Goal: Information Seeking & Learning: Learn about a topic

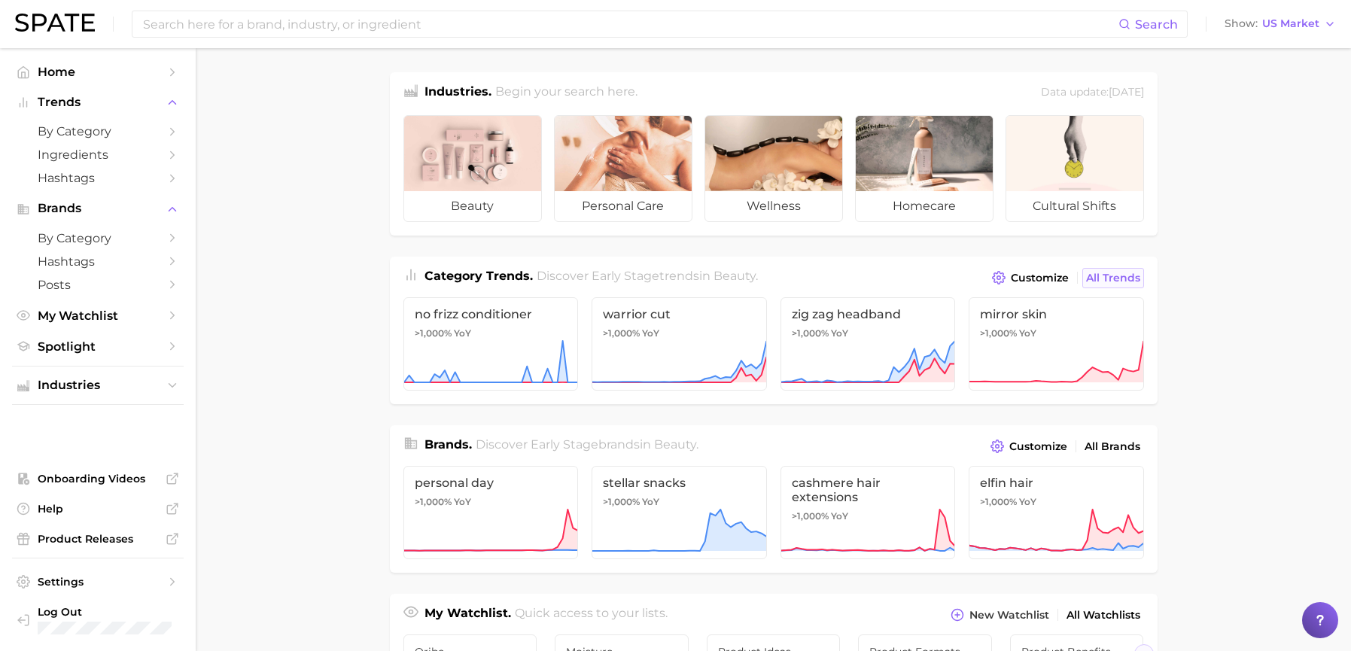
click at [1115, 275] on span "All Trends" at bounding box center [1113, 278] width 54 height 13
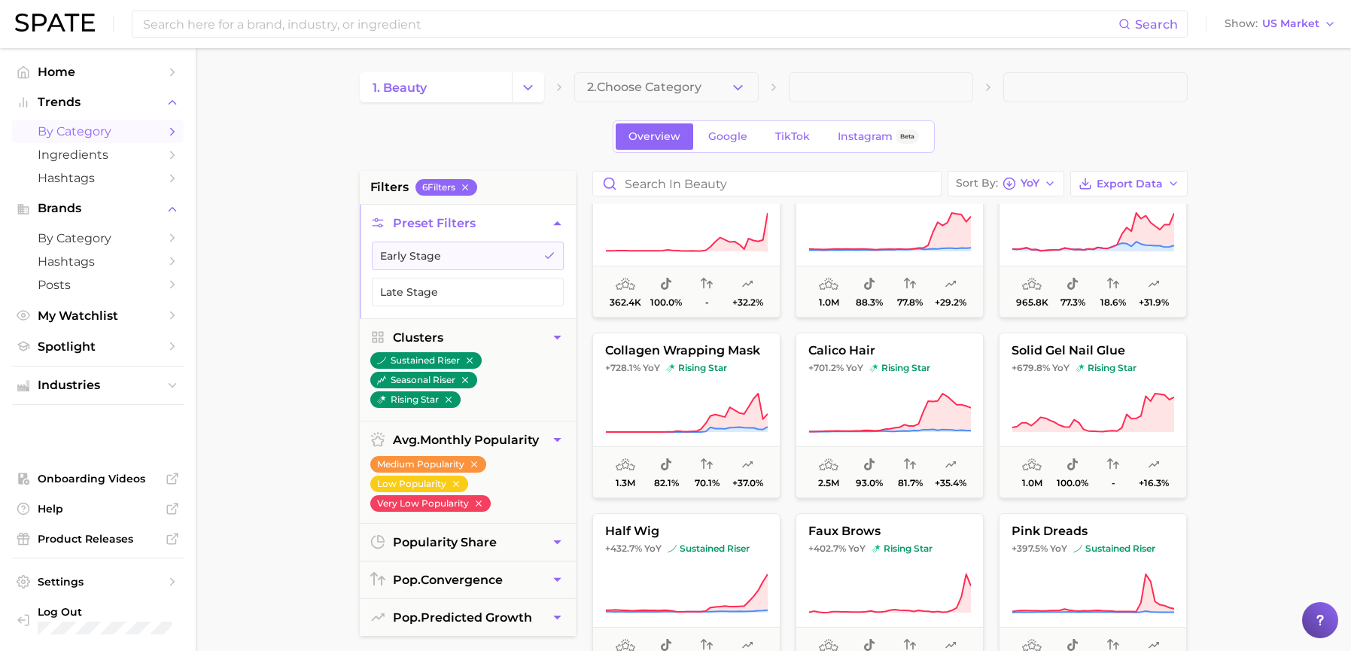
scroll to position [316, 0]
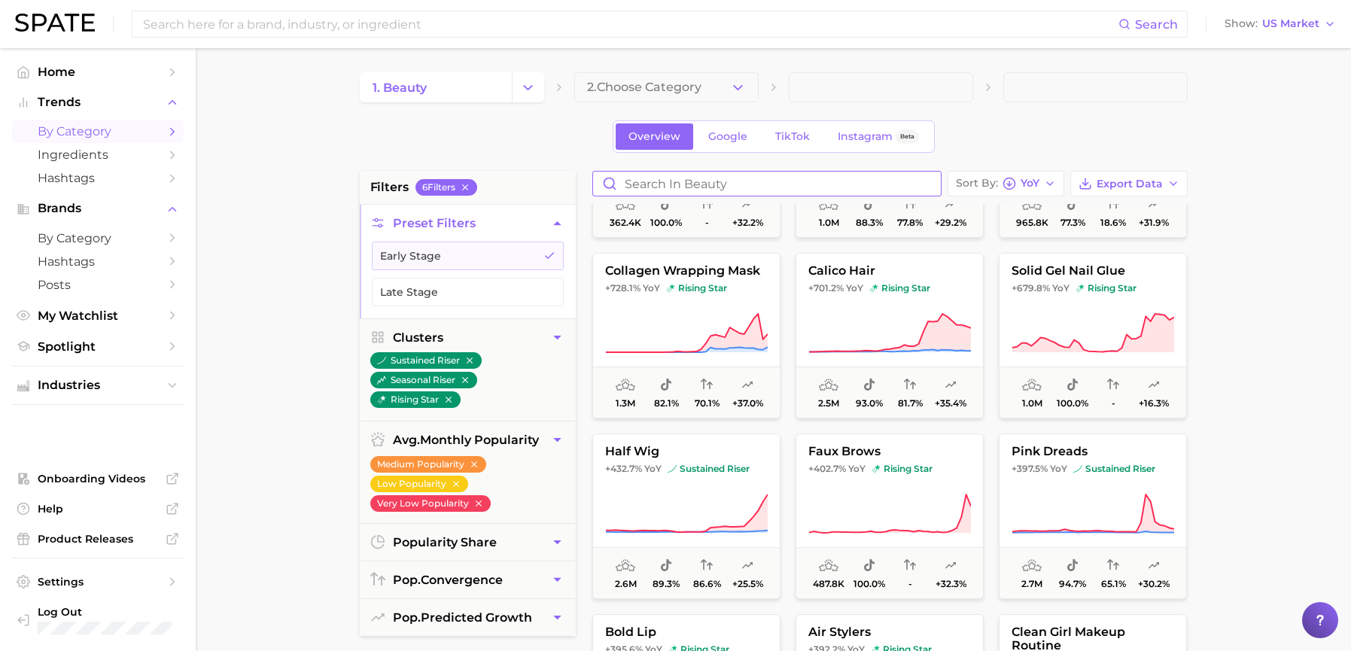
click at [743, 189] on input "Search in beauty" at bounding box center [767, 184] width 348 height 24
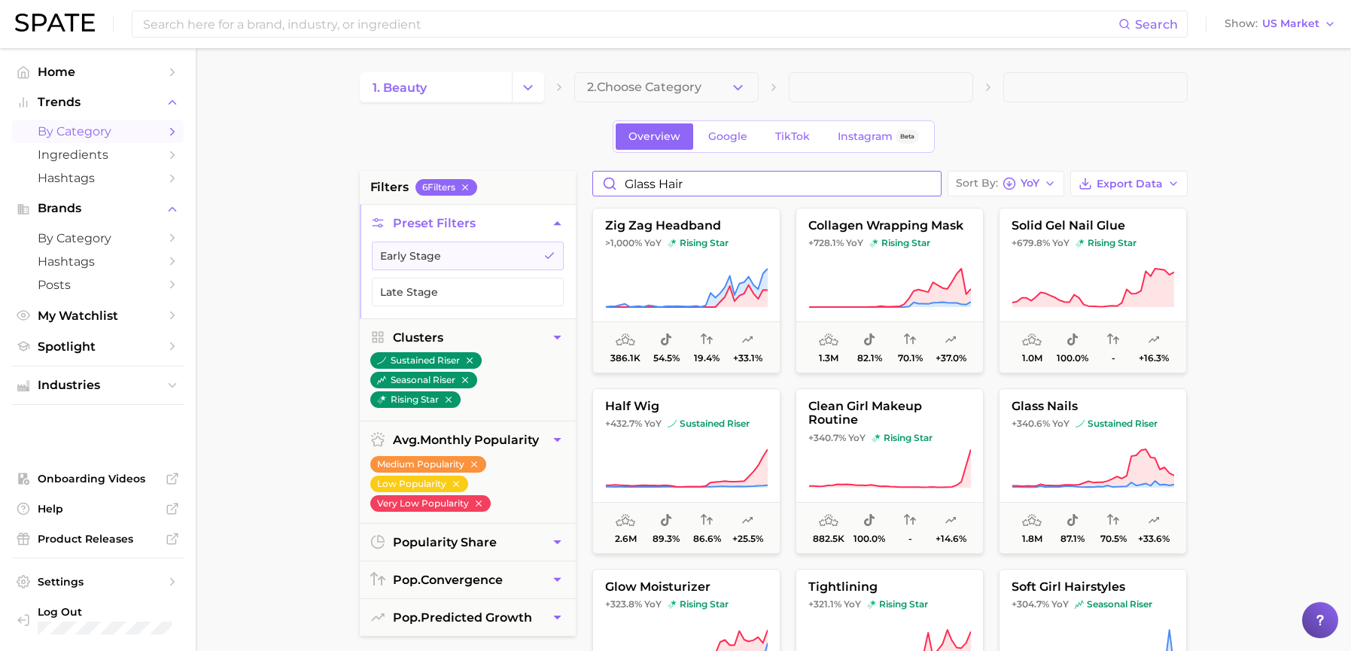
type input "glass hair"
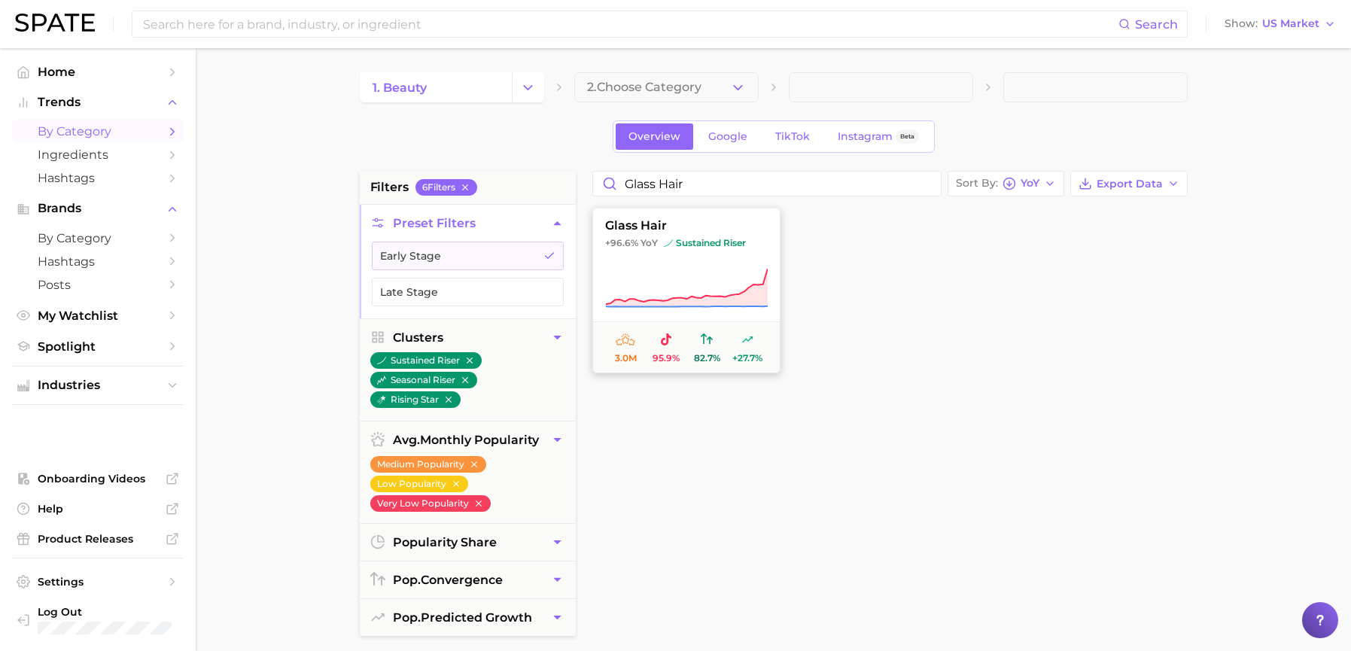
click at [714, 267] on icon at bounding box center [686, 288] width 163 height 42
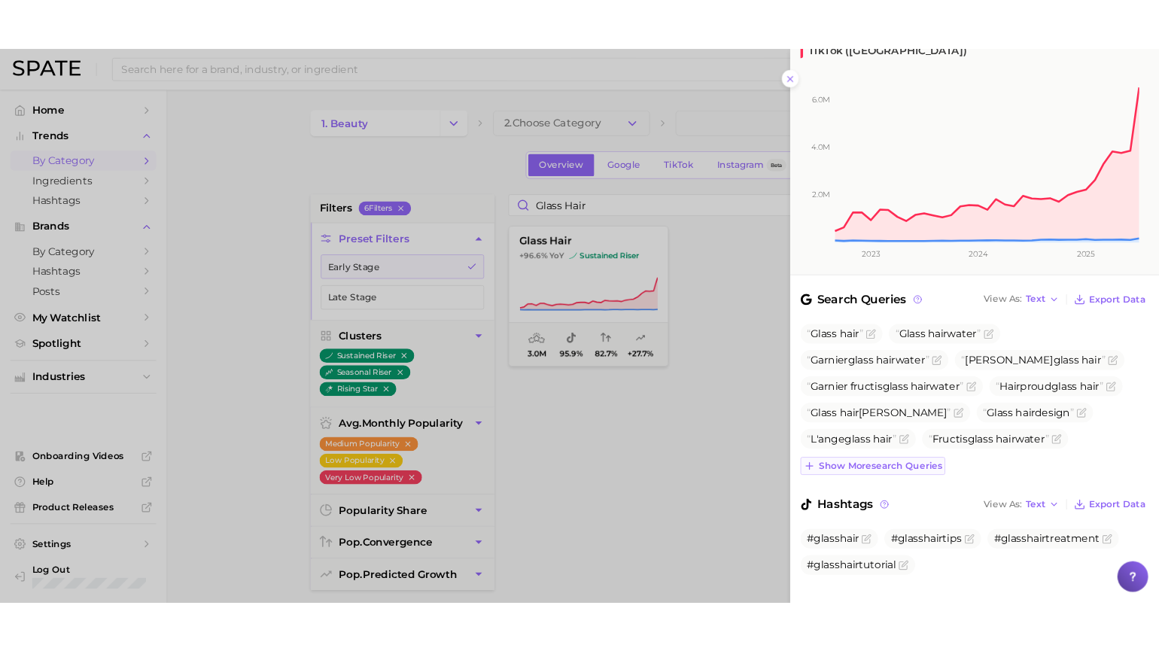
scroll to position [248, 0]
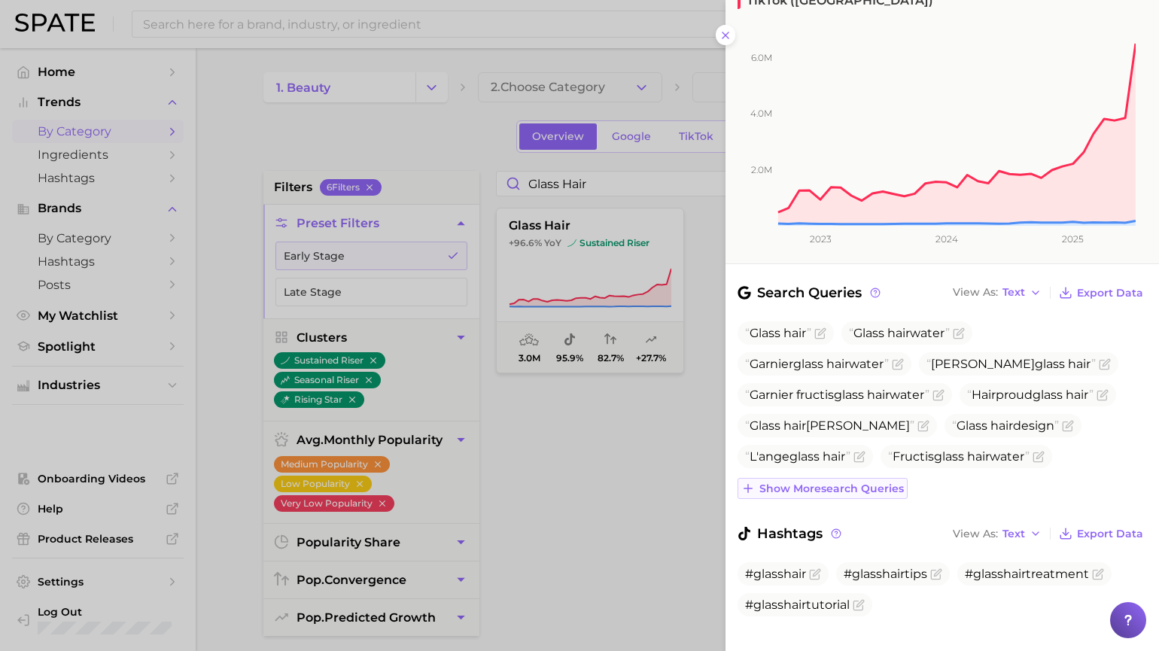
click at [778, 482] on span "Show more search queries" at bounding box center [831, 488] width 145 height 13
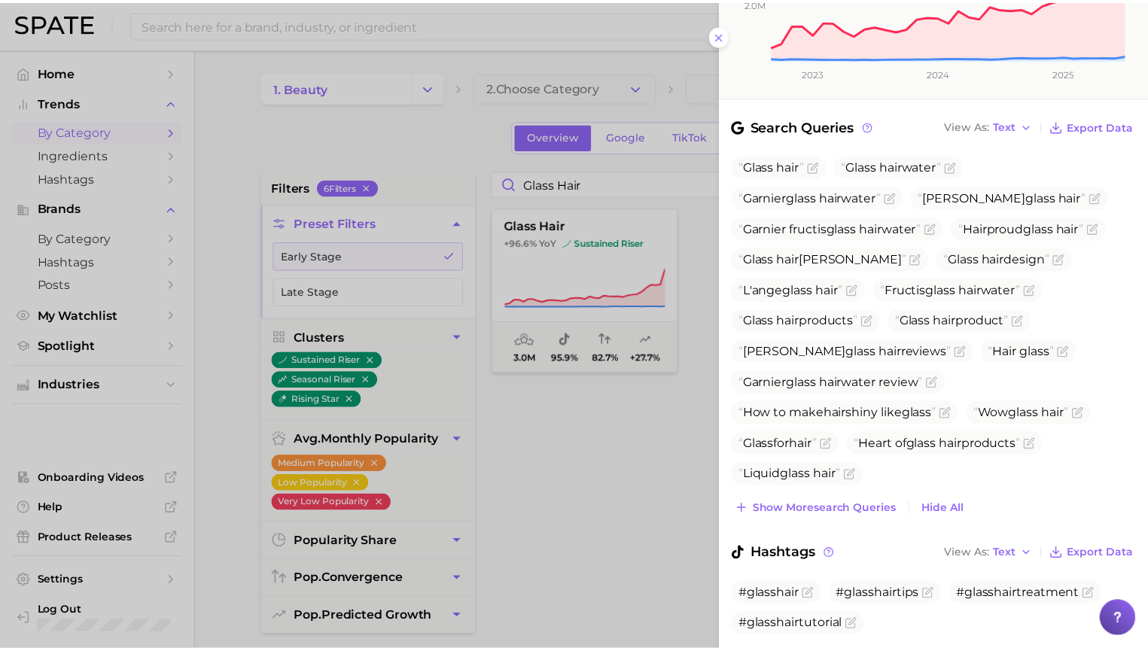
scroll to position [435, 0]
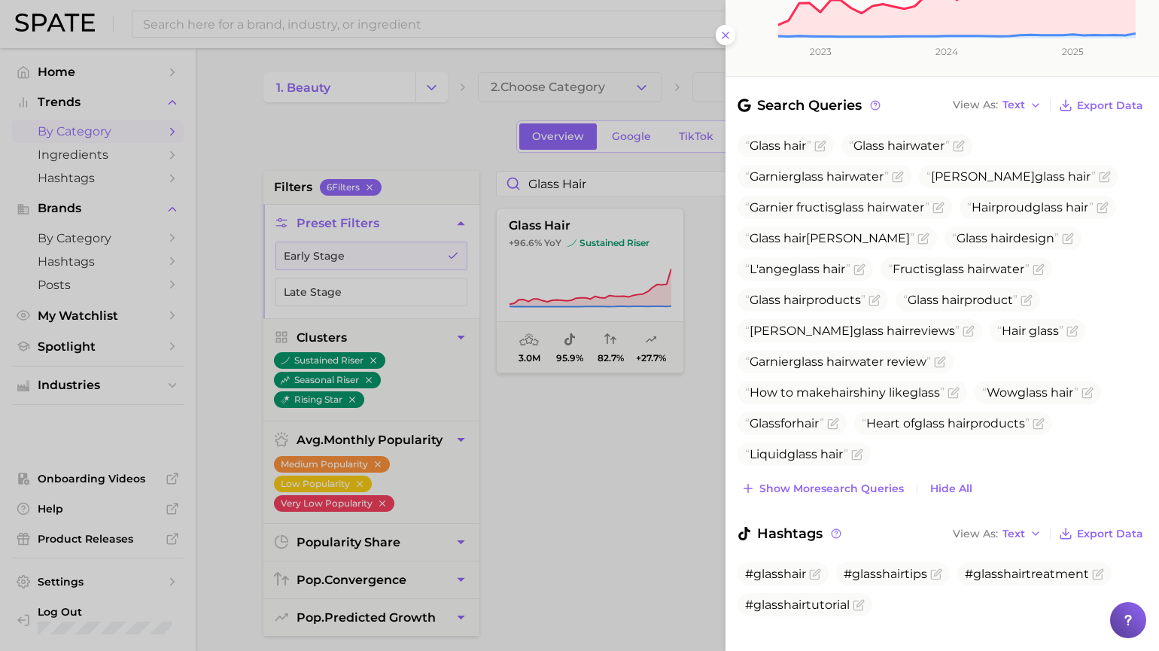
click at [550, 582] on div at bounding box center [579, 325] width 1159 height 651
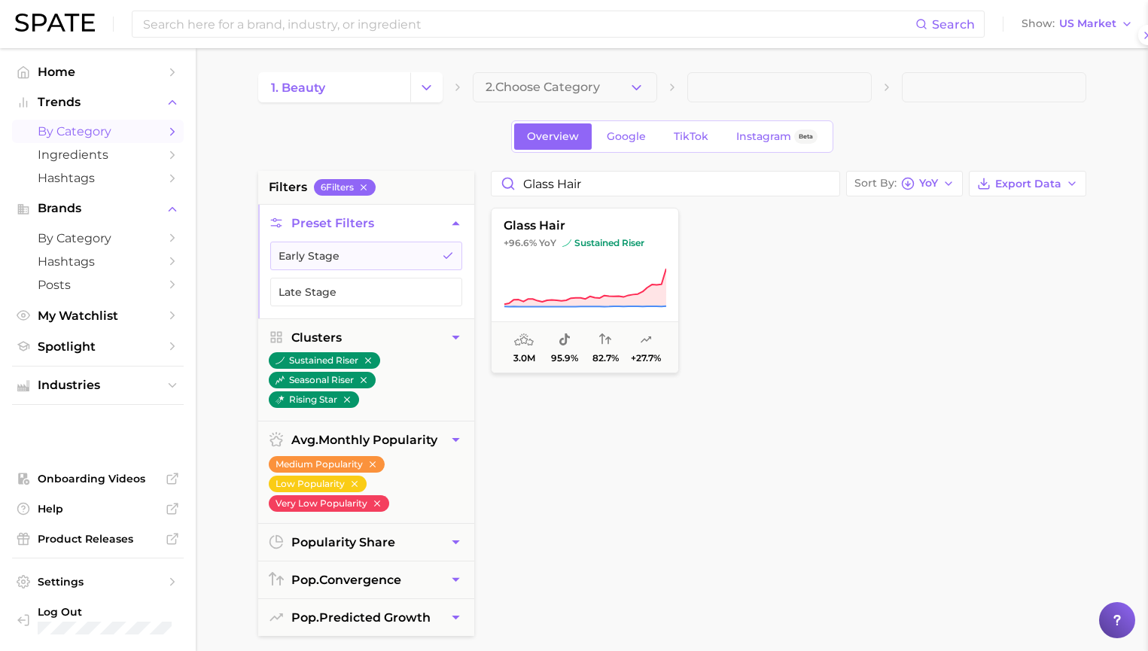
scroll to position [0, 0]
click at [532, 272] on icon at bounding box center [585, 288] width 163 height 42
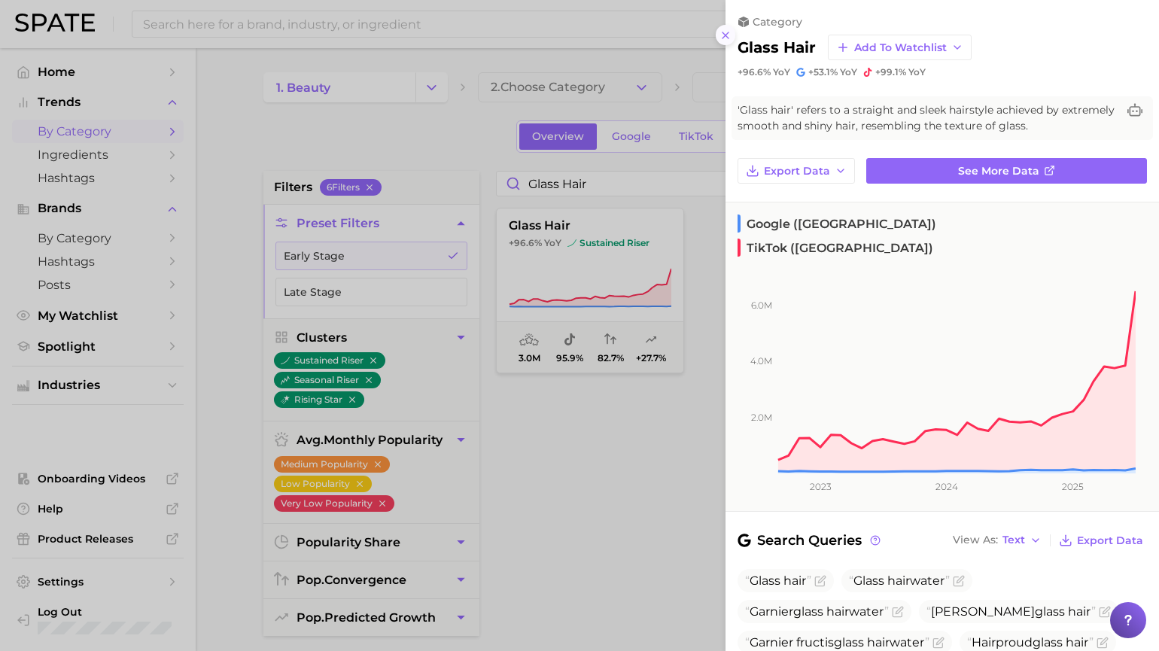
click at [719, 38] on button at bounding box center [726, 35] width 20 height 20
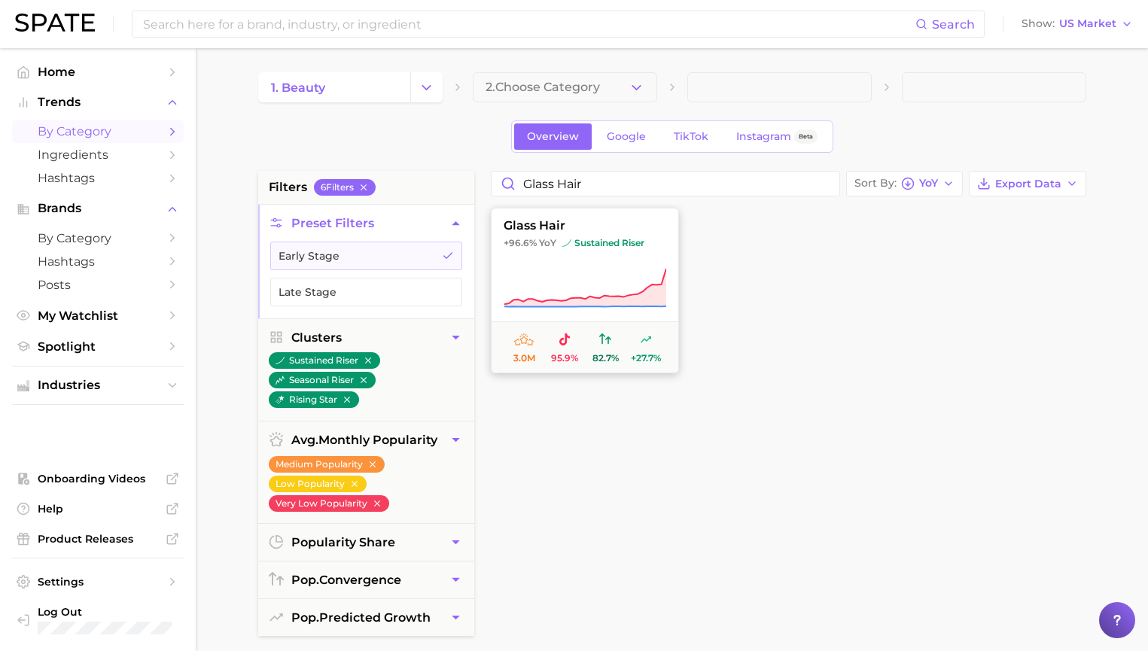
click at [595, 257] on button "glass hair +96.6% YoY sustained riser 3.0m 95.9% 82.7% +27.7%" at bounding box center [585, 291] width 188 height 166
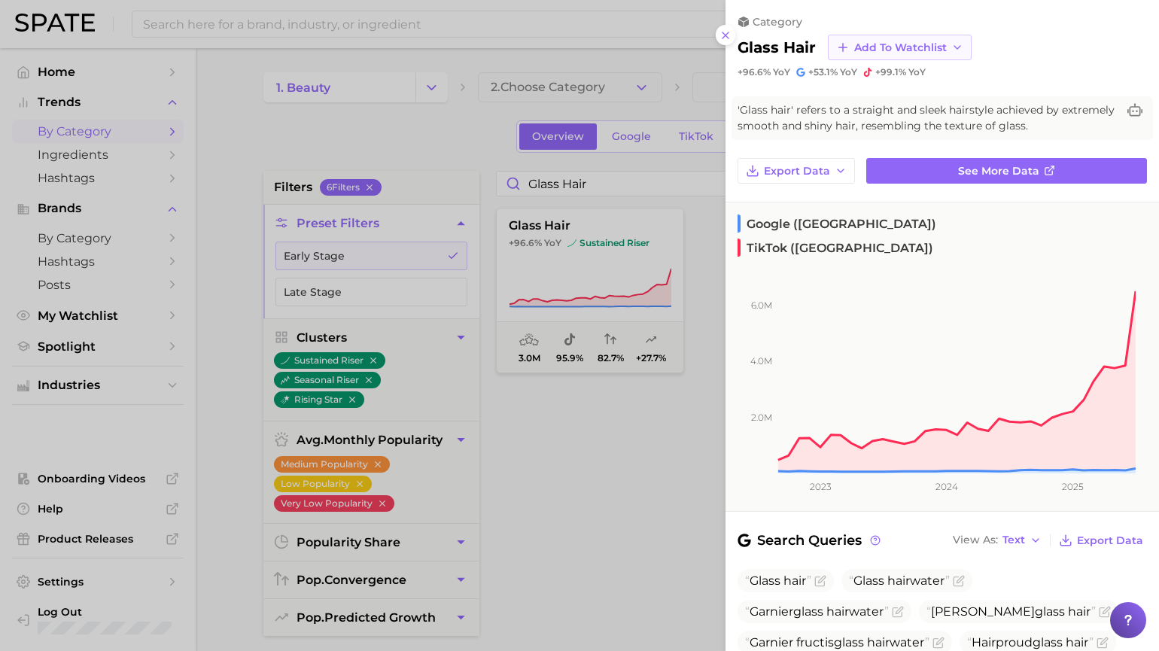
click at [902, 53] on button "Add to Watchlist" at bounding box center [900, 48] width 144 height 26
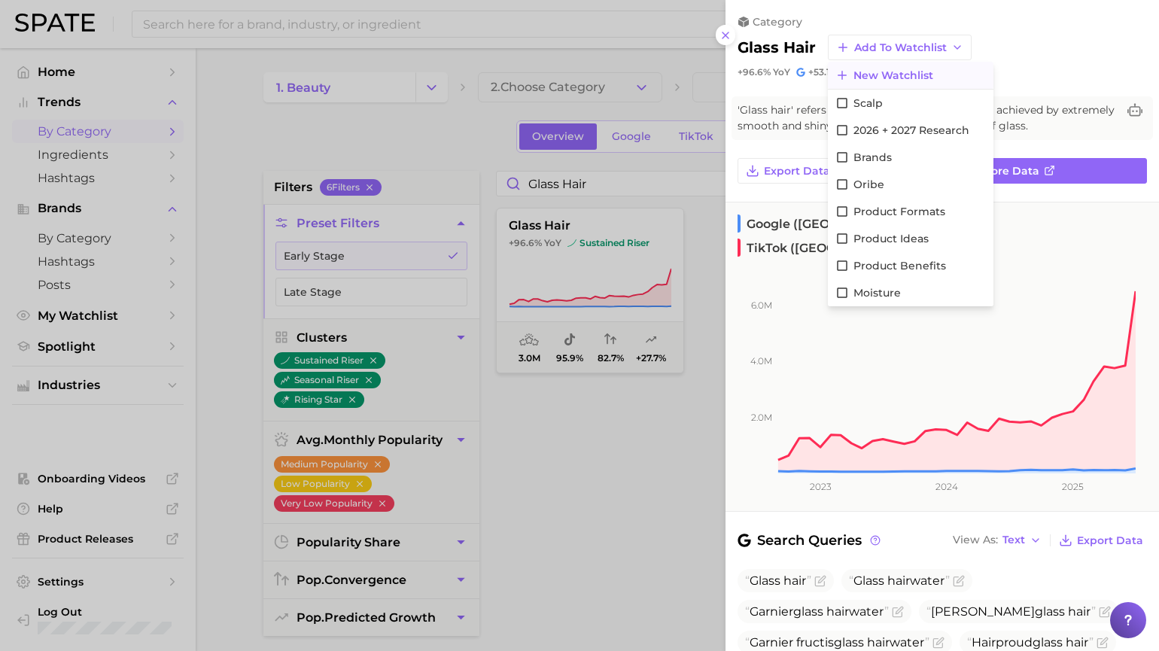
click at [910, 65] on button "New Watchlist" at bounding box center [911, 75] width 166 height 27
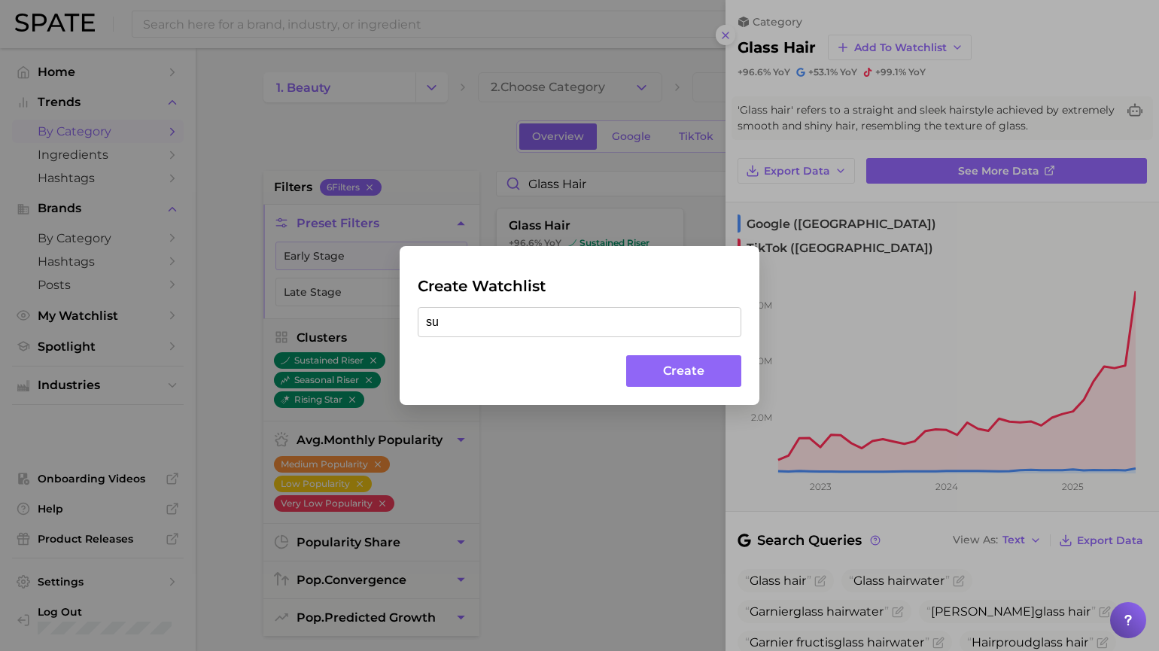
type input "s"
type input "wondershield"
click at [668, 373] on button "Create" at bounding box center [683, 371] width 115 height 32
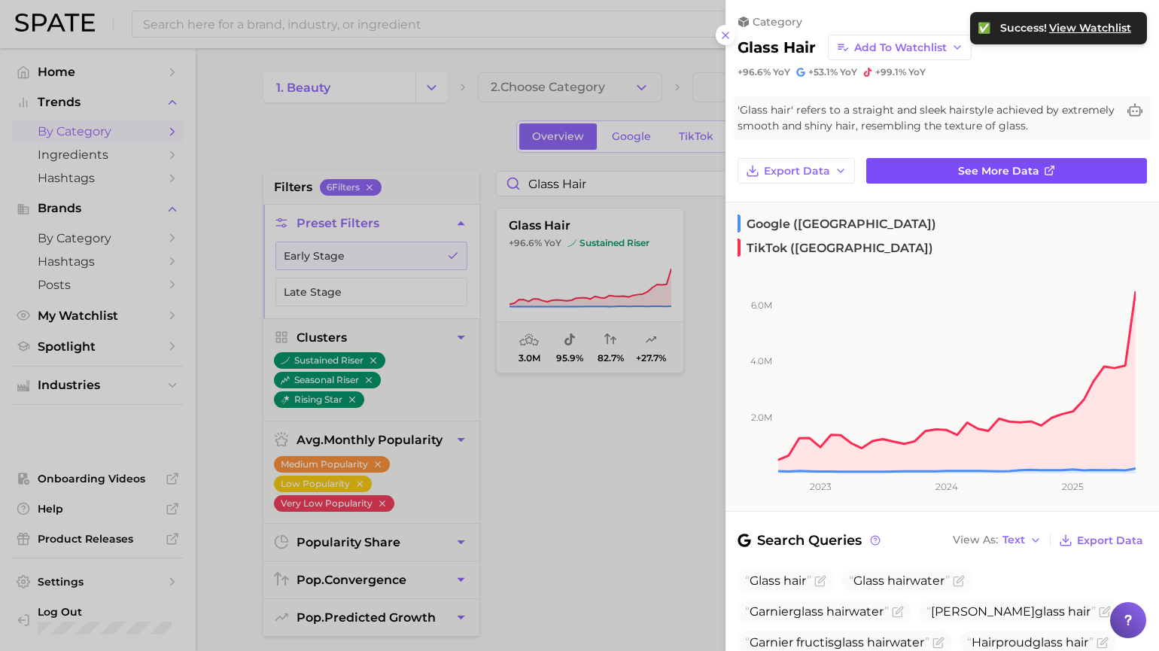
click at [1100, 179] on link "See more data" at bounding box center [1006, 171] width 281 height 26
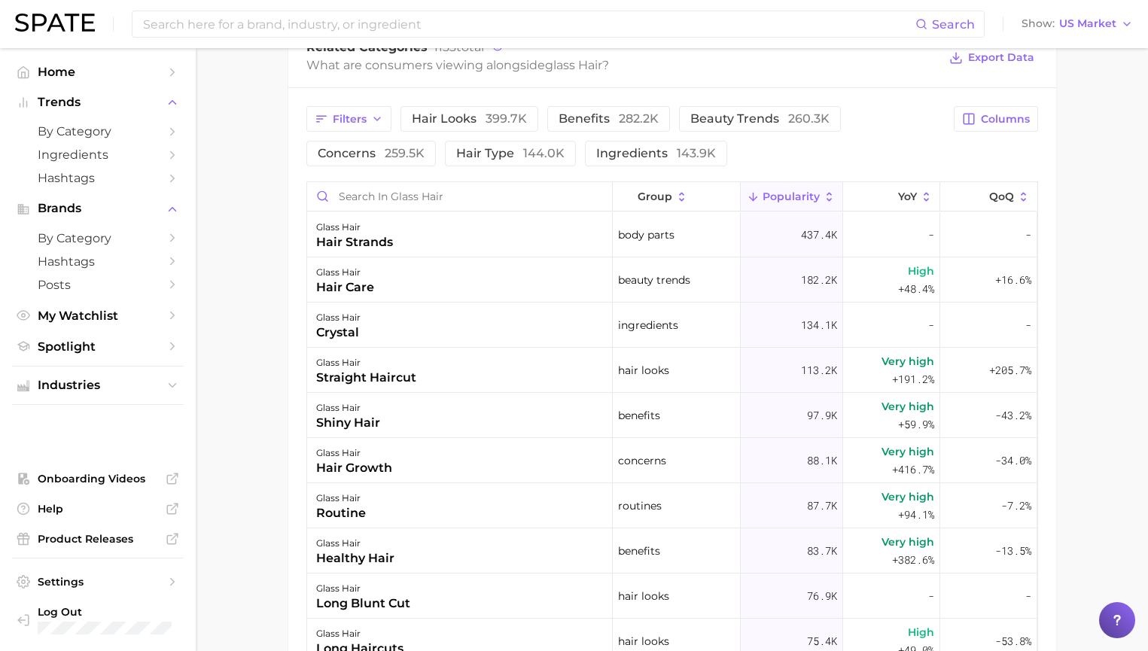
click at [779, 196] on span "Popularity" at bounding box center [790, 196] width 57 height 12
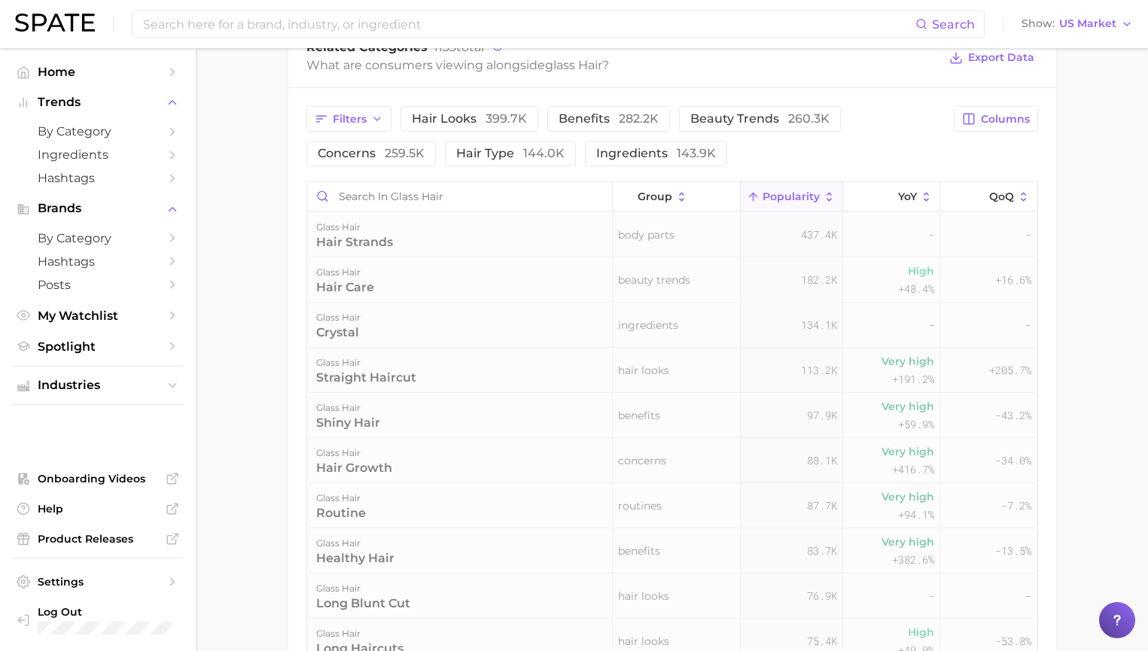
click at [823, 200] on icon at bounding box center [830, 197] width 14 height 14
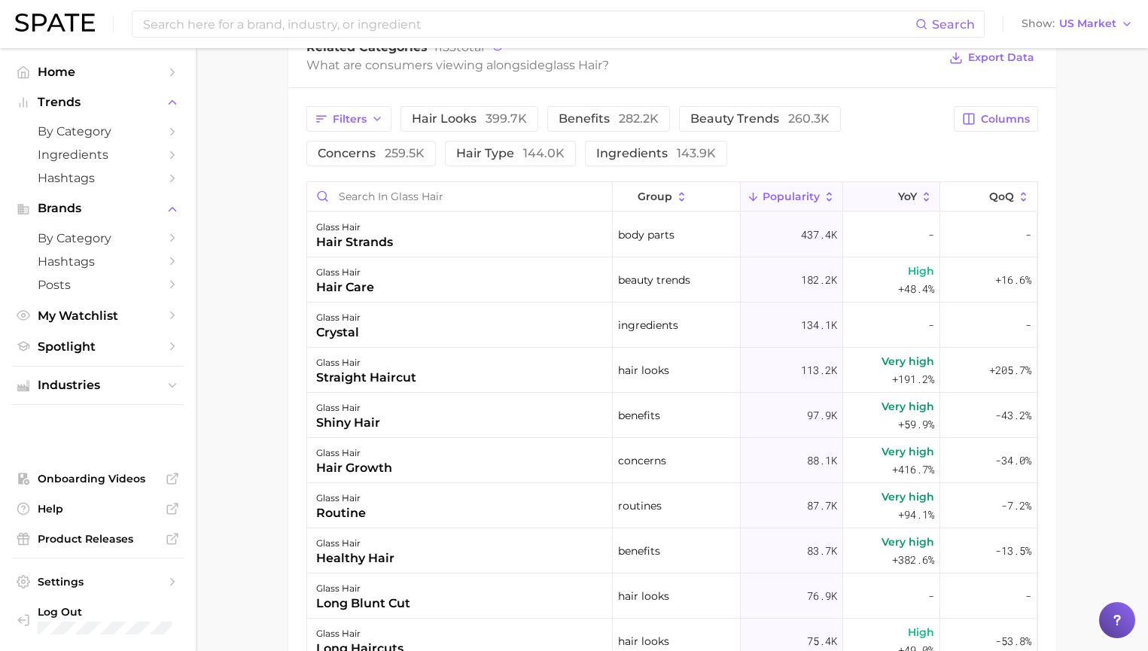
click at [881, 196] on icon at bounding box center [888, 197] width 14 height 14
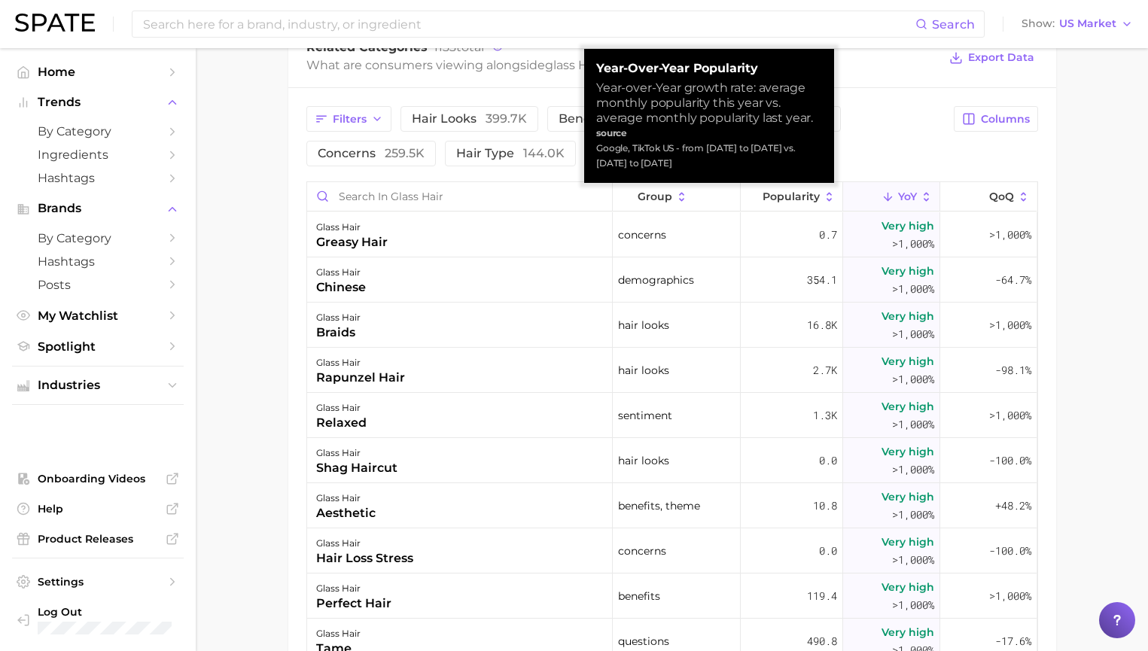
click at [920, 196] on icon at bounding box center [927, 197] width 14 height 14
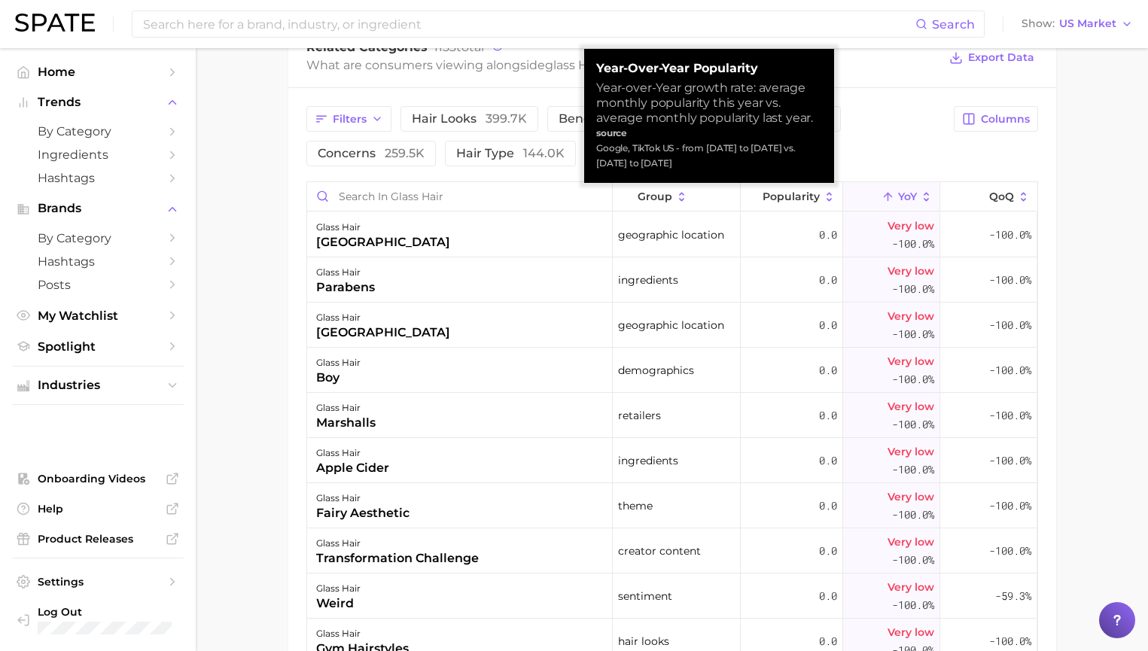
click at [924, 199] on icon at bounding box center [926, 196] width 5 height 9
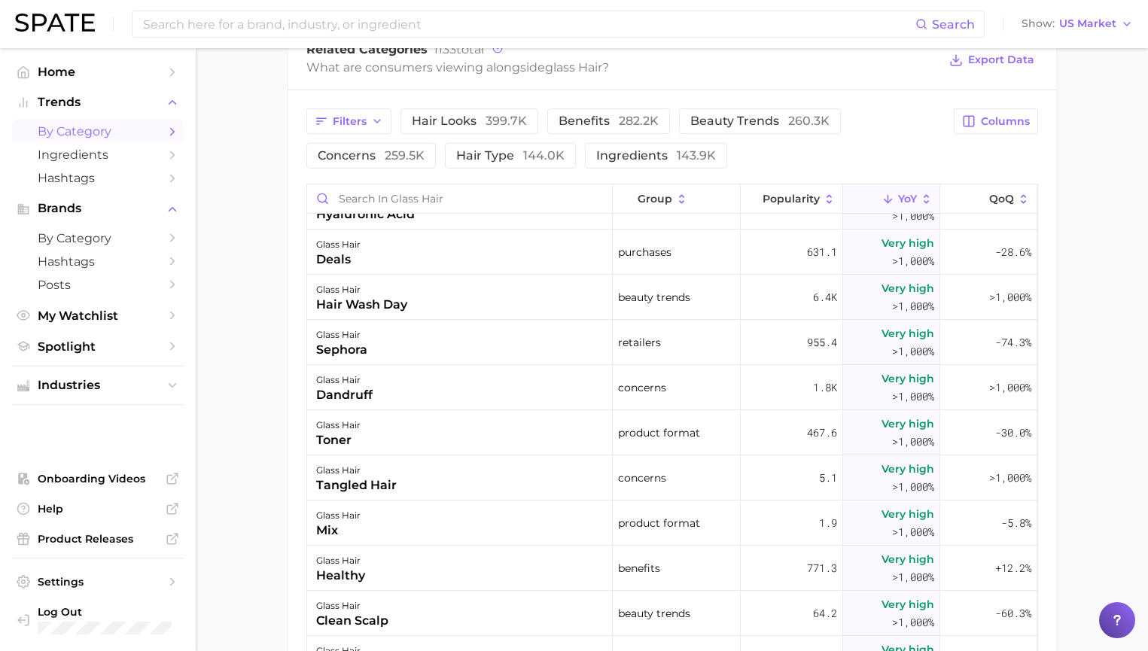
scroll to position [756, 0]
click at [77, 77] on span "Home" at bounding box center [98, 72] width 120 height 14
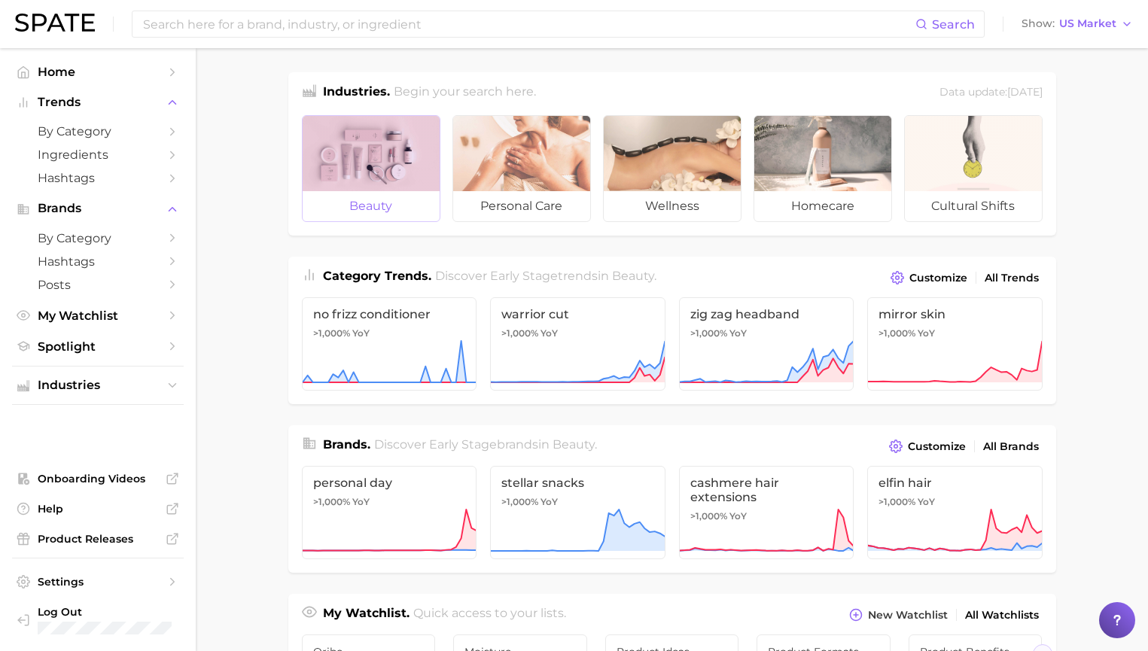
click at [411, 210] on span "beauty" at bounding box center [371, 206] width 137 height 30
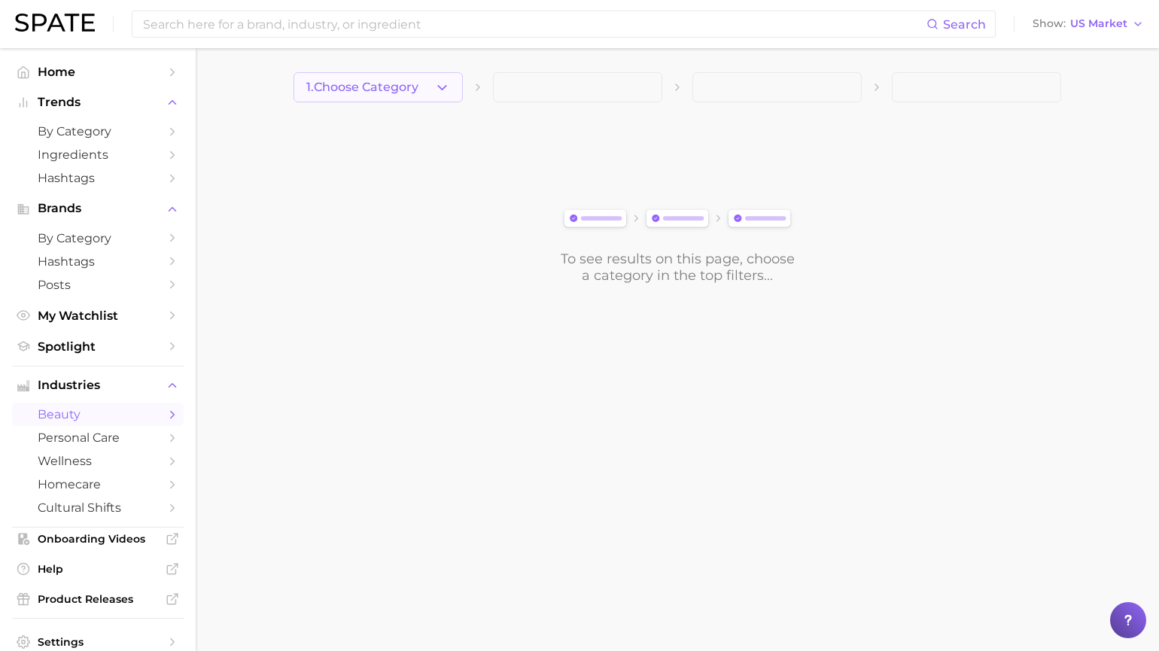
click at [412, 81] on span "1. Choose Category" at bounding box center [362, 88] width 112 height 14
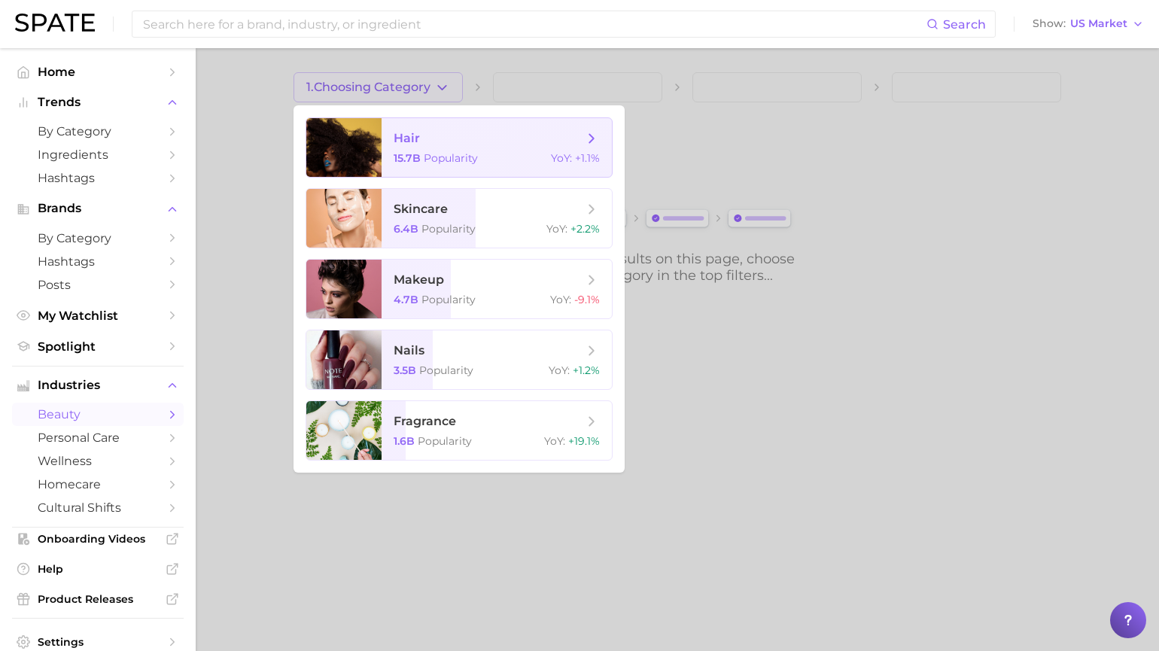
click at [452, 157] on span "Popularity" at bounding box center [451, 158] width 54 height 14
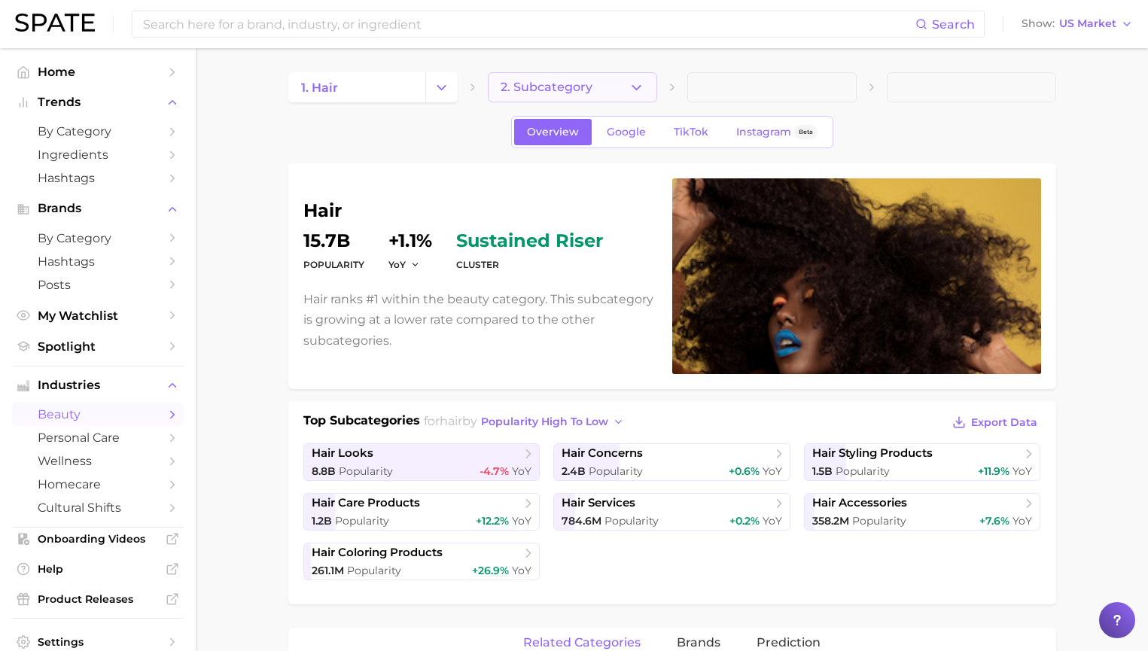
click at [619, 90] on button "2. Subcategory" at bounding box center [572, 87] width 169 height 30
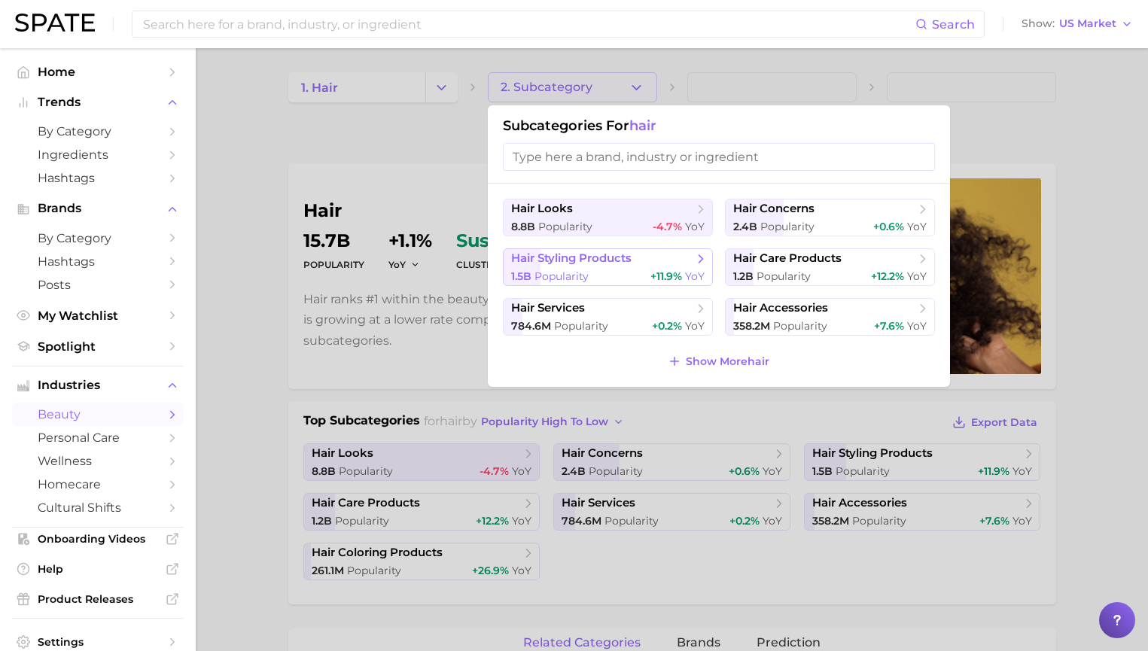
click at [644, 269] on div "1.5b Popularity +11.9% YoY" at bounding box center [607, 276] width 193 height 14
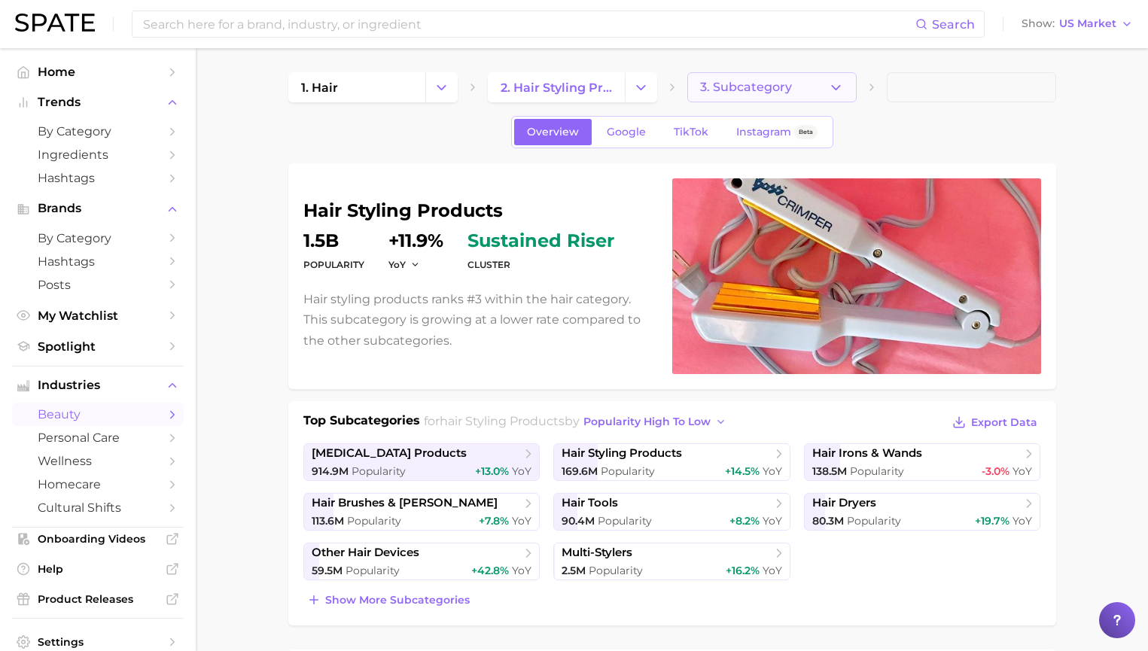
click at [791, 84] on button "3. Subcategory" at bounding box center [771, 87] width 169 height 30
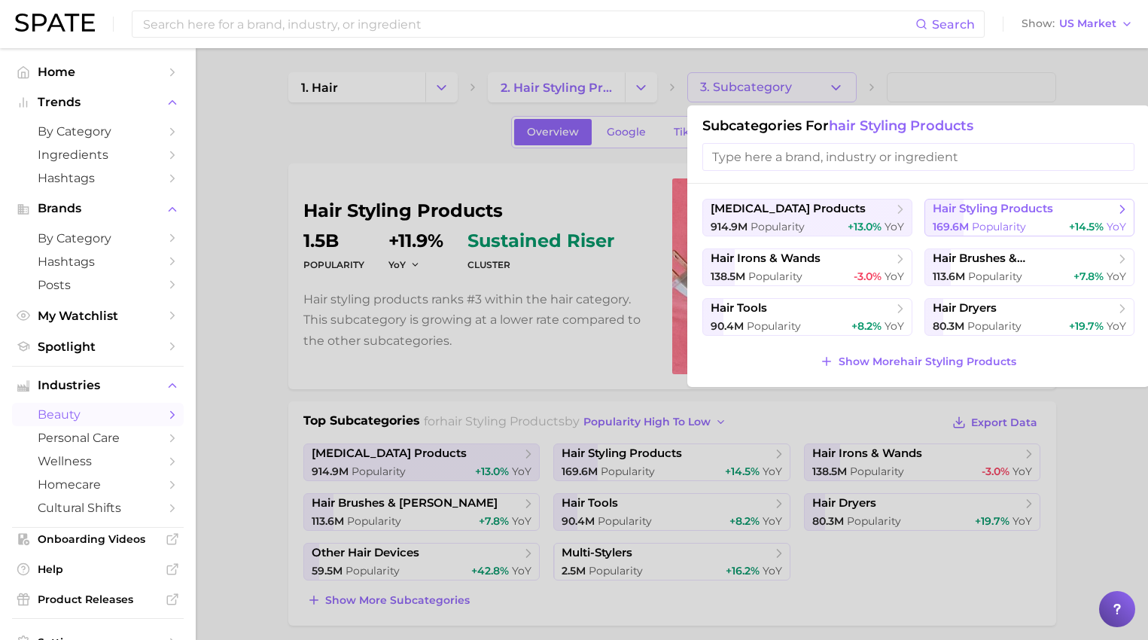
click at [1049, 218] on button "hair styling products 169.6m Popularity +14.5% YoY" at bounding box center [1029, 218] width 210 height 38
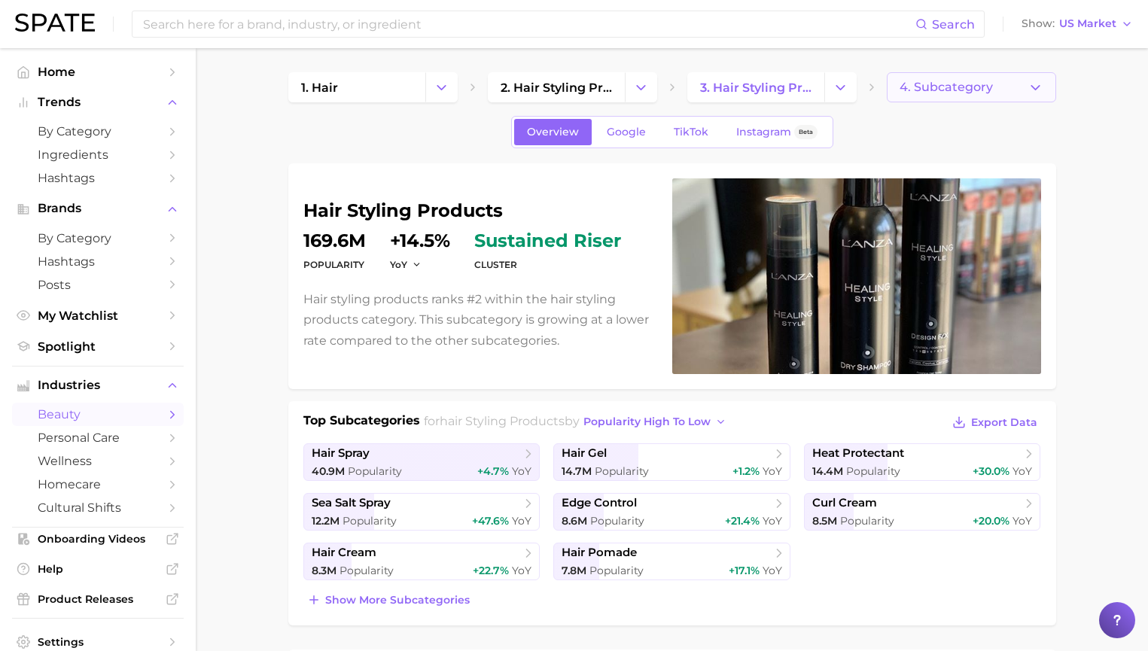
click at [991, 84] on button "4. Subcategory" at bounding box center [971, 87] width 169 height 30
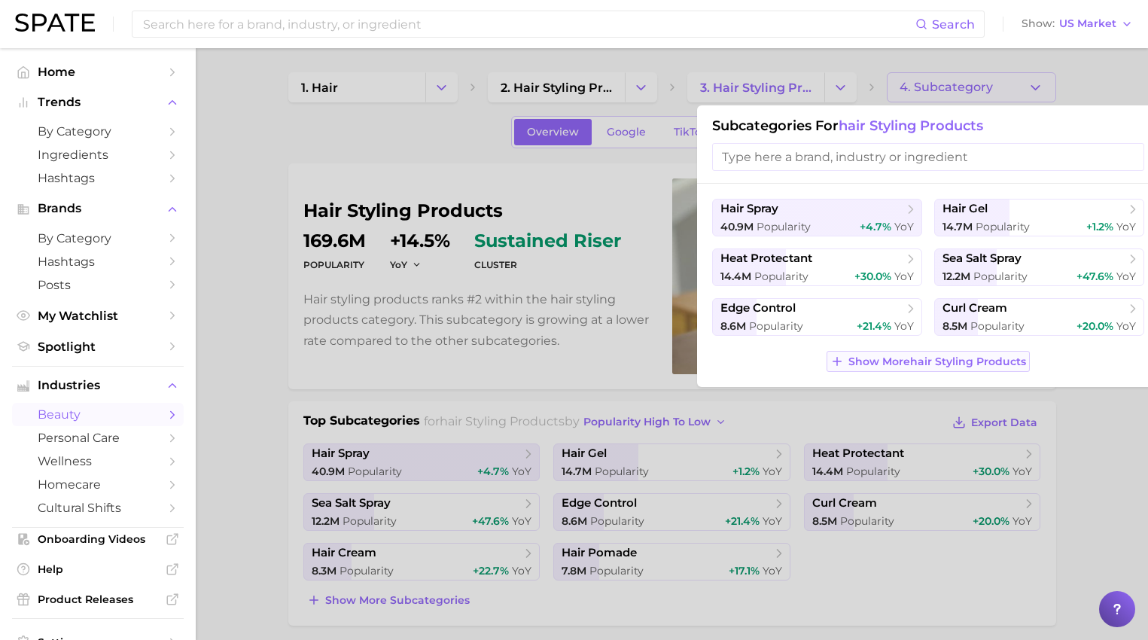
click at [942, 358] on span "Show More hair styling products" at bounding box center [937, 361] width 178 height 13
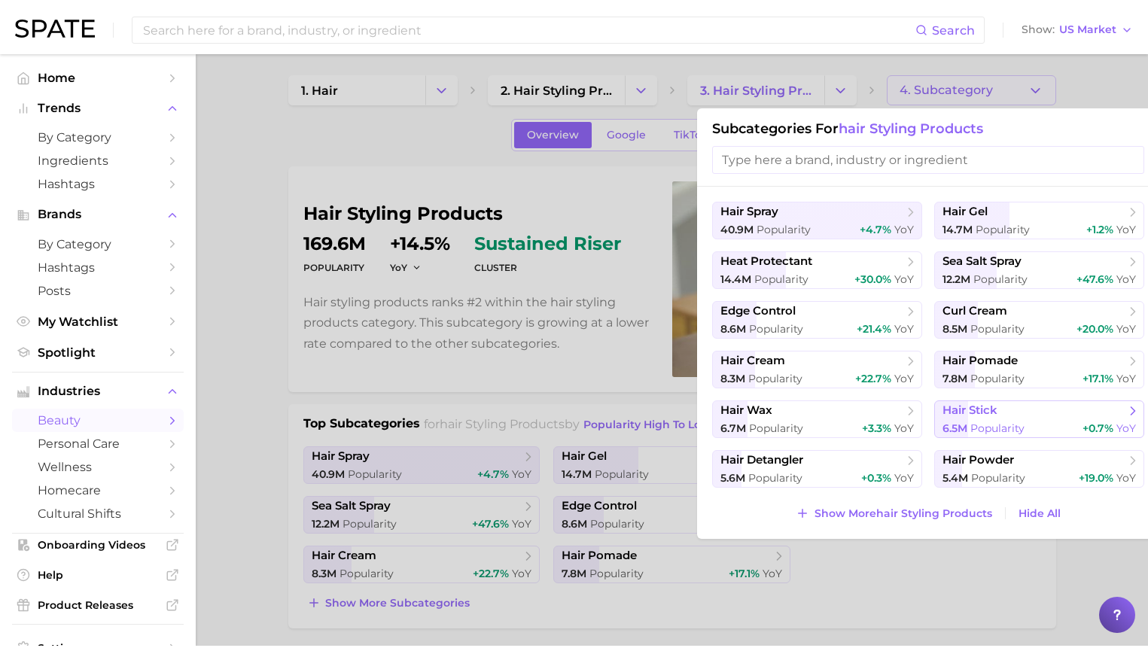
scroll to position [6, 0]
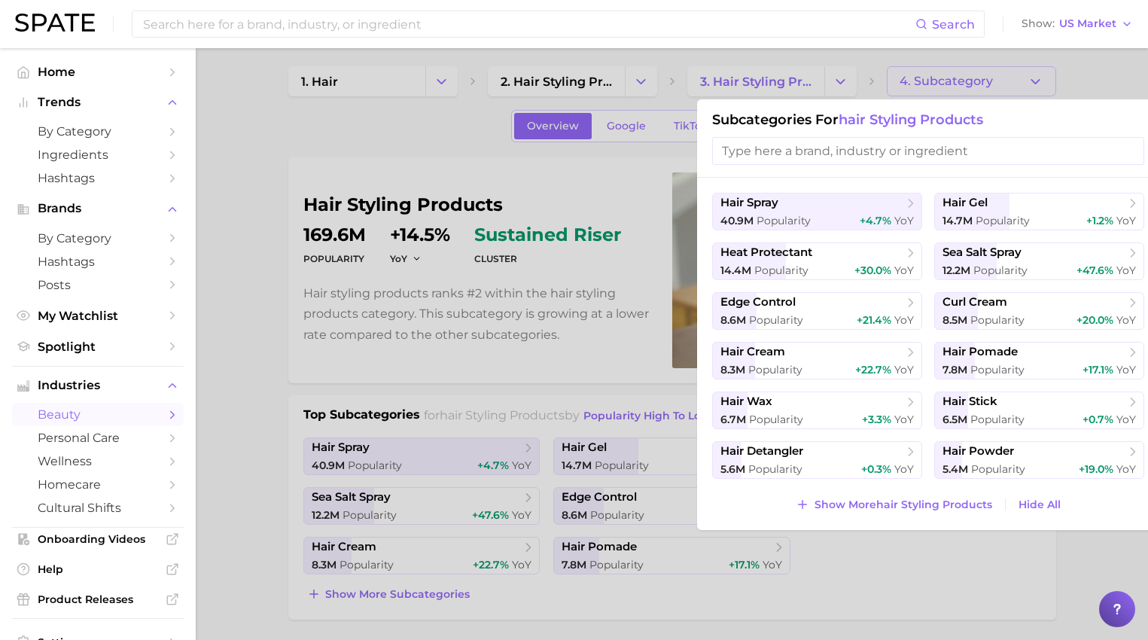
click at [288, 299] on div at bounding box center [574, 320] width 1148 height 640
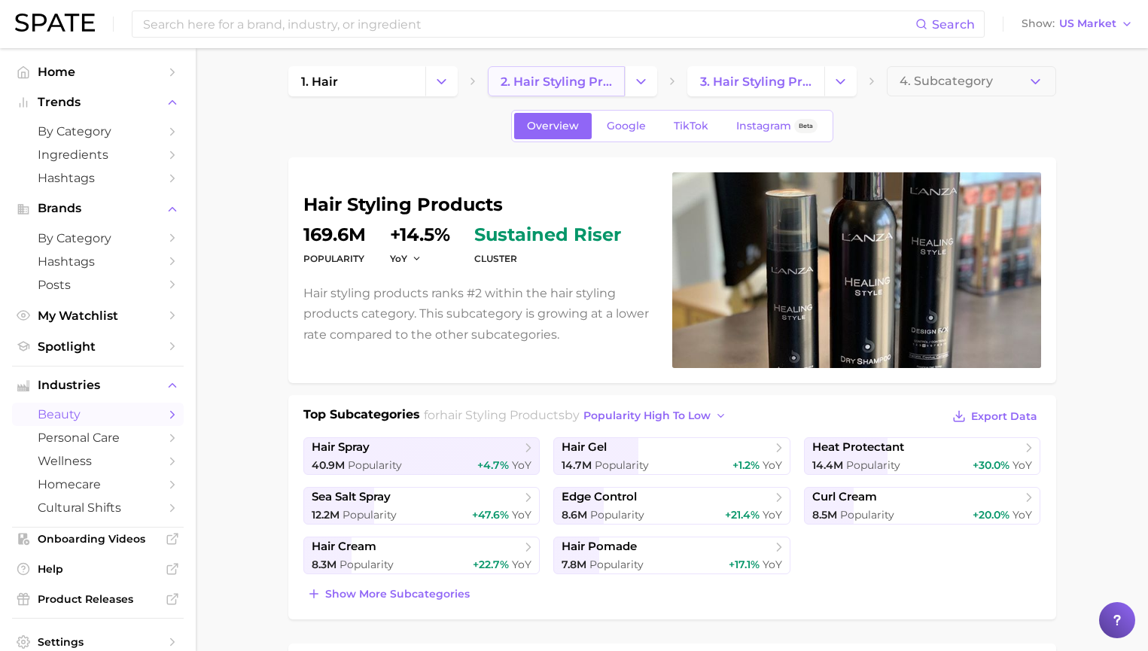
click at [622, 81] on link "2. hair styling products" at bounding box center [556, 81] width 137 height 30
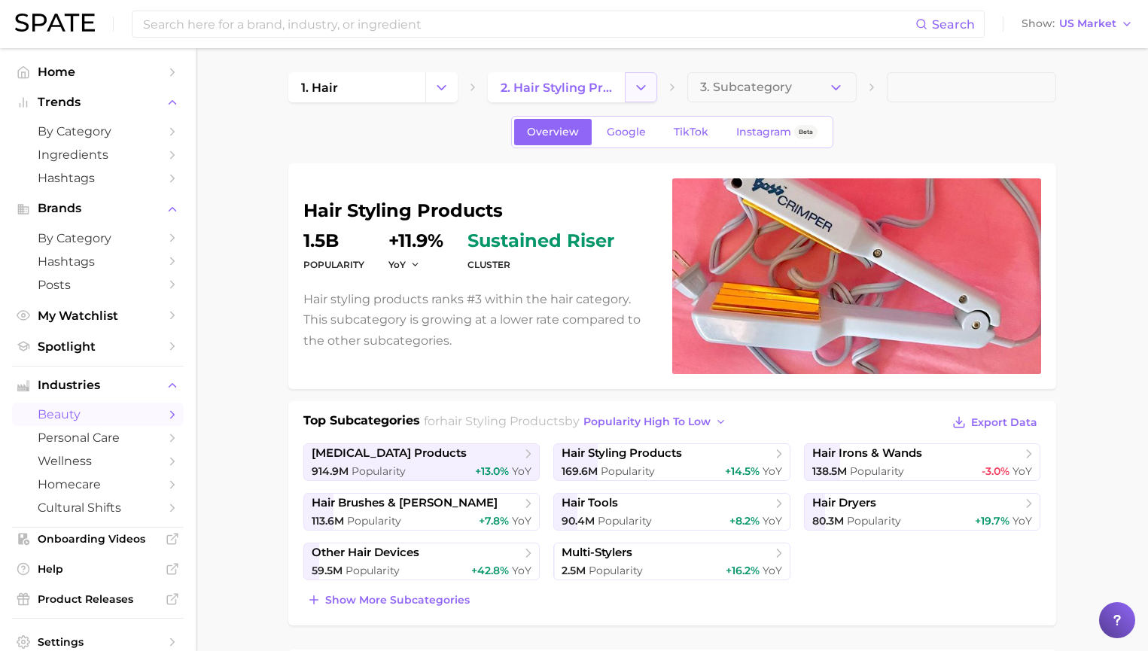
click at [636, 78] on button "Change Category" at bounding box center [641, 87] width 32 height 30
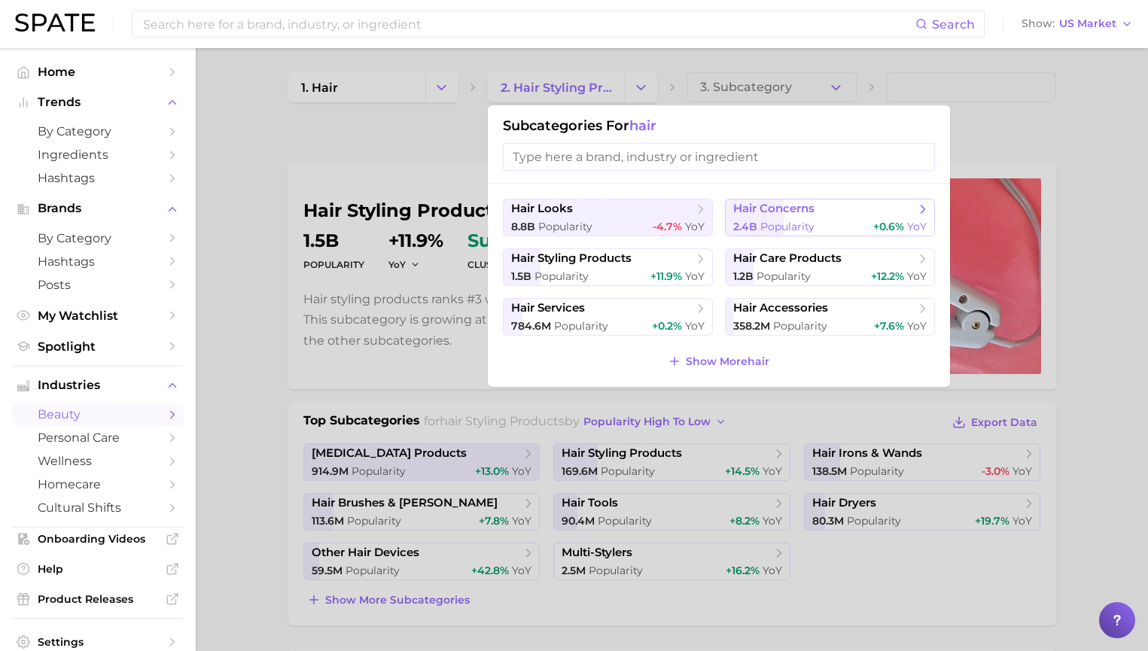
click at [779, 223] on span "Popularity" at bounding box center [787, 227] width 54 height 14
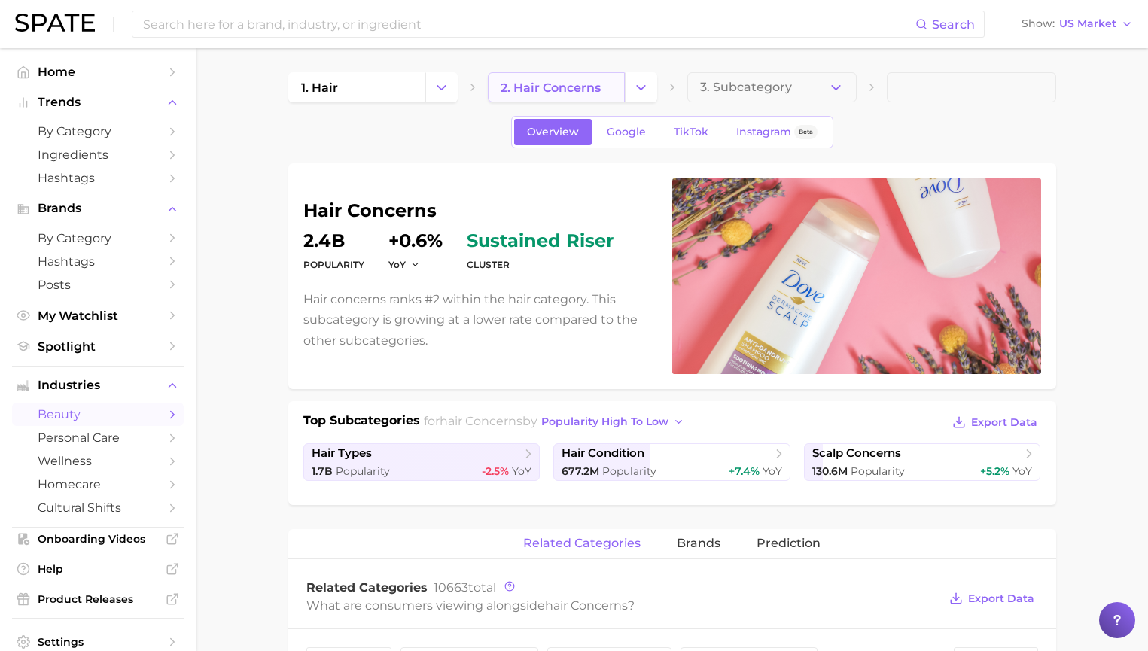
click at [570, 84] on span "2. hair concerns" at bounding box center [551, 88] width 100 height 14
click at [652, 87] on button "Change Category" at bounding box center [641, 87] width 32 height 30
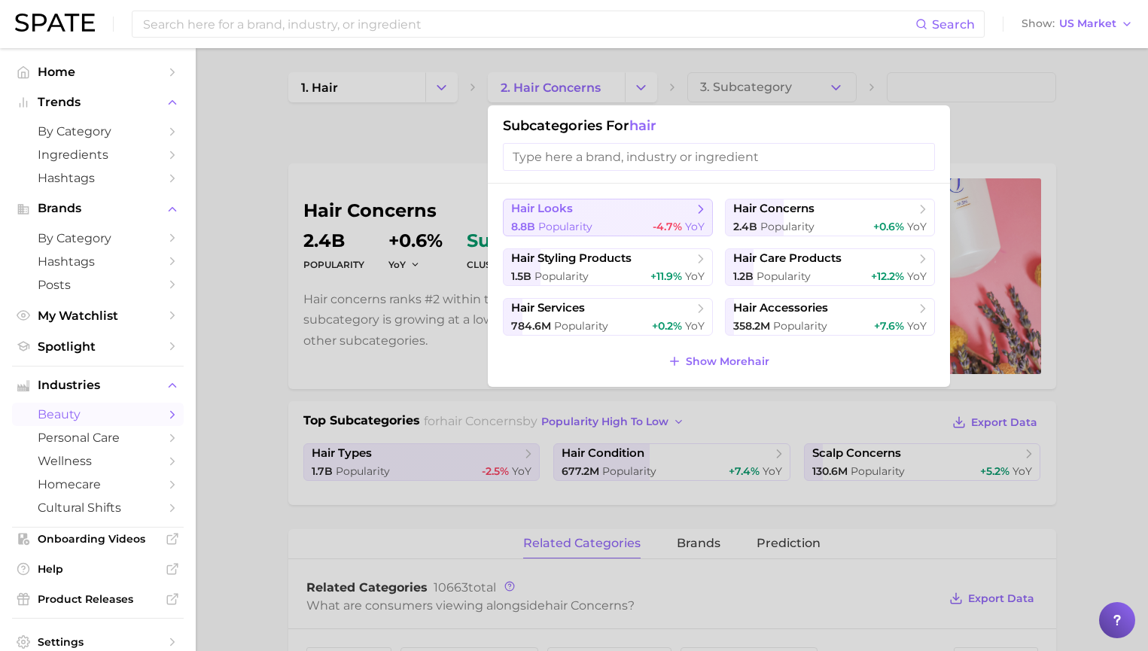
click at [625, 208] on span "hair looks" at bounding box center [602, 209] width 183 height 15
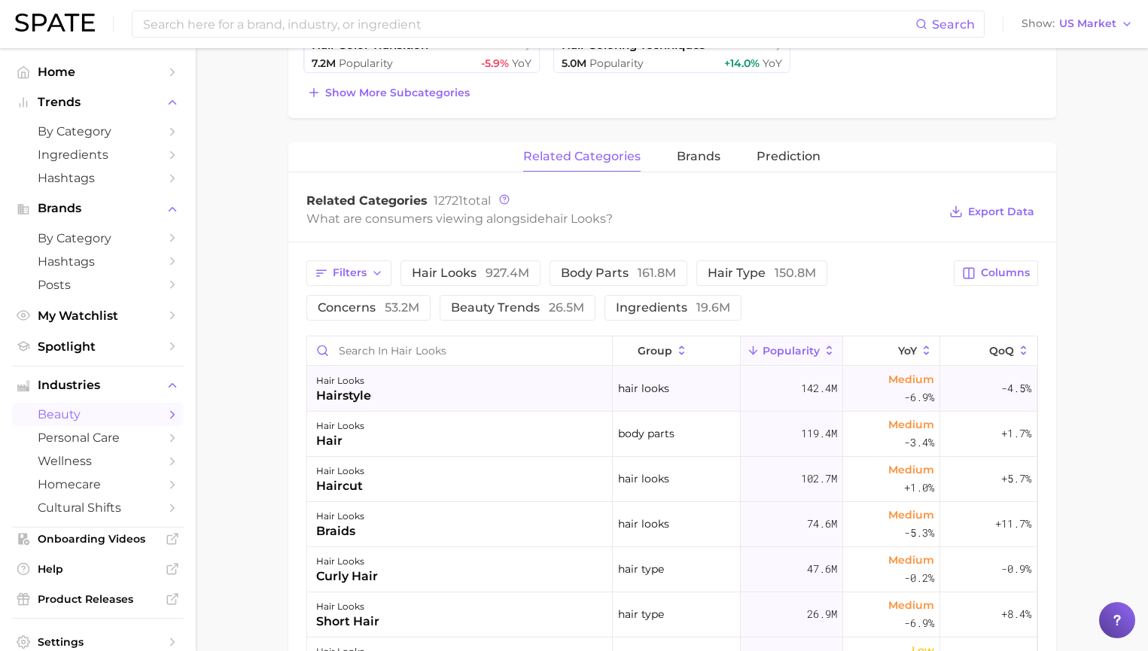
scroll to position [505, 0]
click at [452, 263] on button "hair looks 927.4m" at bounding box center [470, 276] width 140 height 26
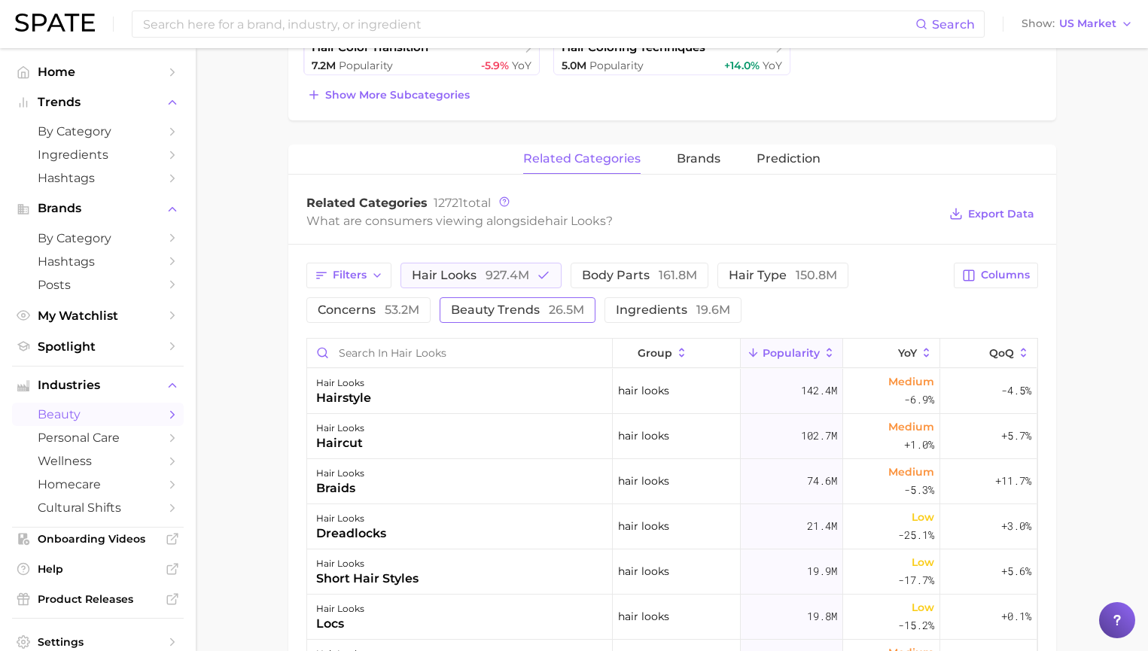
click at [565, 309] on span "26.5m" at bounding box center [566, 310] width 35 height 14
click at [877, 343] on button "YoY" at bounding box center [891, 353] width 97 height 29
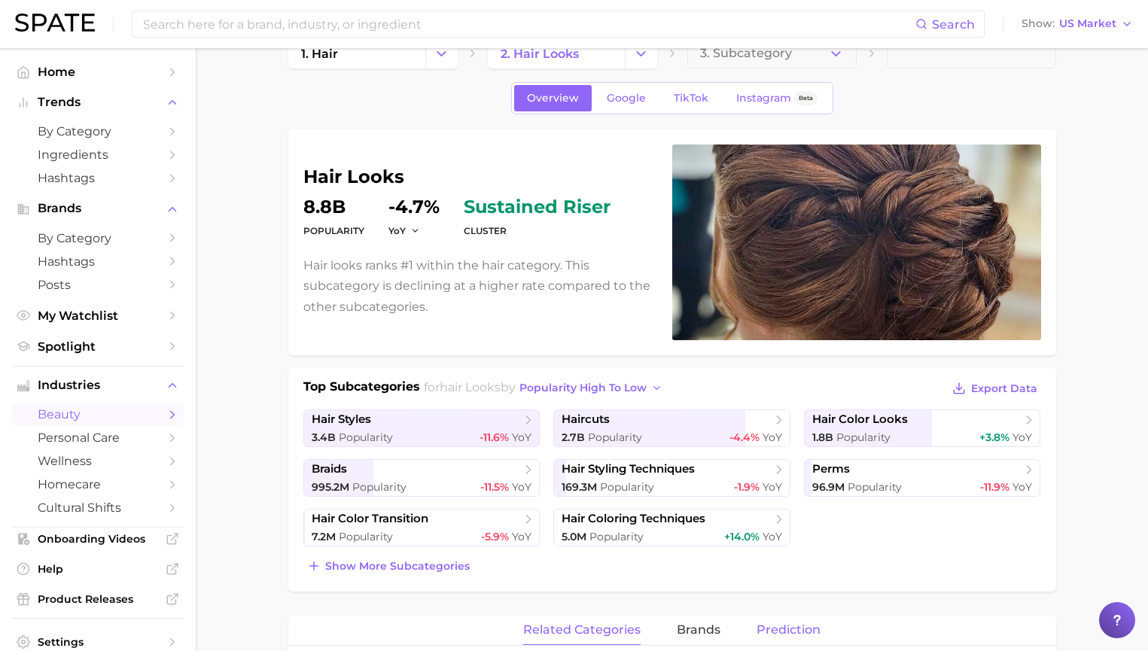
scroll to position [33, 0]
click at [785, 627] on span "Prediction" at bounding box center [788, 631] width 64 height 14
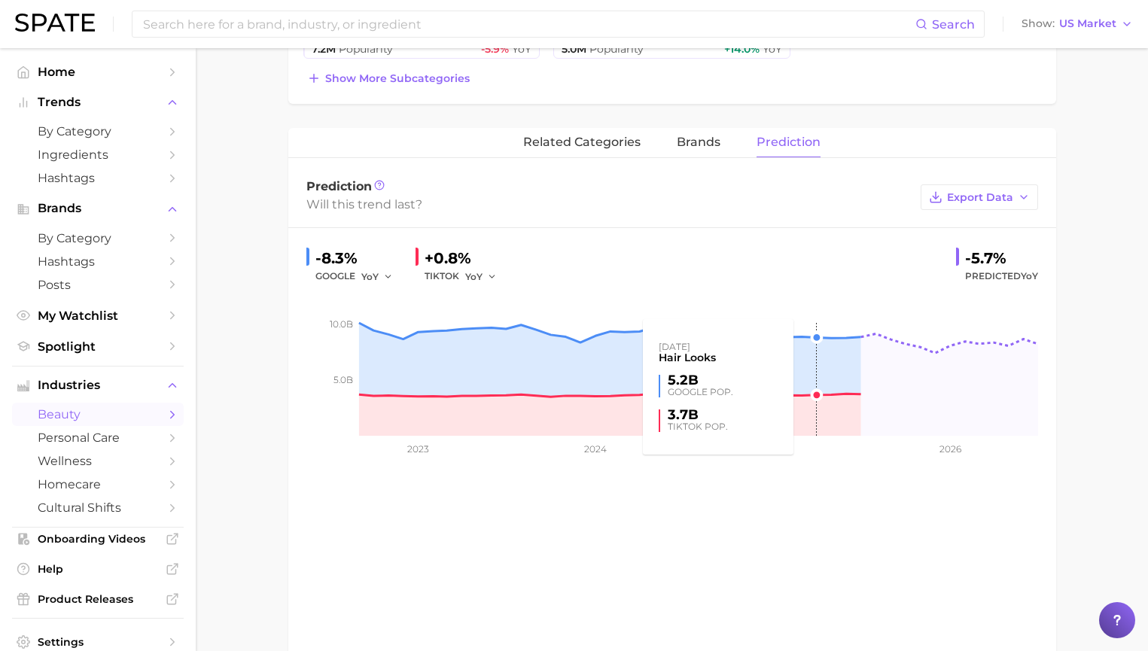
scroll to position [0, 0]
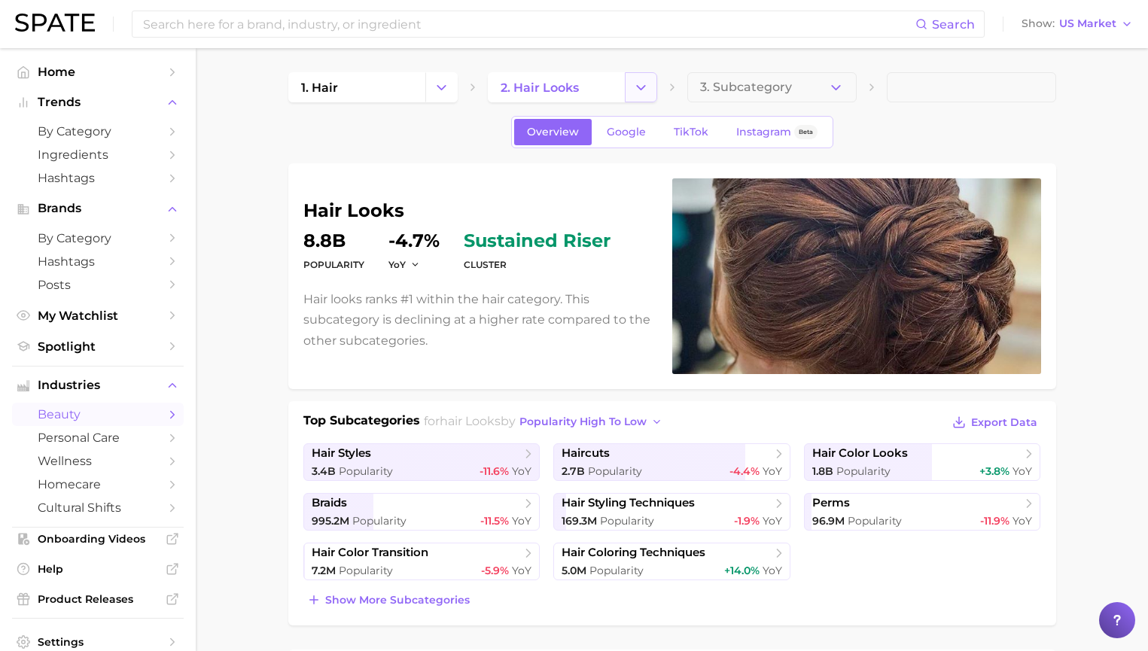
click at [641, 85] on icon "Change Category" at bounding box center [641, 88] width 16 height 16
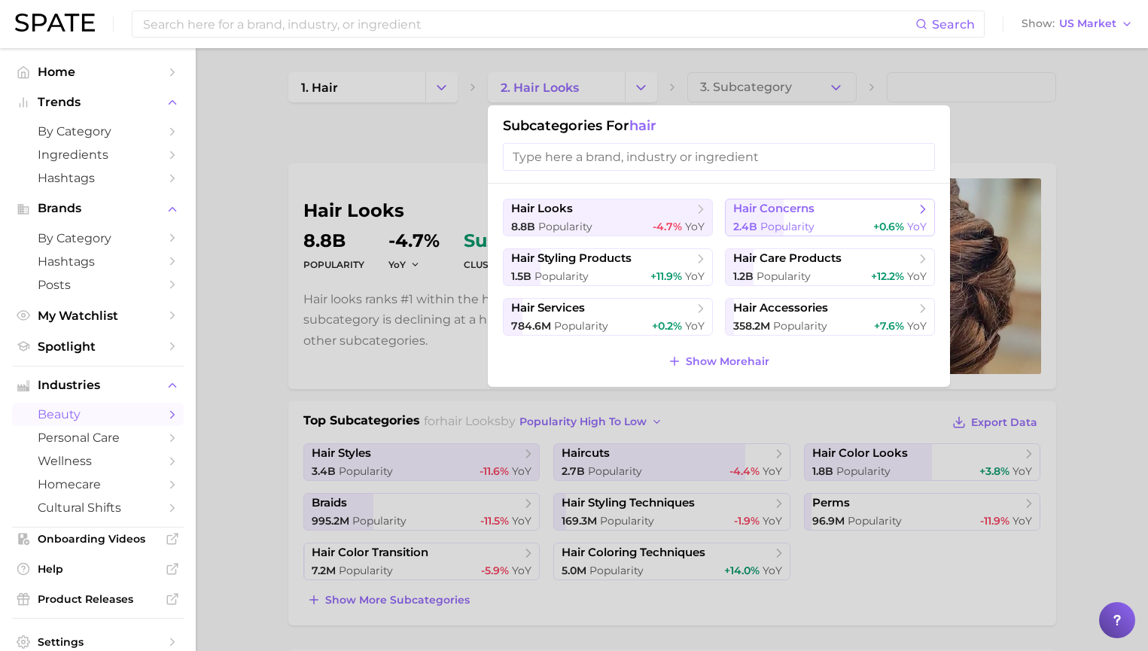
click at [819, 220] on div "2.4b Popularity +0.6% YoY" at bounding box center [829, 227] width 193 height 14
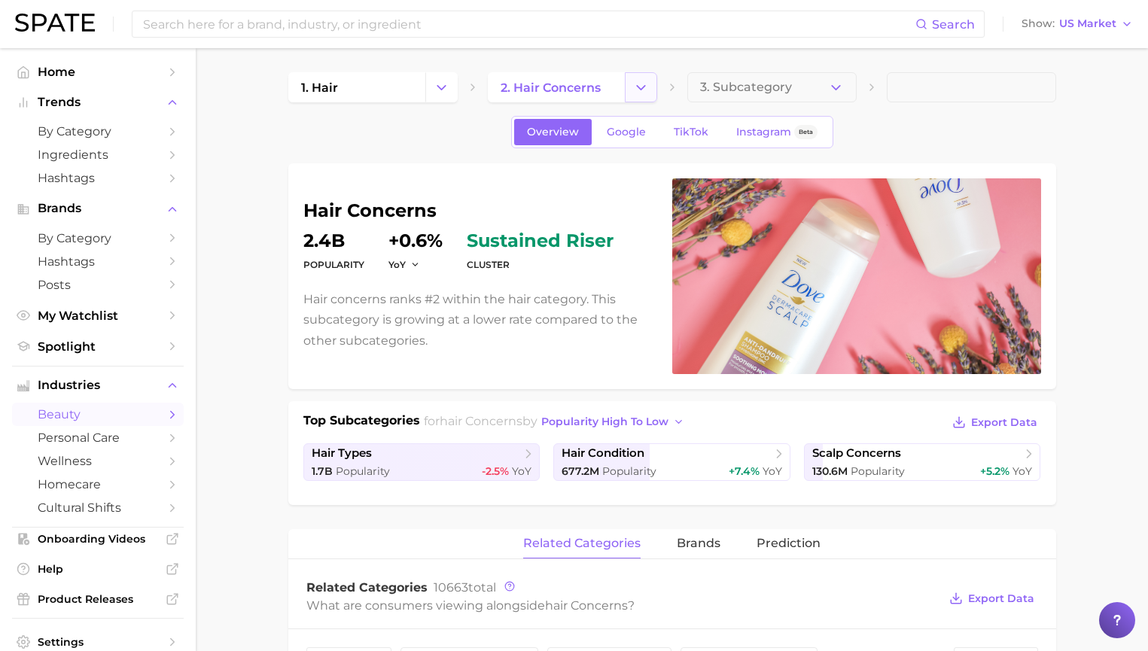
click at [646, 81] on icon "Change Category" at bounding box center [641, 88] width 16 height 16
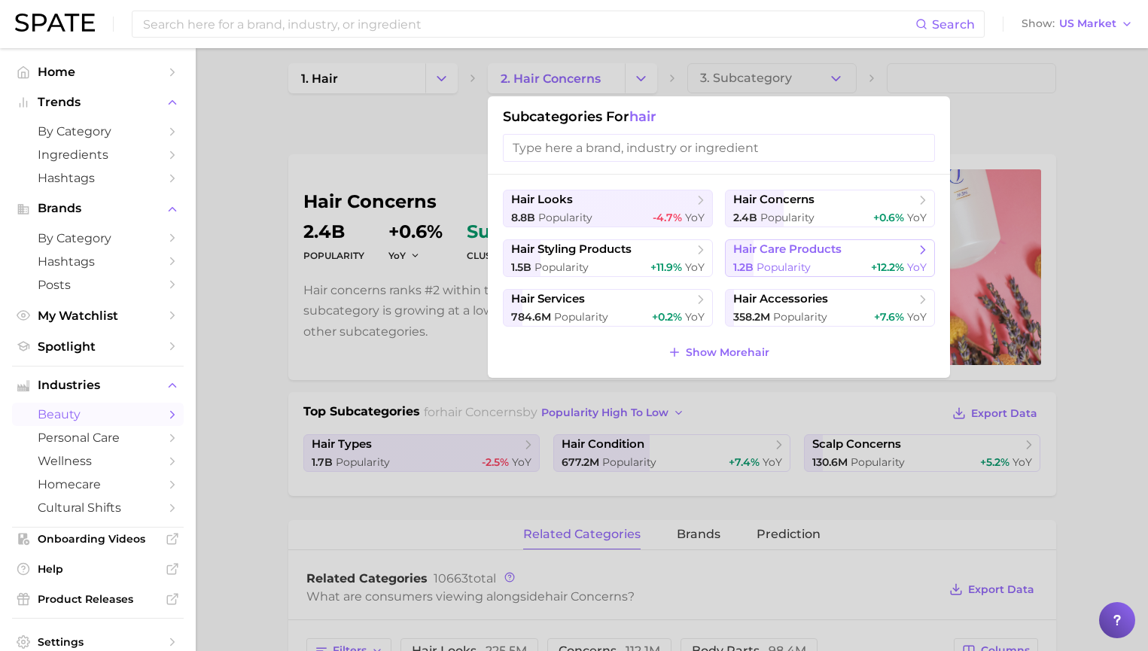
scroll to position [10, 0]
click at [859, 207] on button "hair concerns 2.4b Popularity +0.6% YoY" at bounding box center [830, 208] width 210 height 38
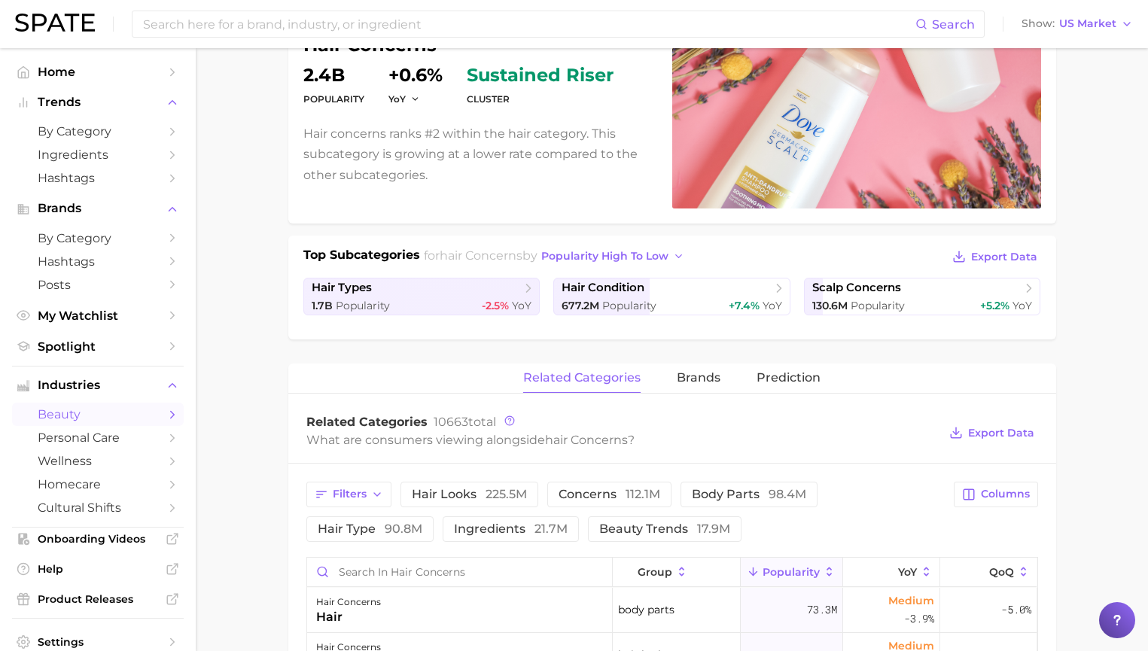
scroll to position [0, 0]
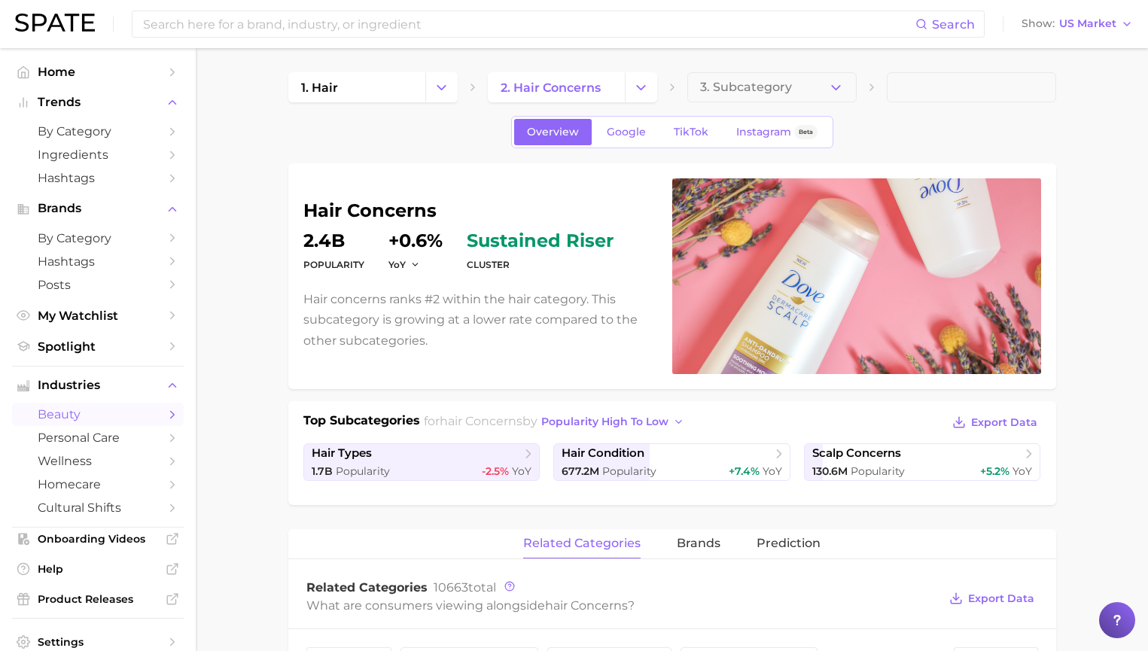
click at [817, 84] on button "3. Subcategory" at bounding box center [771, 87] width 169 height 30
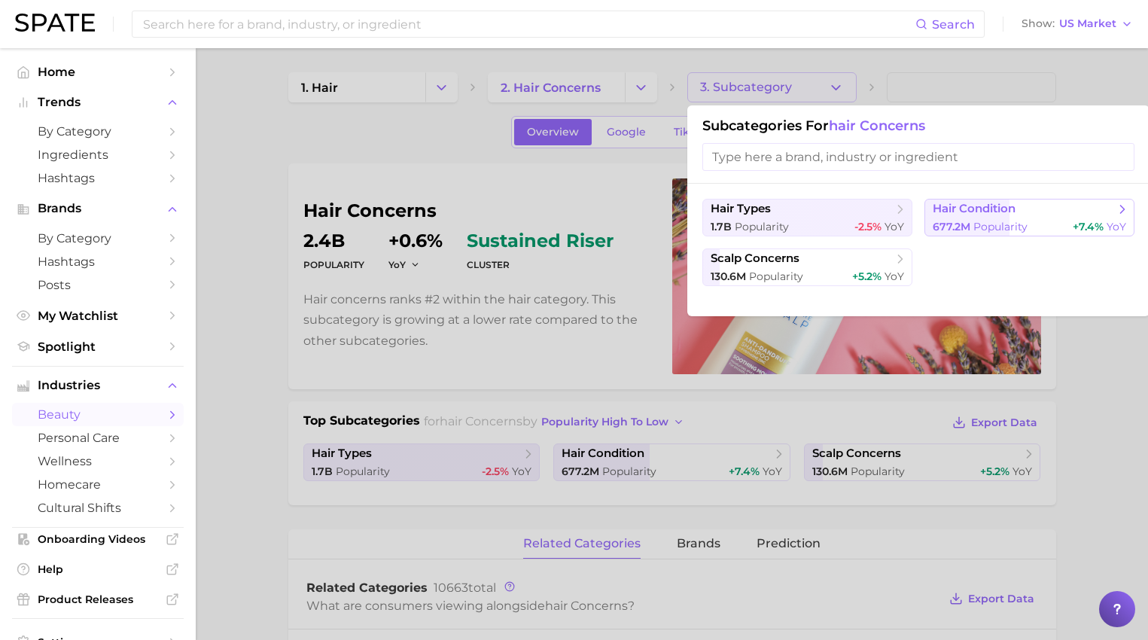
click at [1084, 209] on span "hair condition" at bounding box center [1024, 209] width 183 height 15
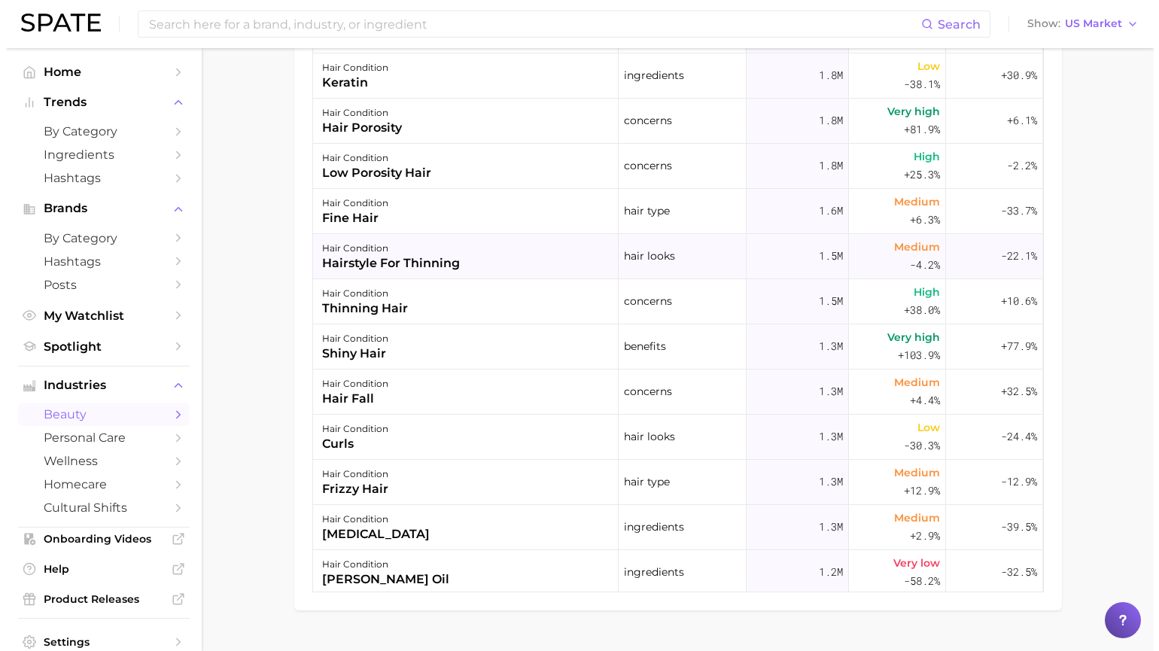
scroll to position [1105, 0]
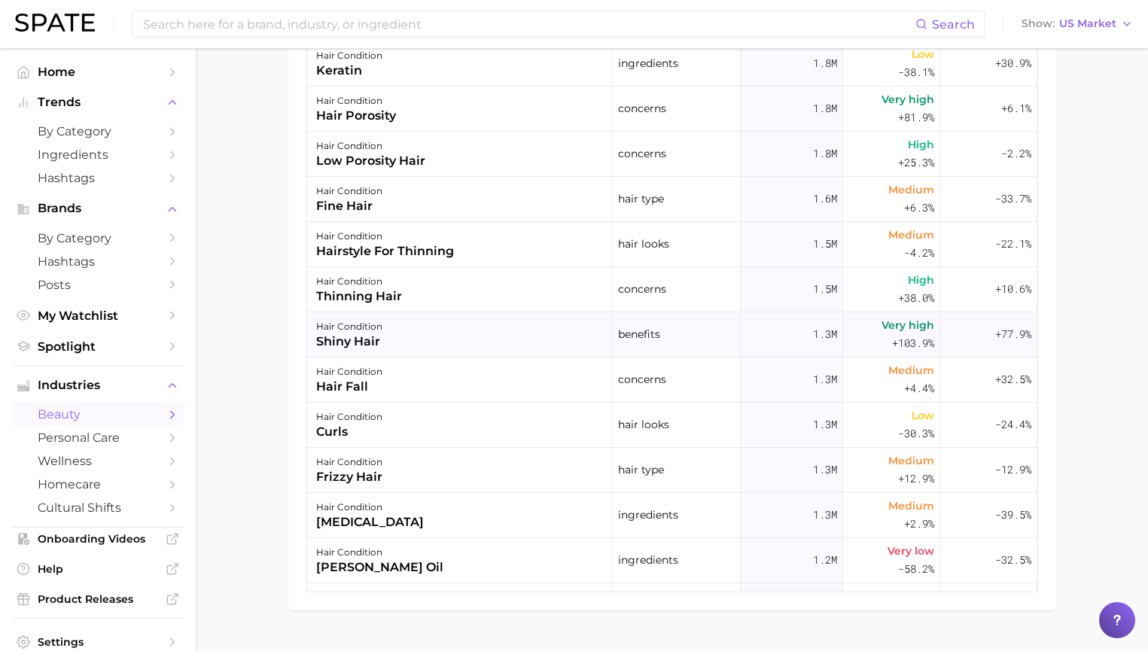
click at [541, 333] on div "hair condition shiny hair" at bounding box center [460, 334] width 306 height 45
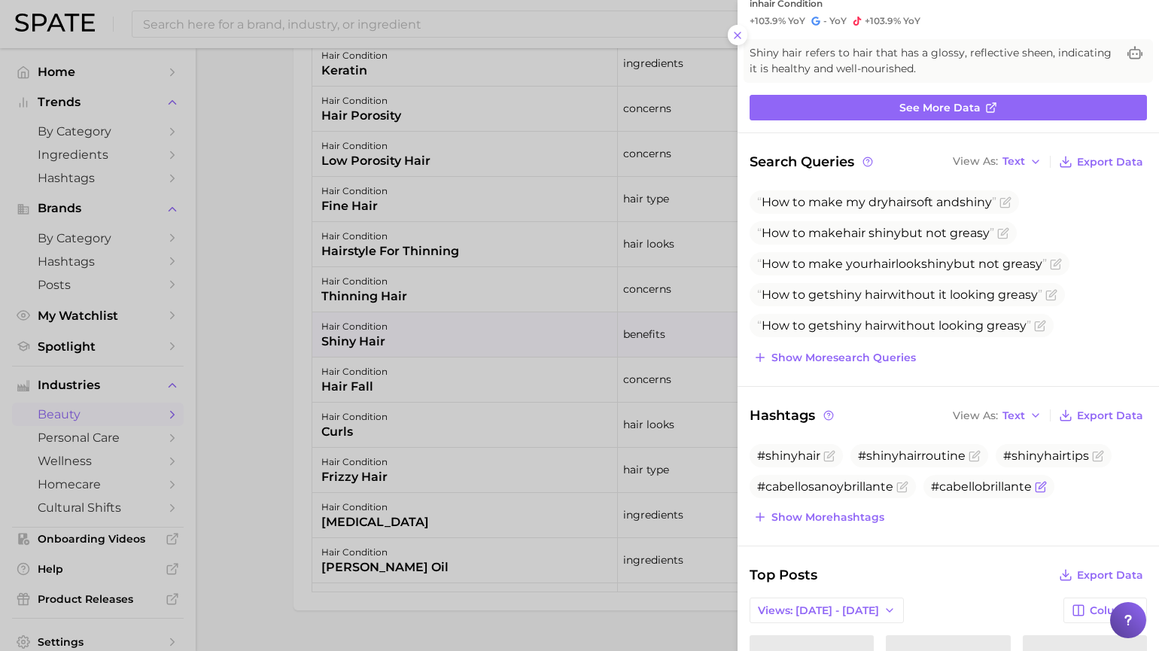
scroll to position [0, 0]
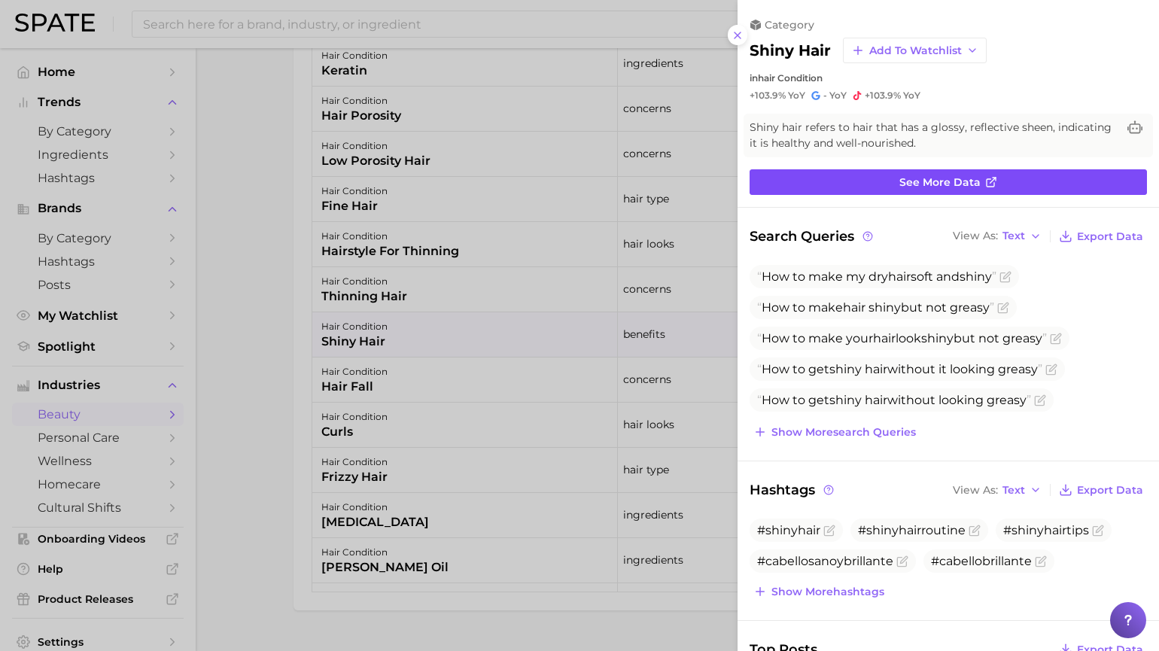
click at [969, 178] on span "See more data" at bounding box center [939, 182] width 81 height 13
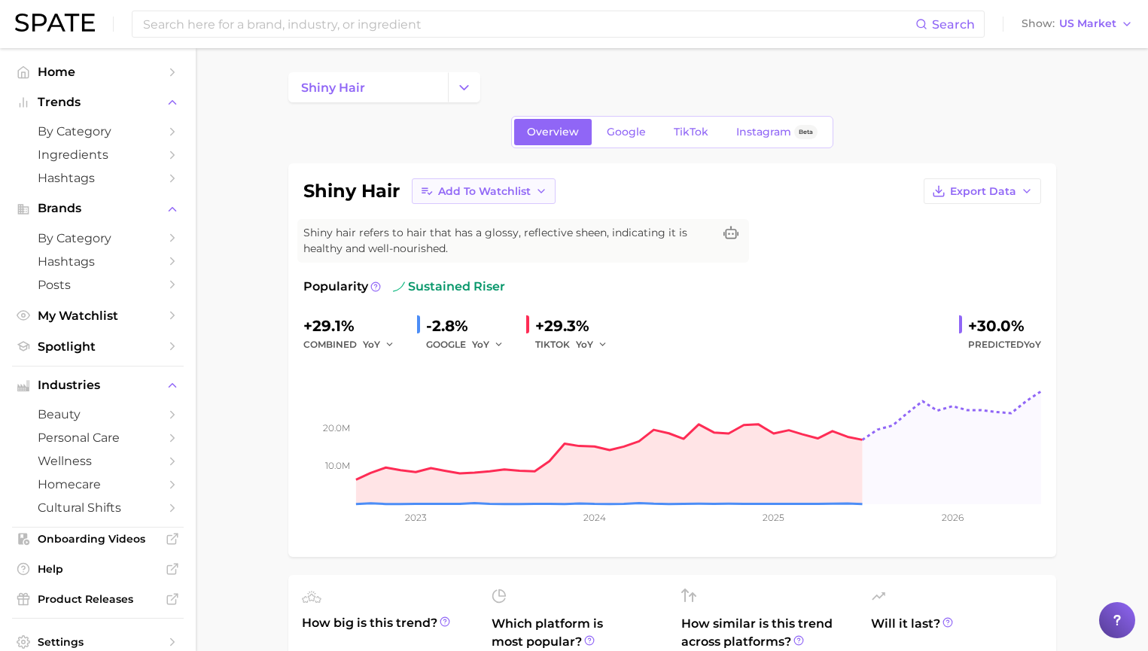
click at [529, 190] on span "Add to Watchlist" at bounding box center [484, 191] width 93 height 13
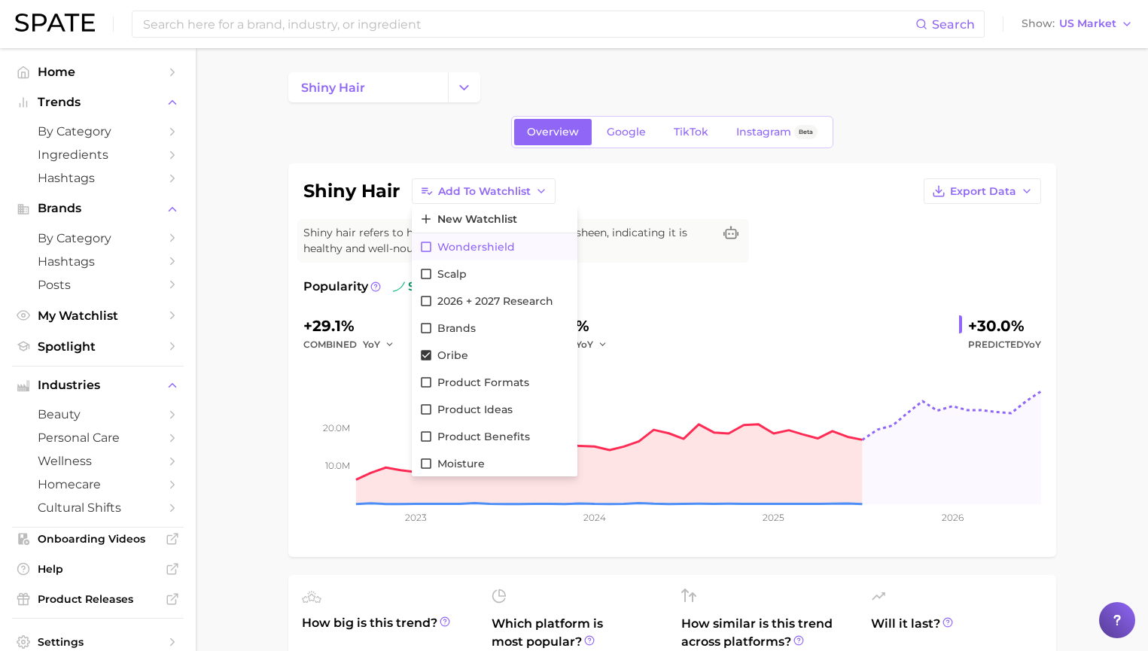
click at [519, 242] on button "wondershield" at bounding box center [495, 246] width 166 height 27
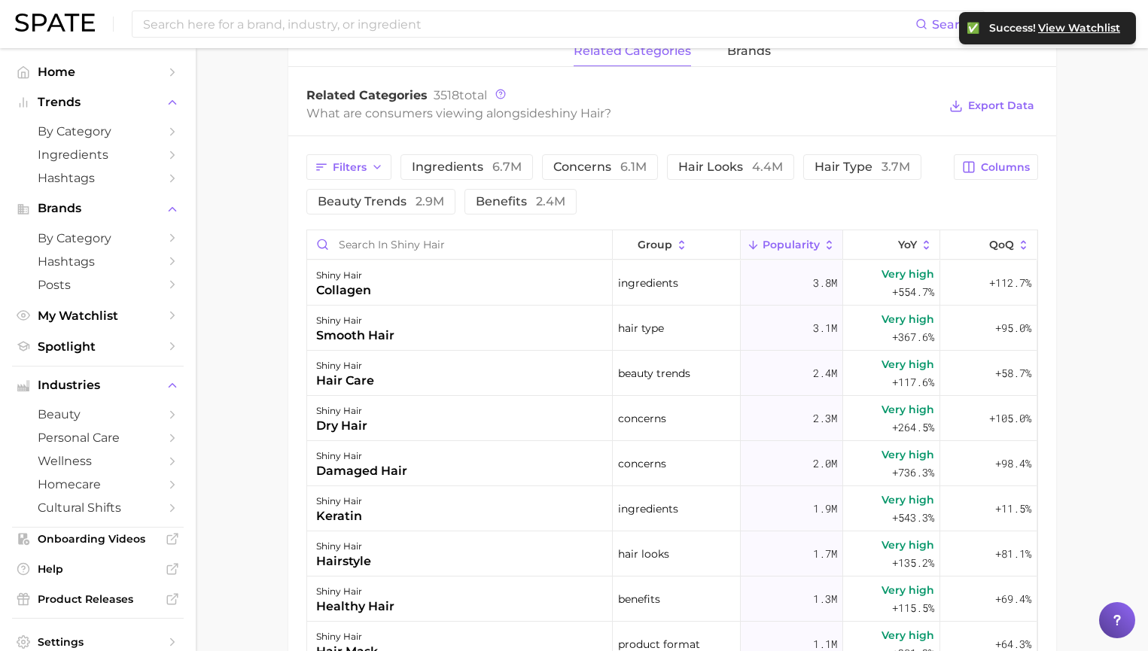
scroll to position [3, 0]
click at [881, 248] on icon at bounding box center [888, 246] width 14 height 14
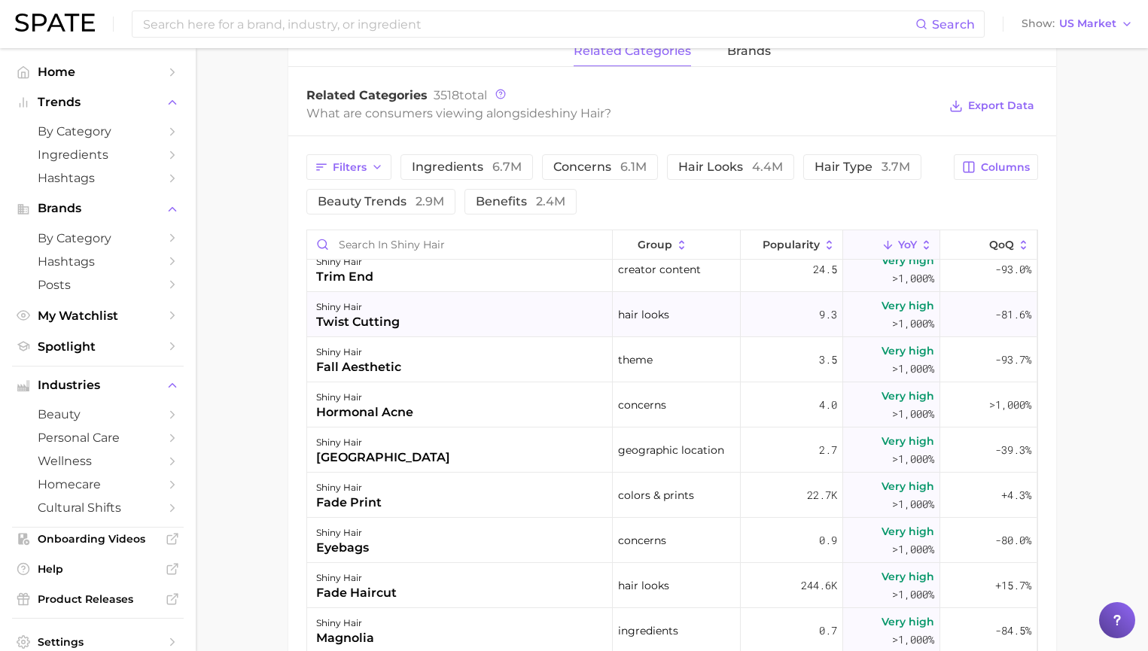
scroll to position [60, 0]
click at [762, 248] on span "Popularity" at bounding box center [790, 245] width 57 height 12
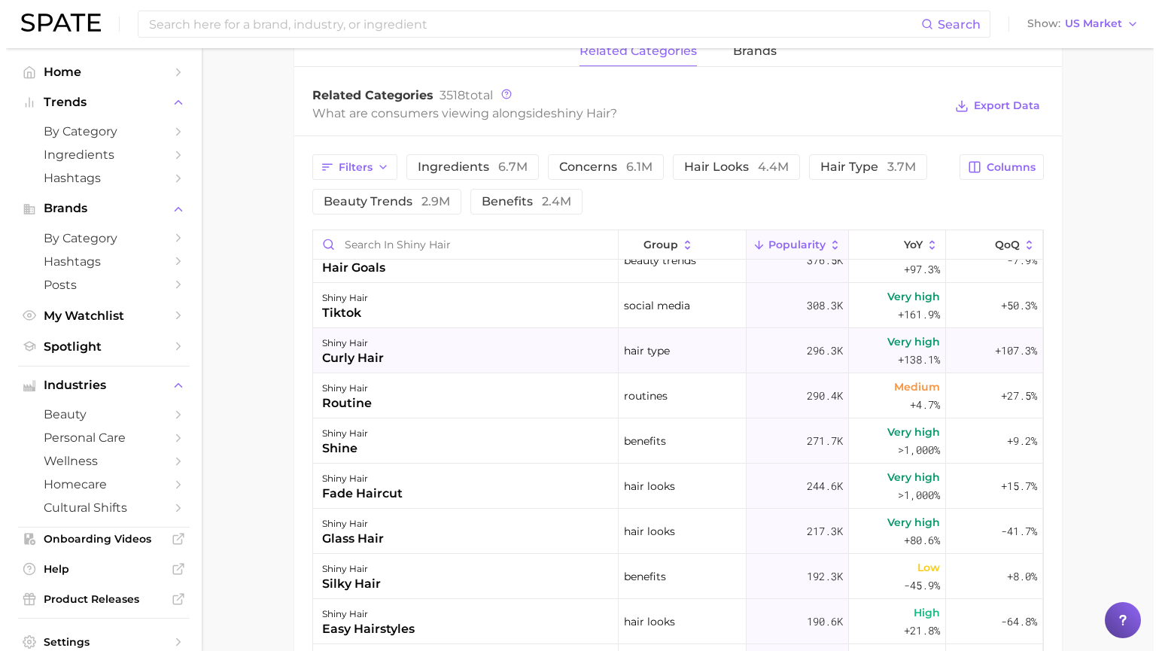
scroll to position [702, 0]
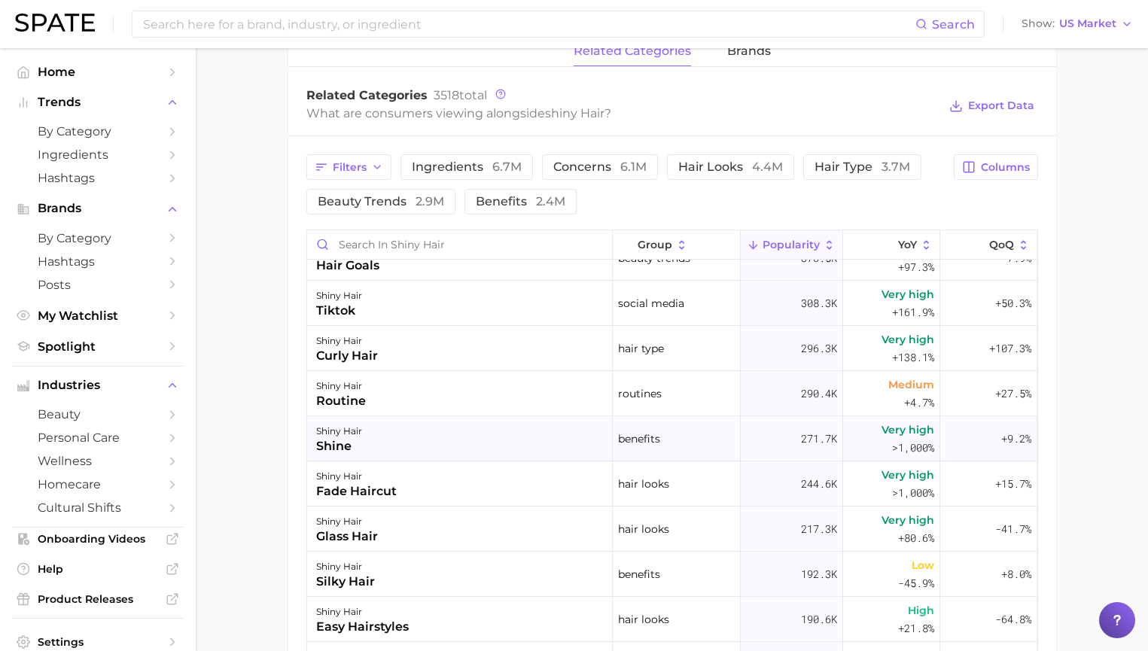
click at [540, 437] on div "shiny hair shine" at bounding box center [460, 438] width 306 height 45
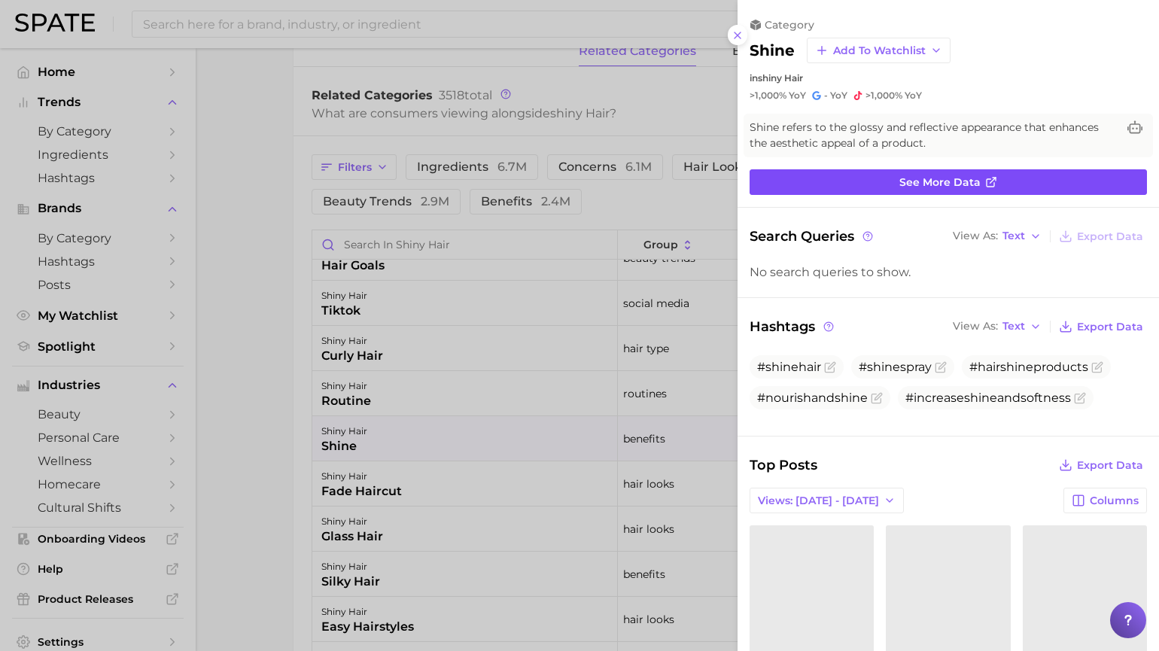
click at [858, 185] on link "See more data" at bounding box center [948, 182] width 397 height 26
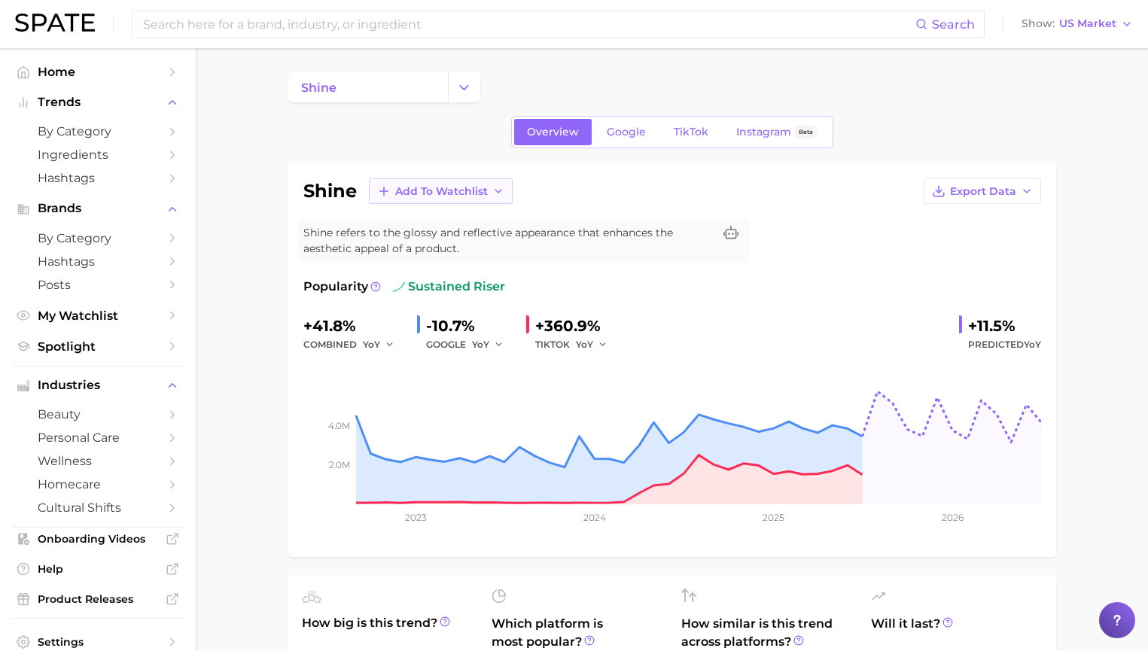
click at [487, 192] on button "Add to Watchlist" at bounding box center [441, 191] width 144 height 26
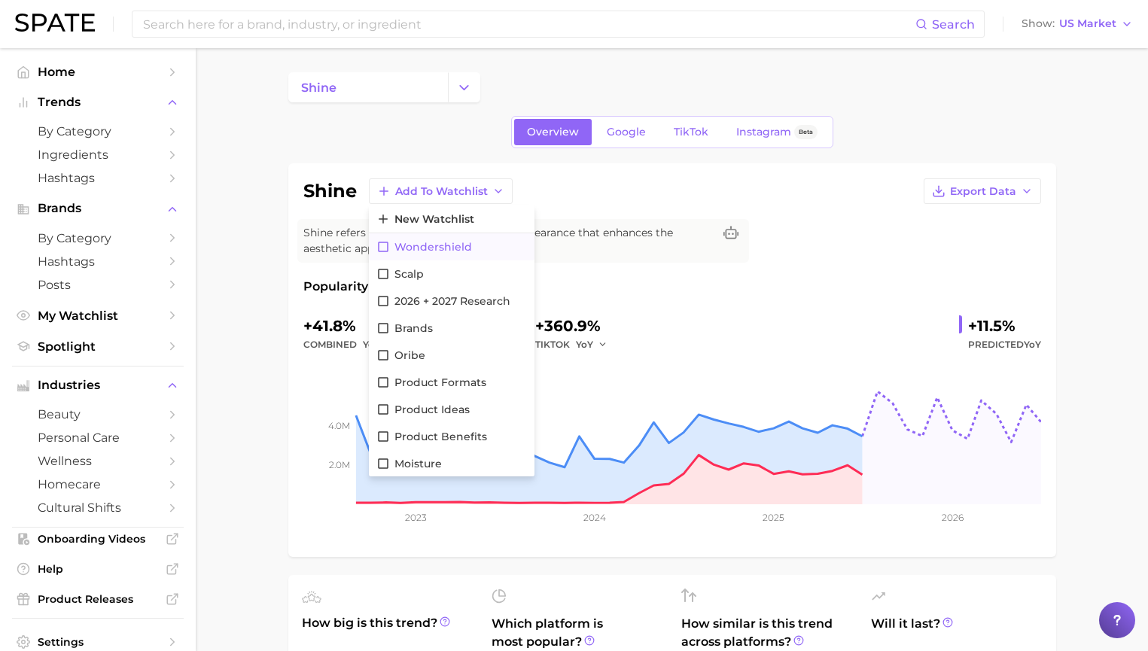
click at [493, 245] on button "wondershield" at bounding box center [452, 246] width 166 height 27
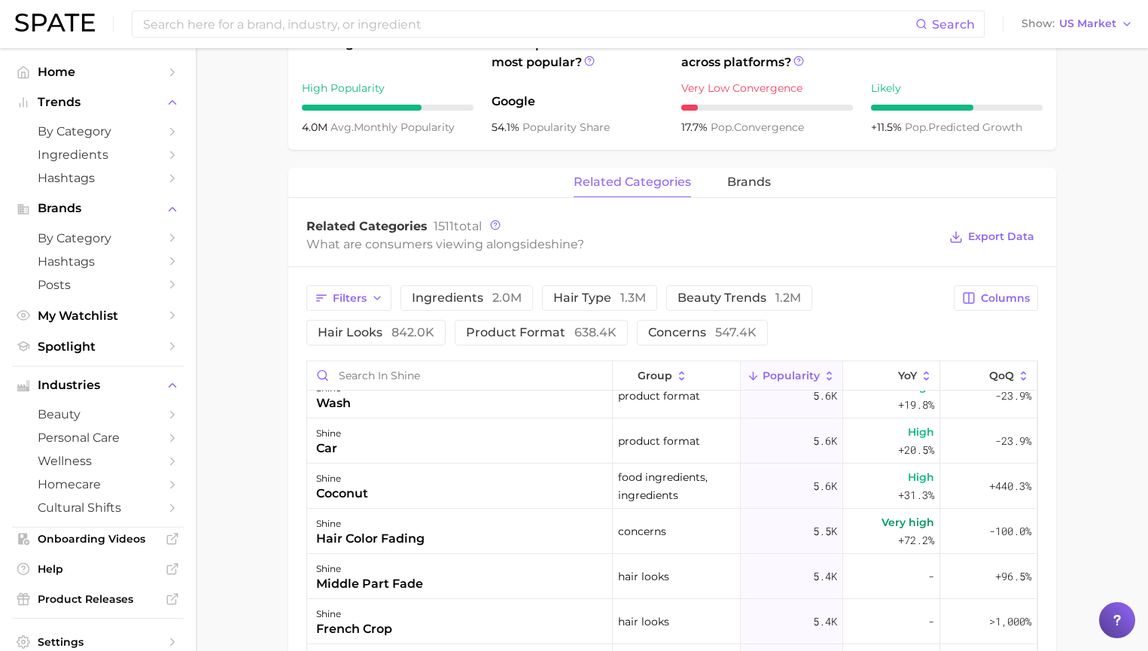
scroll to position [1466, 0]
click at [106, 135] on span "by Category" at bounding box center [98, 131] width 120 height 14
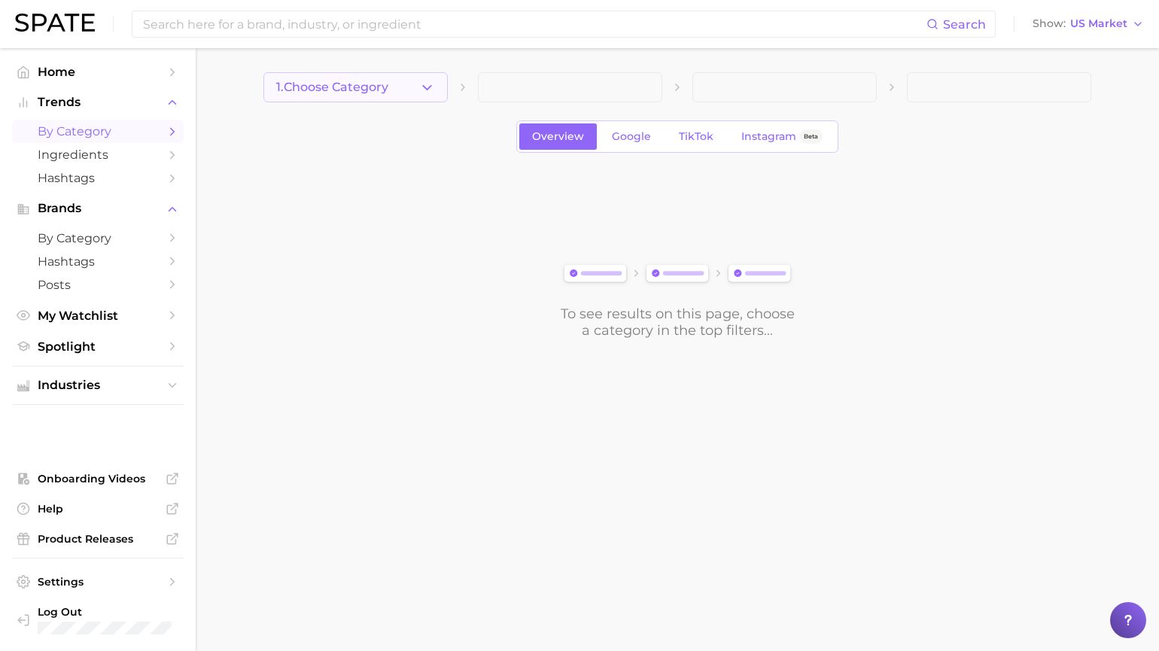
click at [344, 84] on span "1. Choose Category" at bounding box center [332, 88] width 112 height 14
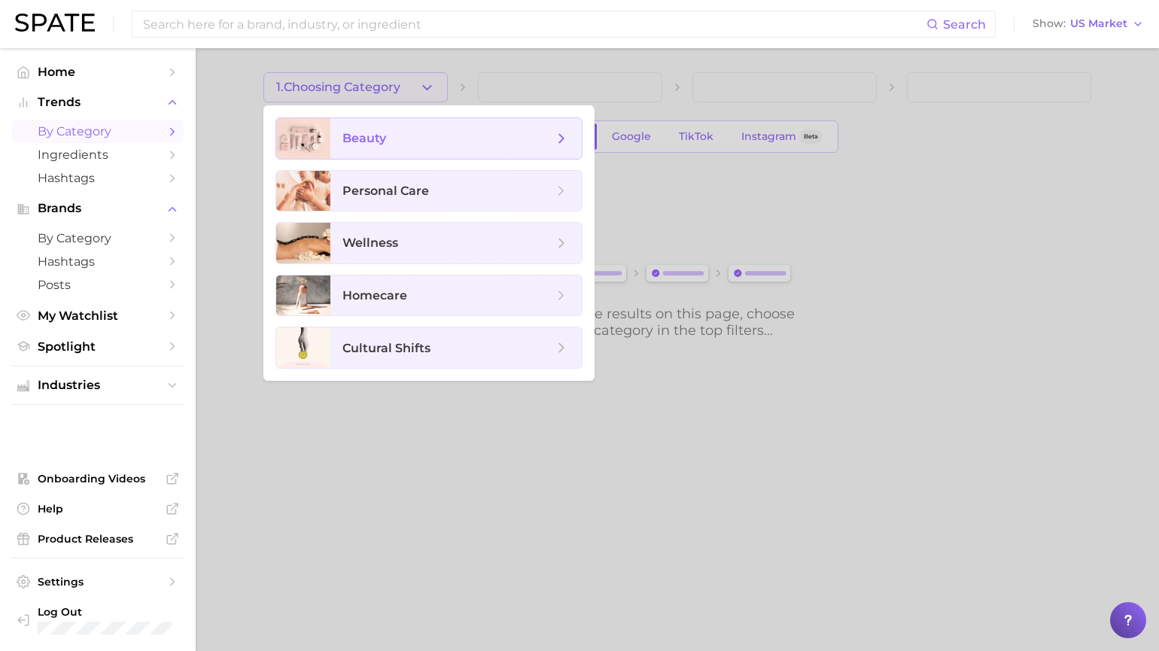
click at [425, 148] on span "beauty" at bounding box center [455, 138] width 251 height 41
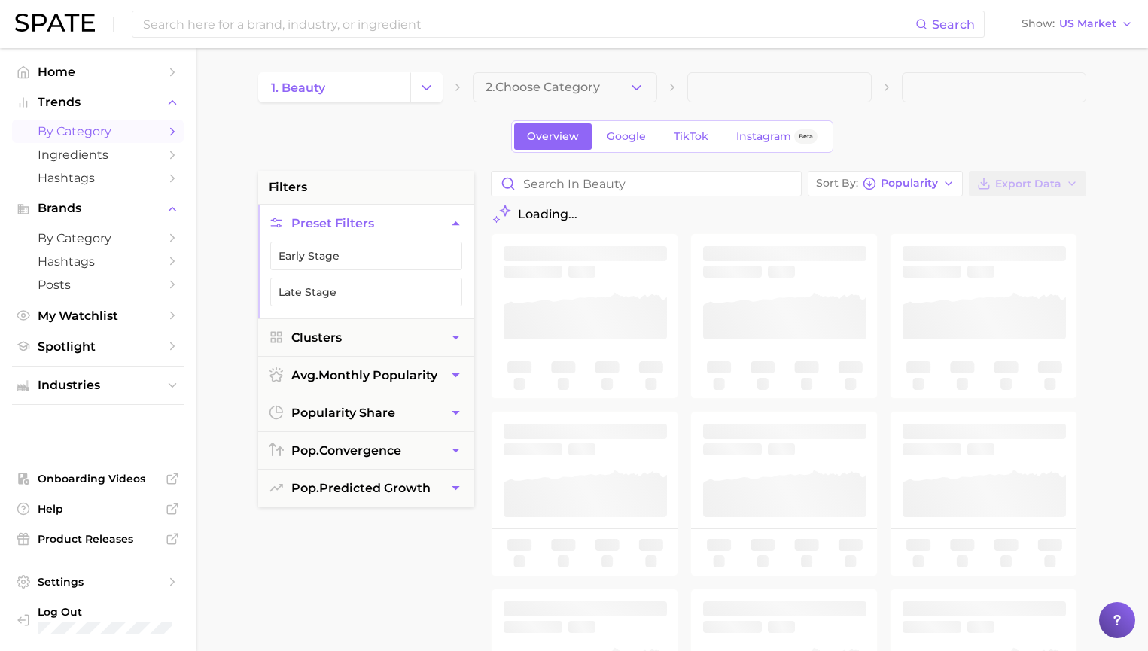
click at [525, 85] on span "2. Choose Category" at bounding box center [542, 88] width 114 height 14
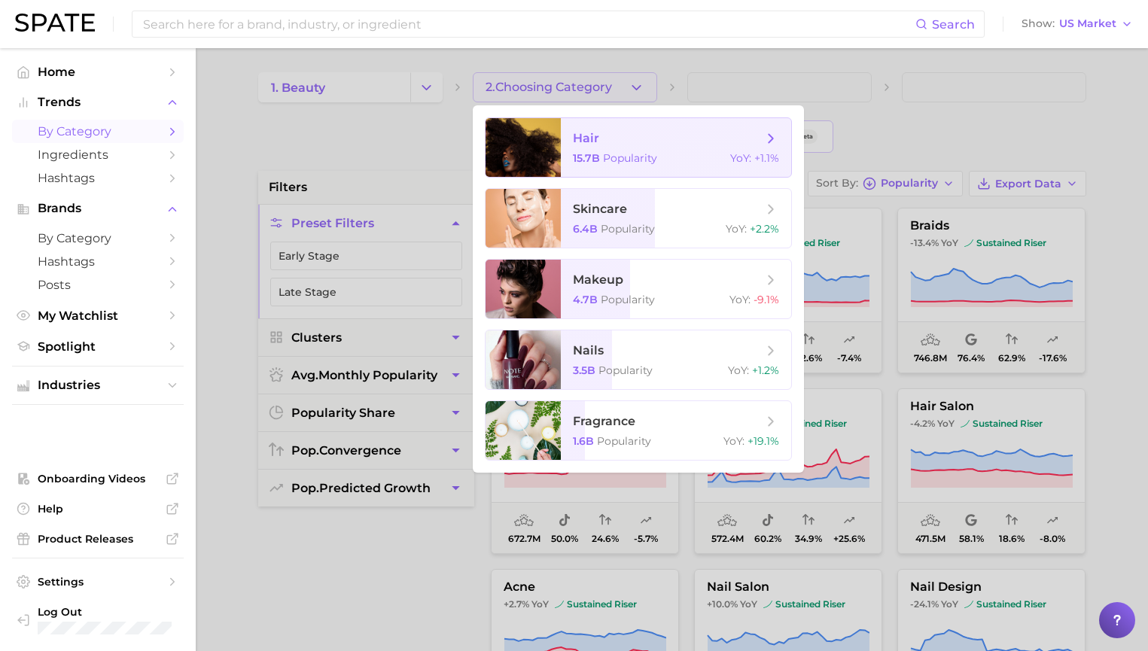
click at [595, 147] on span "hair 15.7b Popularity YoY : +1.1%" at bounding box center [676, 147] width 230 height 59
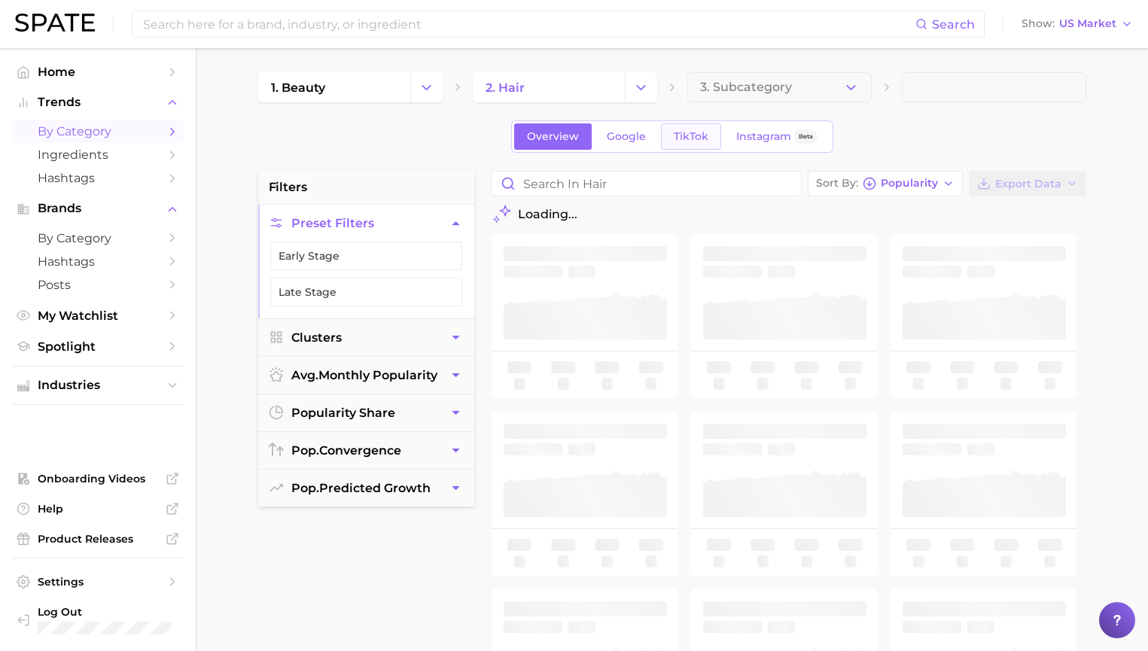
click at [674, 132] on span "TikTok" at bounding box center [691, 136] width 35 height 13
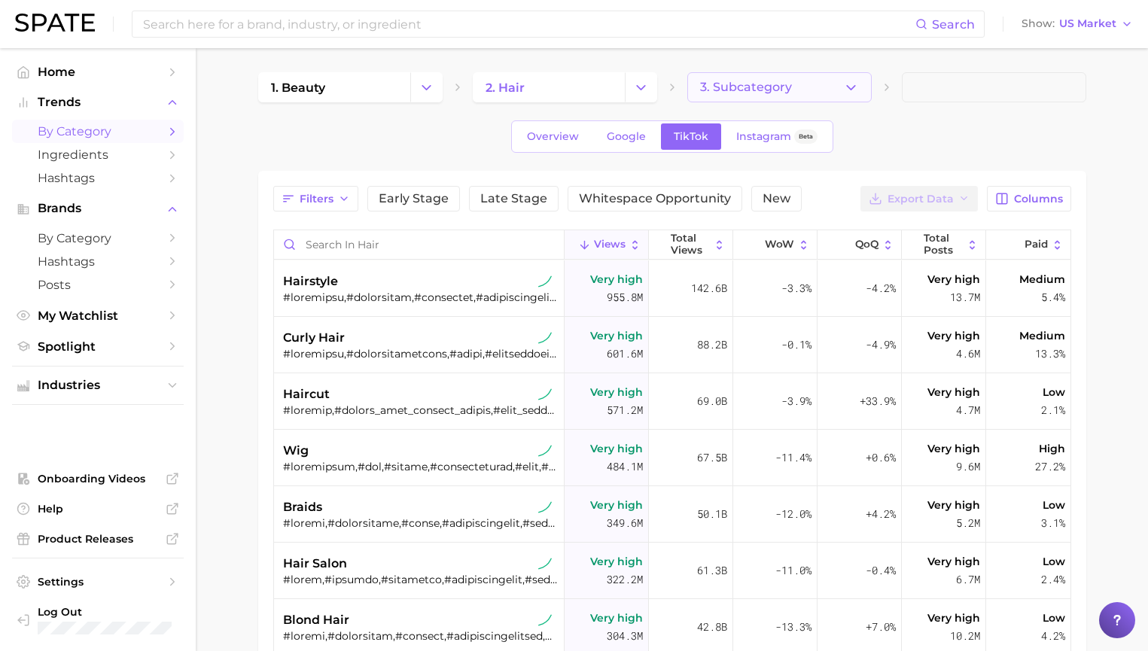
click at [849, 83] on icon "button" at bounding box center [851, 88] width 16 height 16
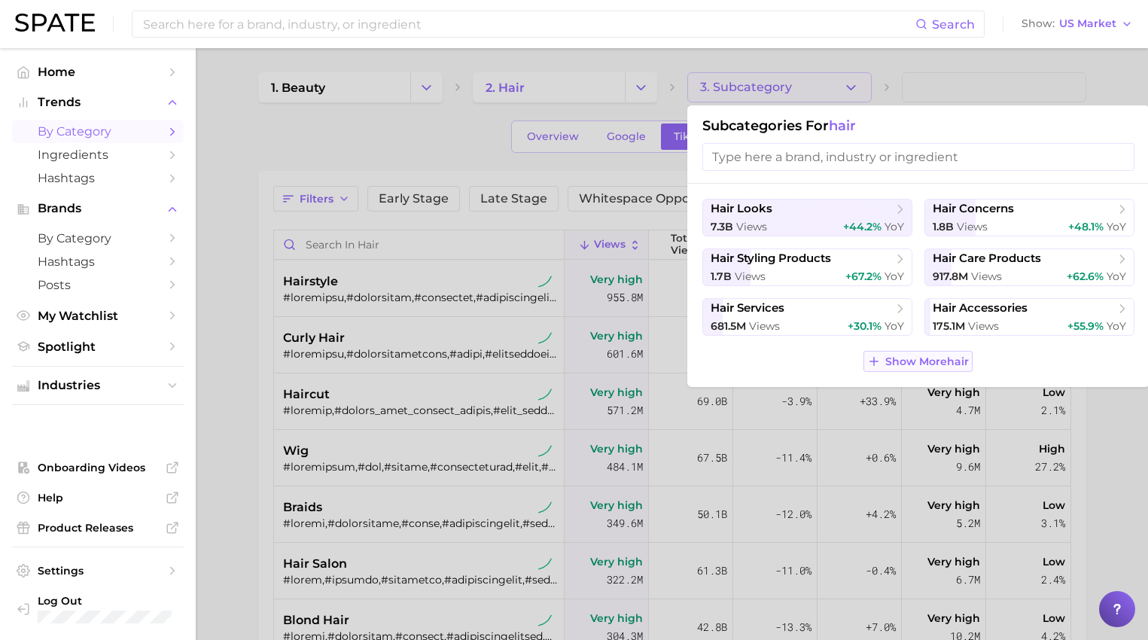
click at [960, 362] on span "Show More hair" at bounding box center [927, 361] width 84 height 13
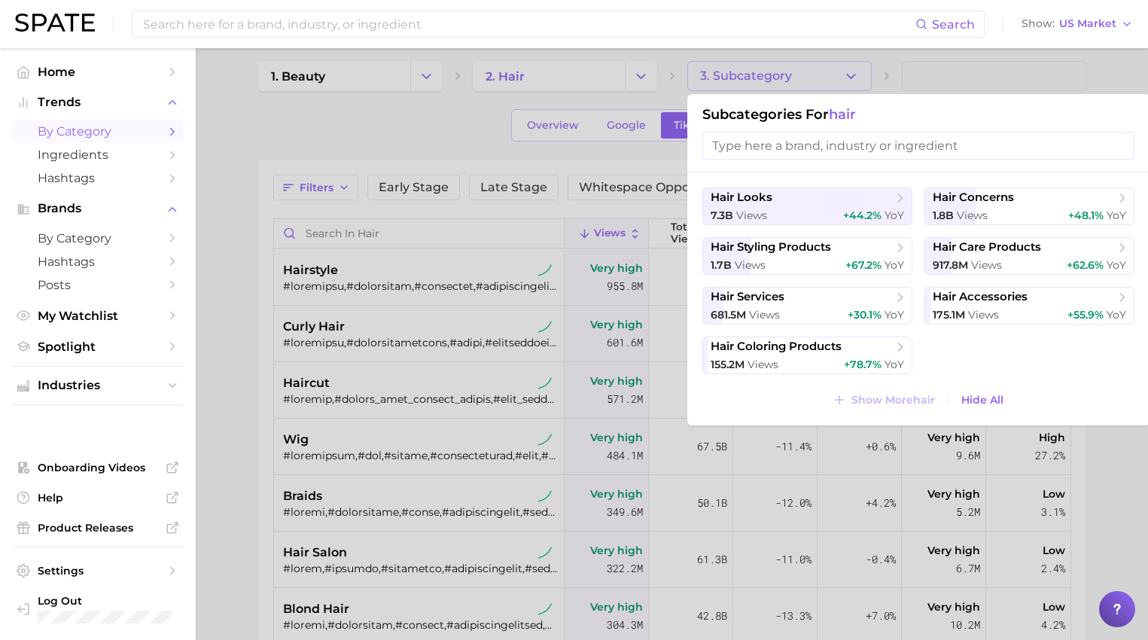
scroll to position [12, 0]
click at [813, 303] on span "hair services" at bounding box center [802, 296] width 183 height 15
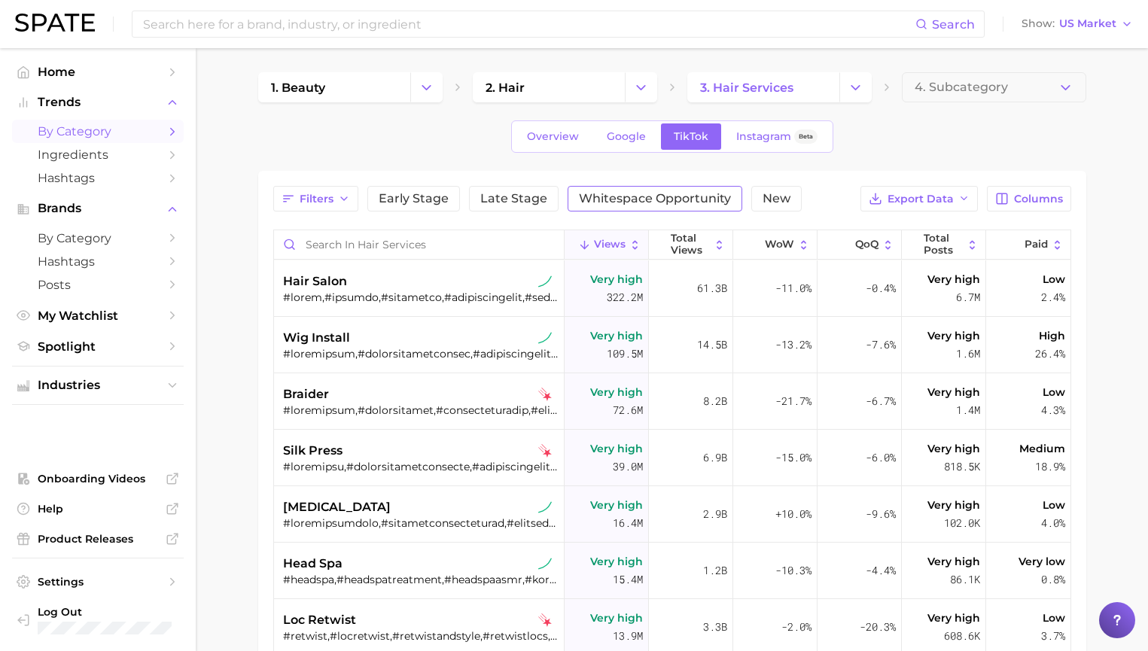
click at [690, 196] on span "Whitespace Opportunity" at bounding box center [655, 199] width 152 height 12
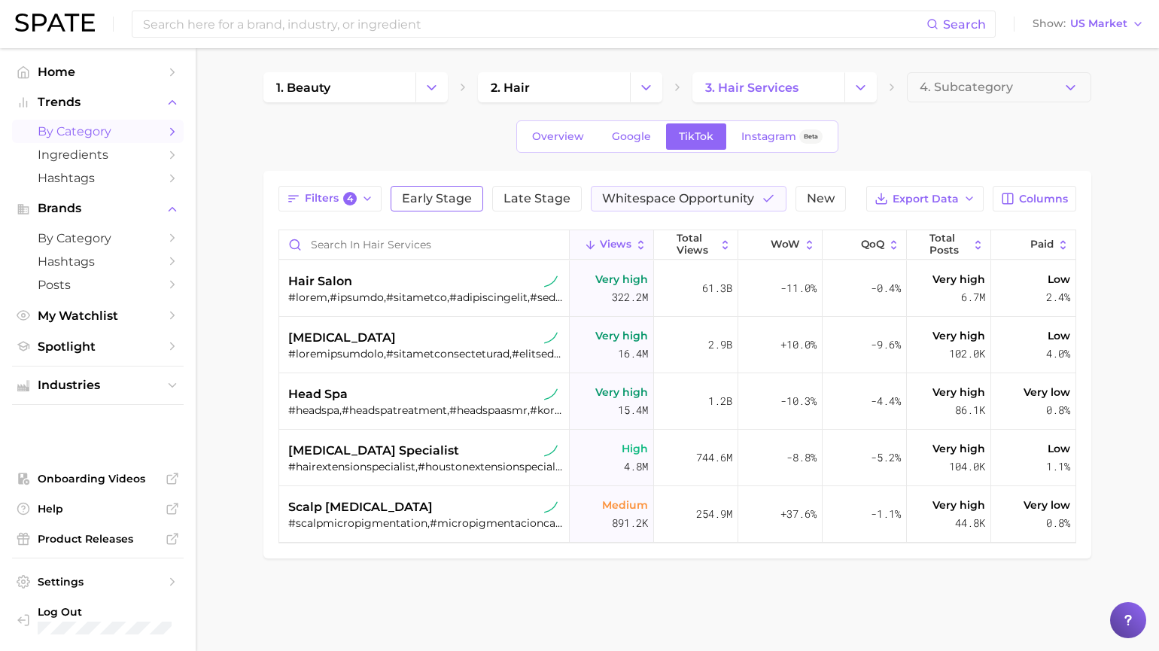
click at [453, 199] on span "Early Stage" at bounding box center [437, 199] width 70 height 12
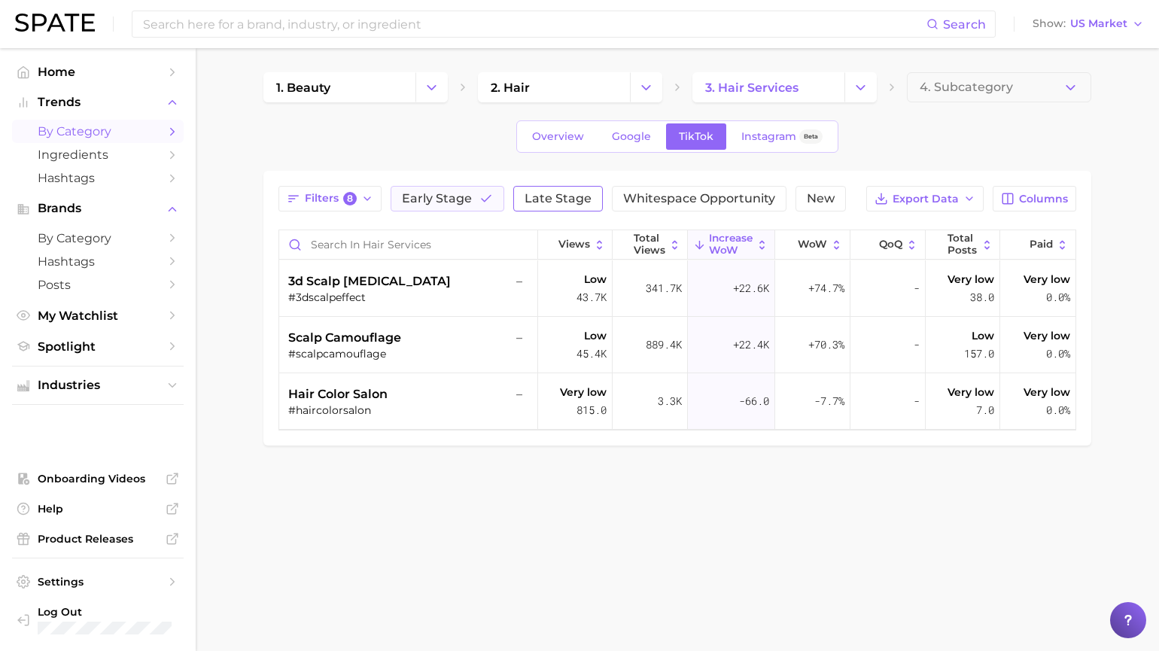
click at [549, 201] on span "Late Stage" at bounding box center [558, 199] width 67 height 12
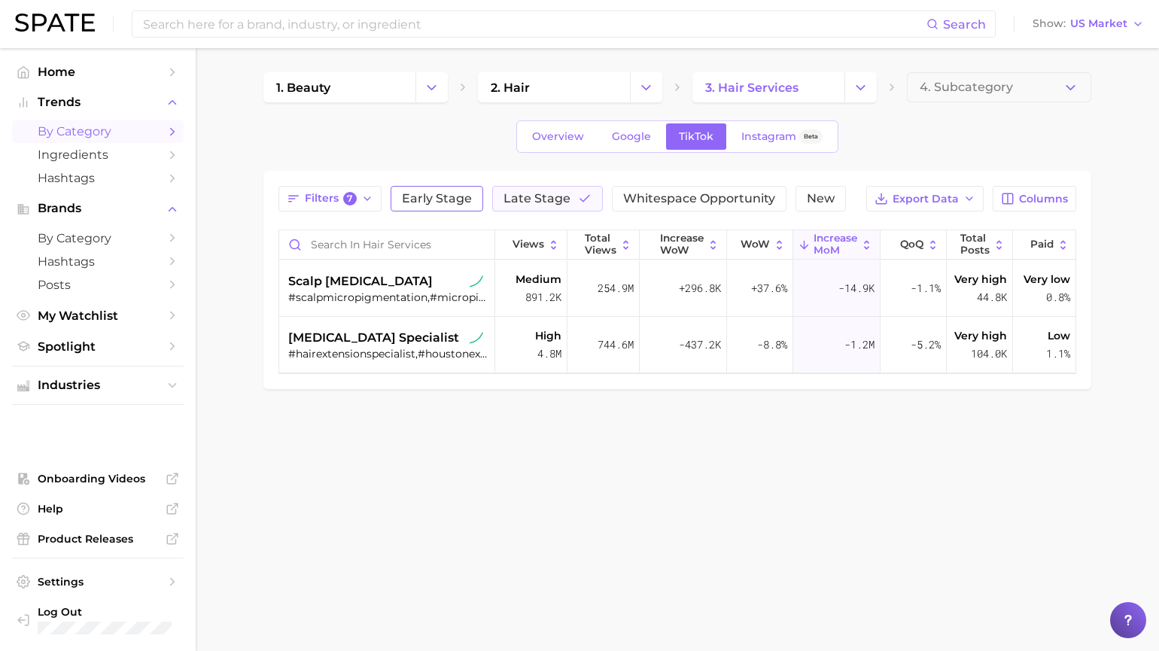
click at [470, 202] on button "Early Stage" at bounding box center [437, 199] width 93 height 26
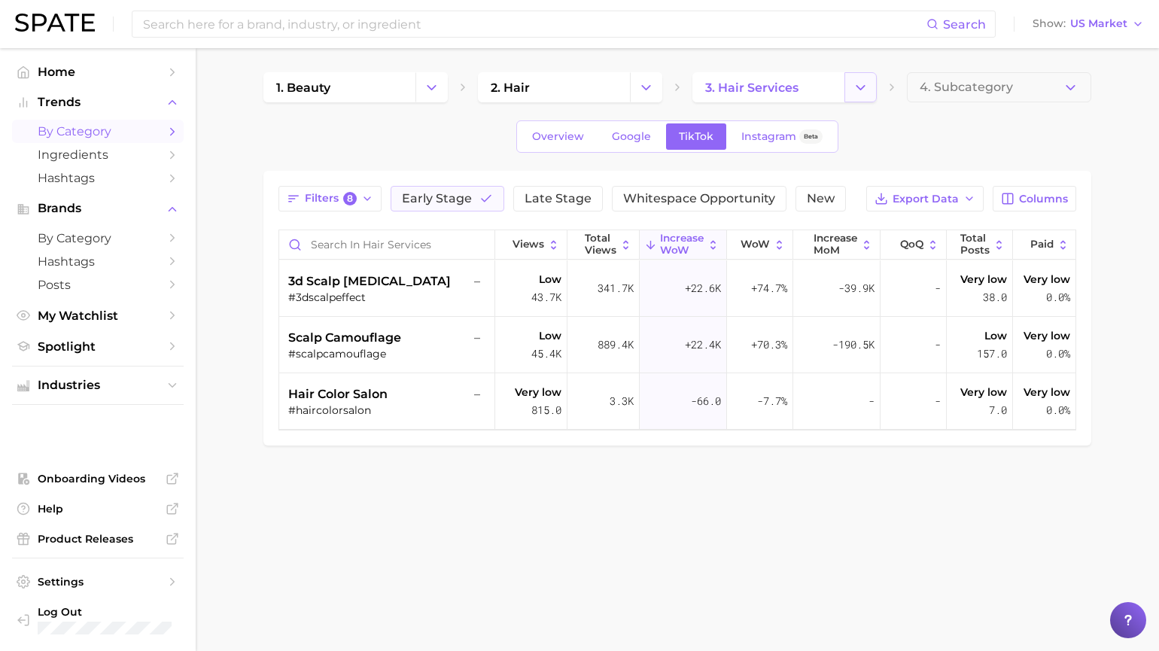
click at [867, 84] on icon "Change Category" at bounding box center [861, 88] width 16 height 16
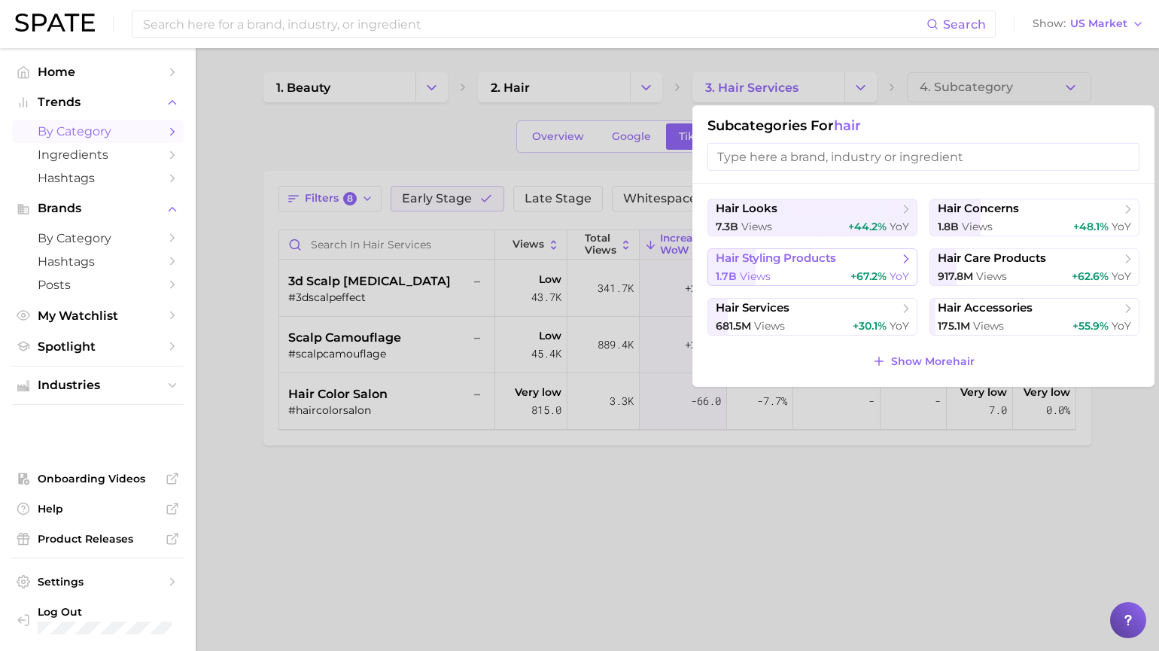
drag, startPoint x: 830, startPoint y: 214, endPoint x: 839, endPoint y: 268, distance: 54.8
click at [839, 268] on ul "hair looks 7.3b views +44.2% YoY hair concerns 1.8b views +48.1% YoY hair styli…" at bounding box center [924, 267] width 432 height 137
click at [816, 215] on span "hair looks" at bounding box center [807, 209] width 183 height 15
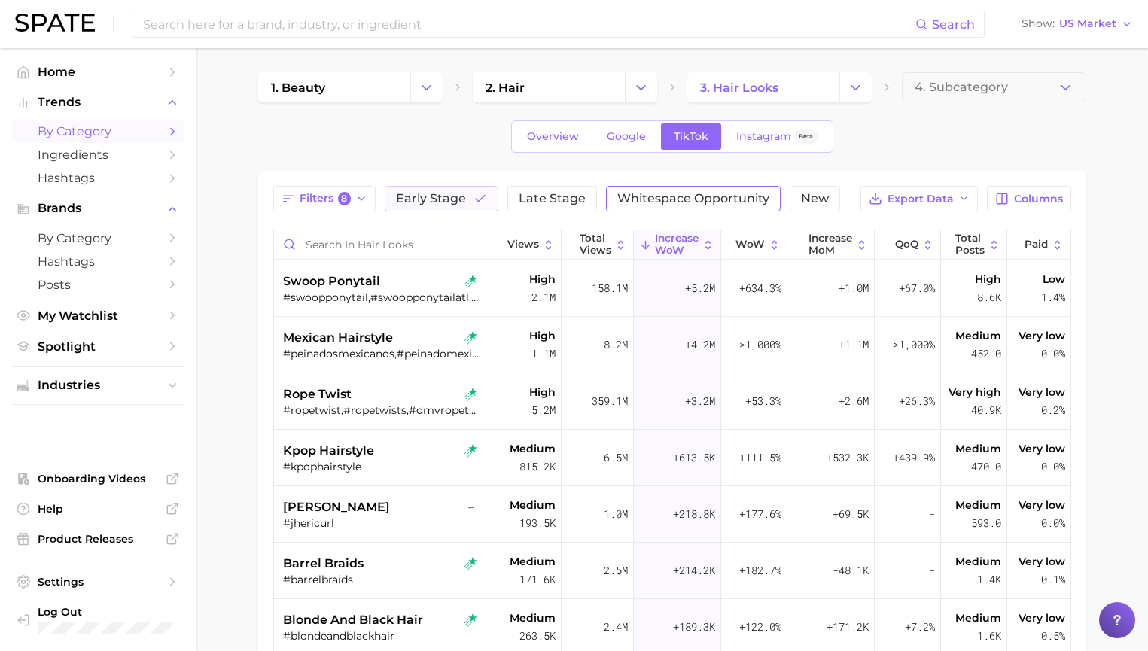
click at [640, 194] on span "Whitespace Opportunity" at bounding box center [693, 199] width 152 height 12
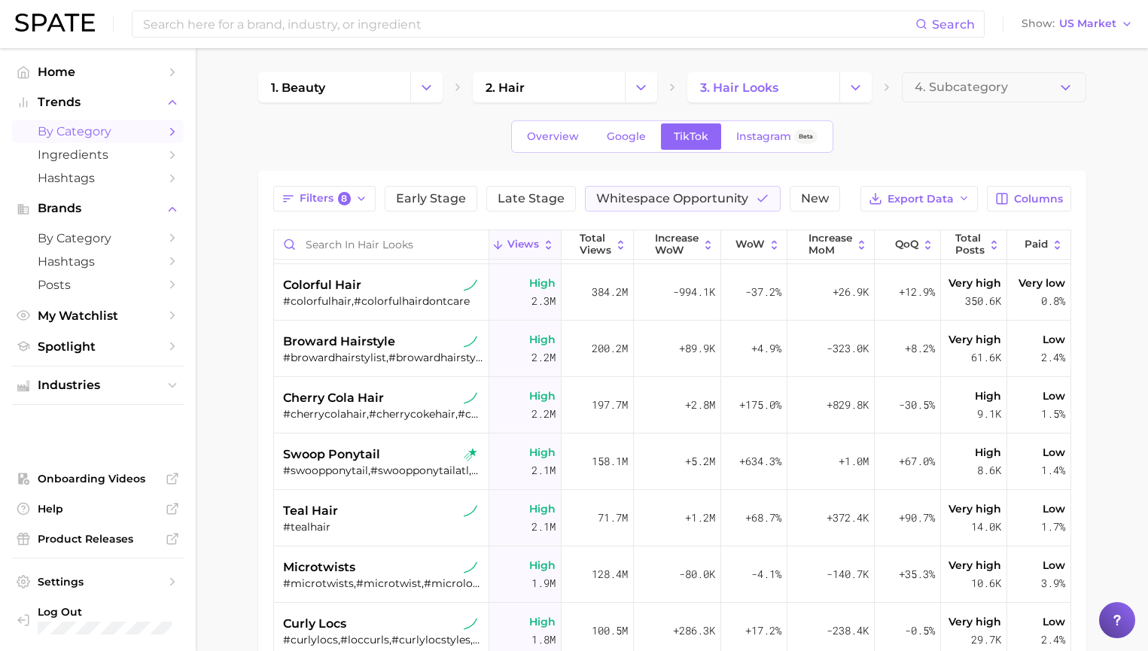
scroll to position [1699, 0]
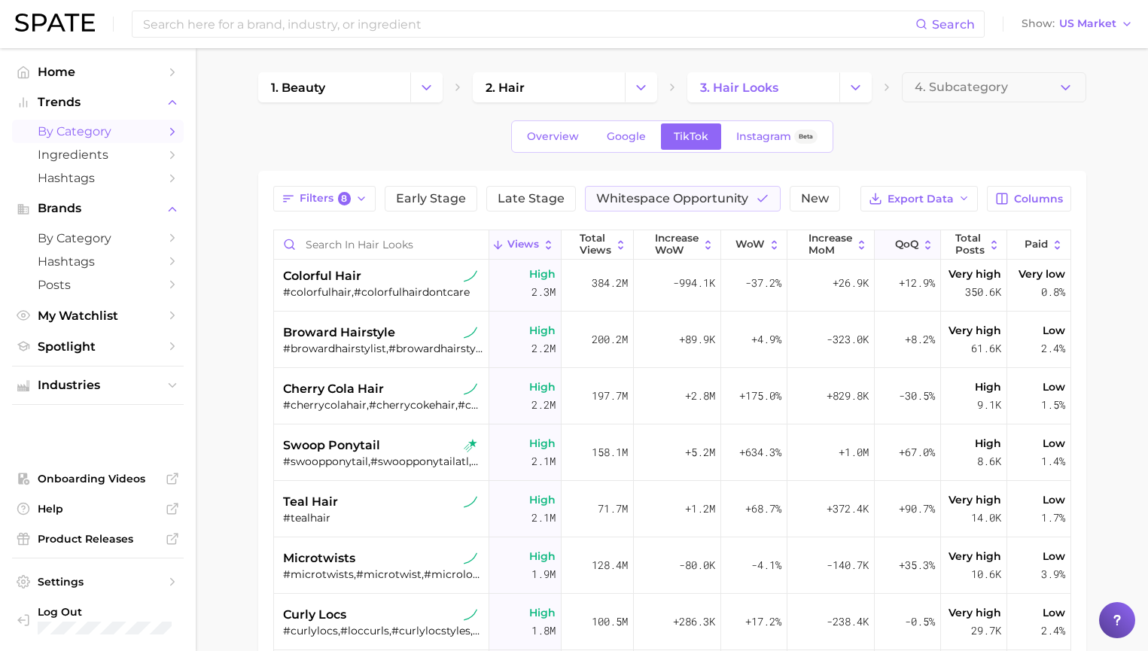
click at [895, 248] on span "QoQ" at bounding box center [906, 245] width 23 height 12
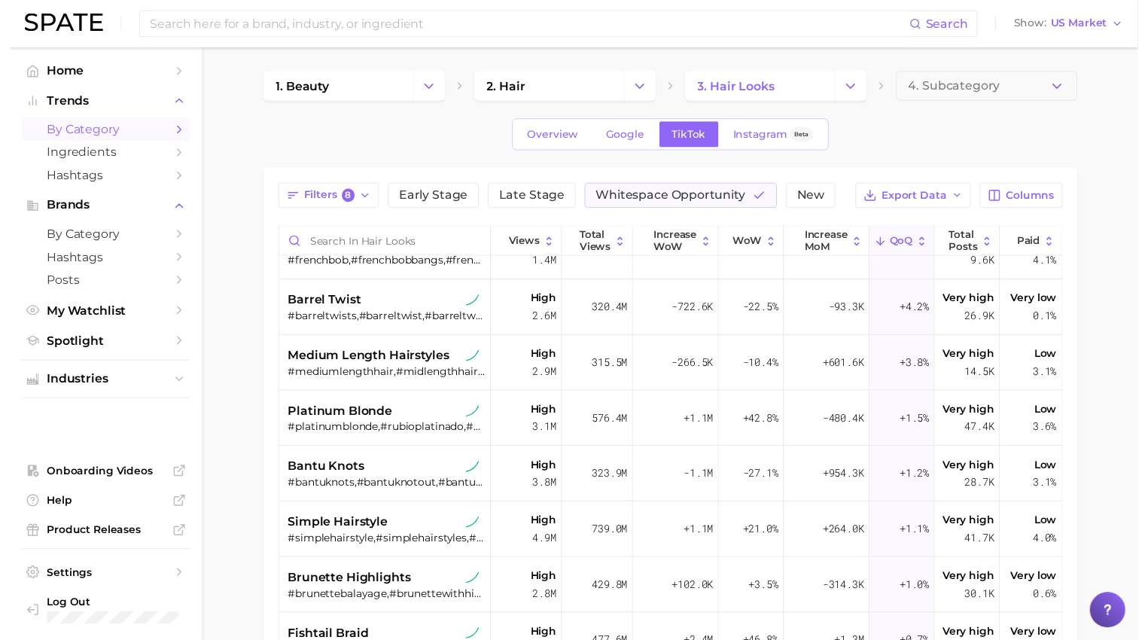
scroll to position [3514, 0]
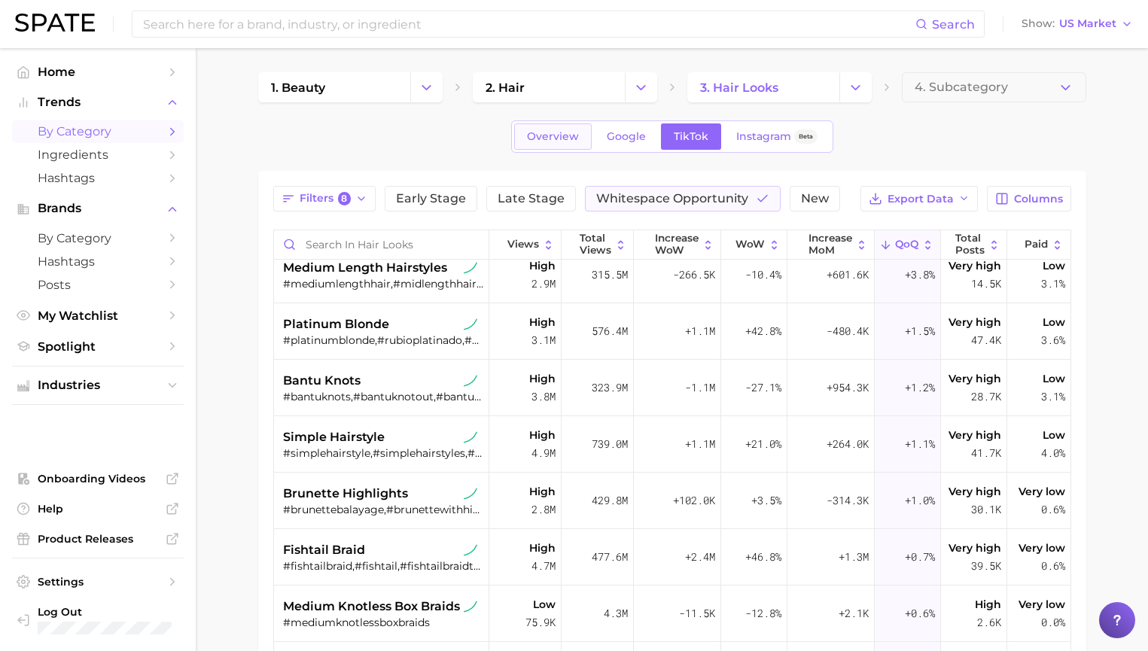
click at [520, 142] on link "Overview" at bounding box center [553, 136] width 78 height 26
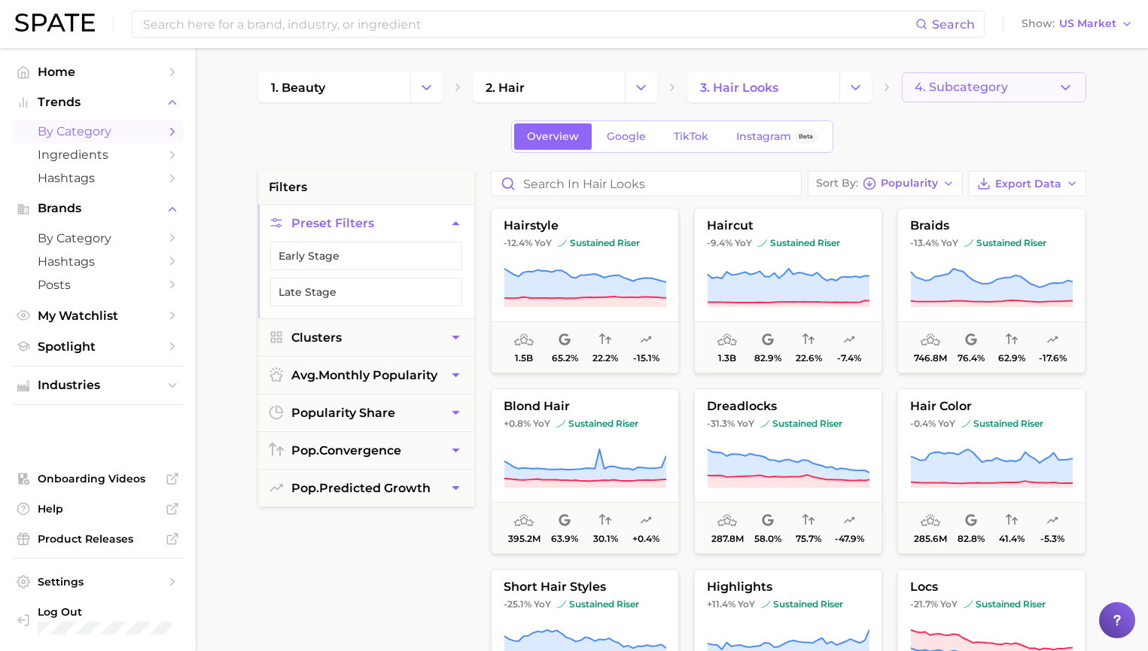
click at [1039, 90] on button "4. Subcategory" at bounding box center [994, 87] width 184 height 30
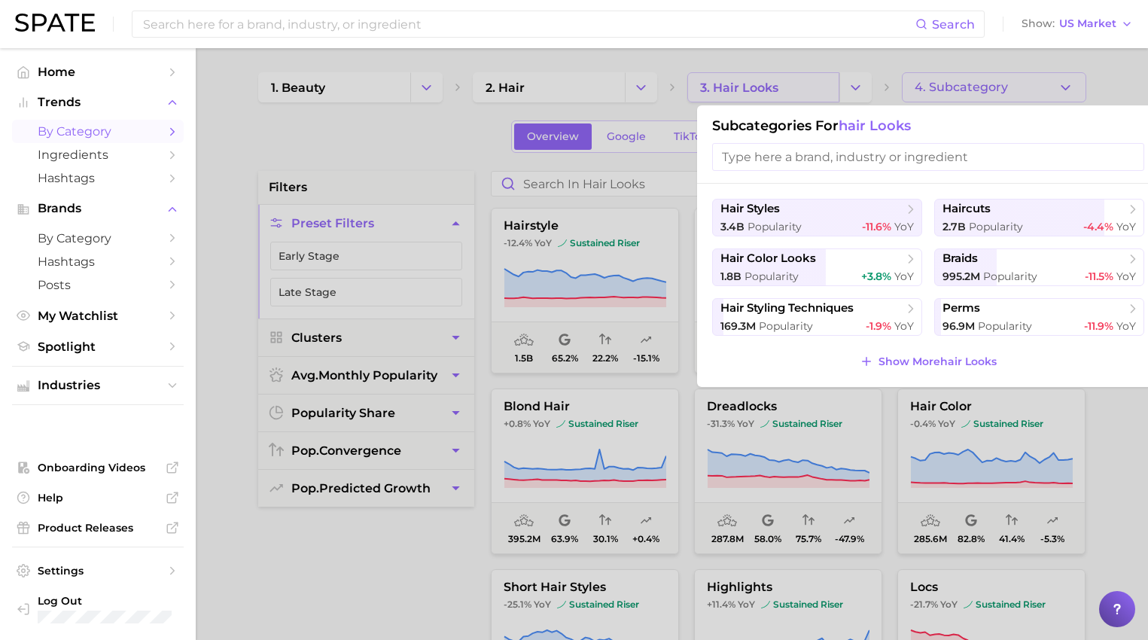
click at [805, 99] on div at bounding box center [574, 320] width 1148 height 640
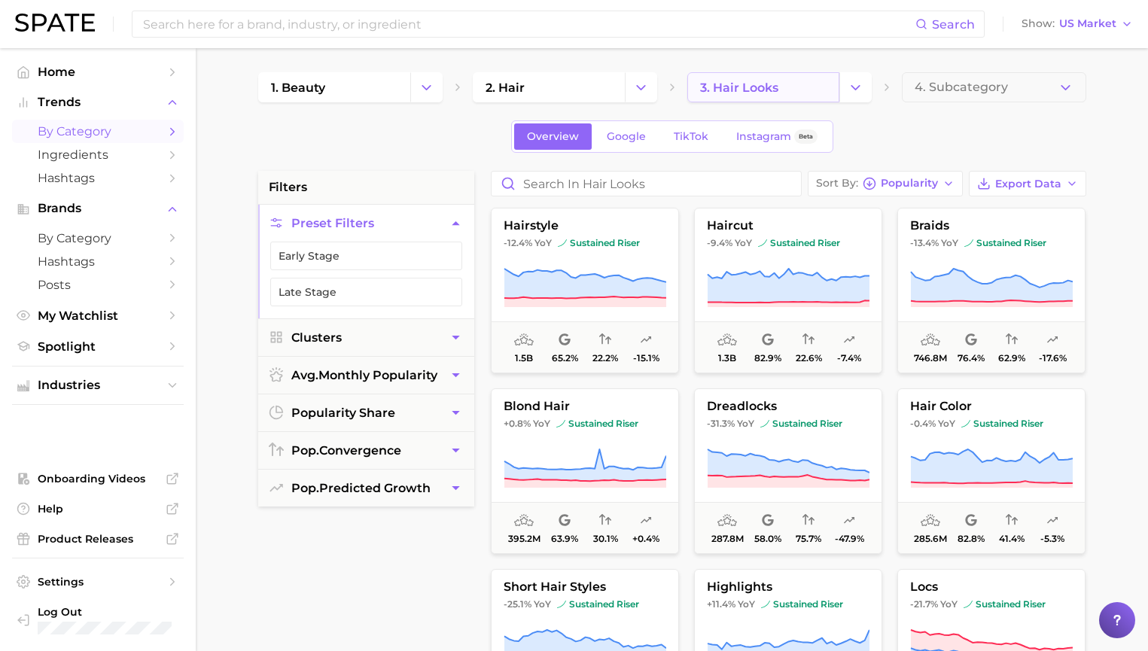
click at [822, 96] on link "3. hair looks" at bounding box center [763, 87] width 152 height 30
click at [857, 98] on button "Change Category" at bounding box center [855, 87] width 32 height 30
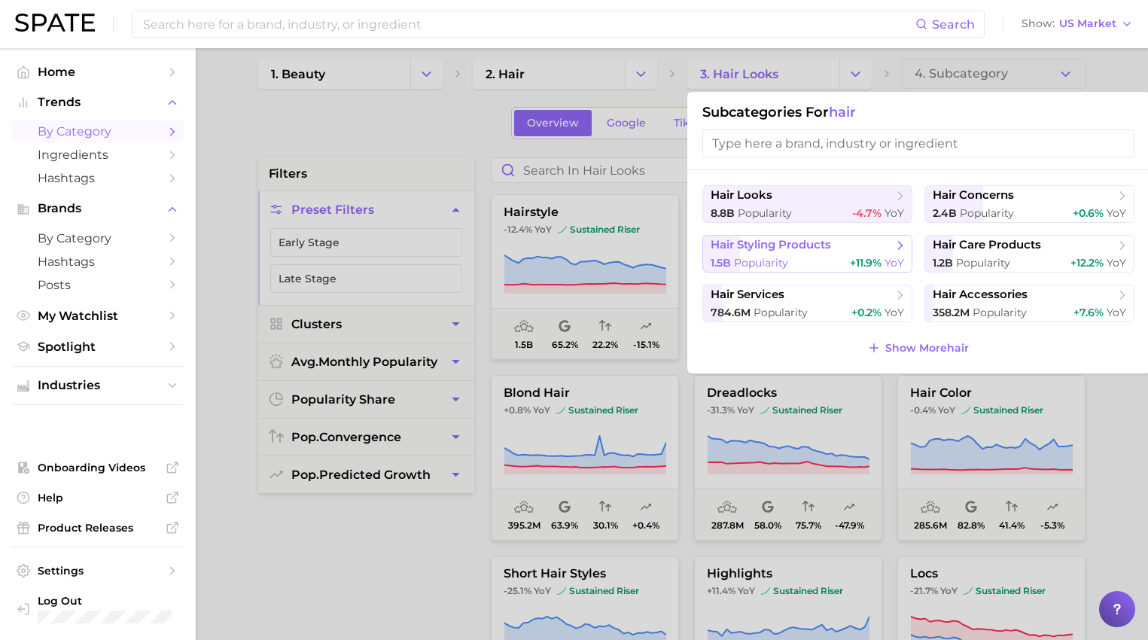
scroll to position [26, 0]
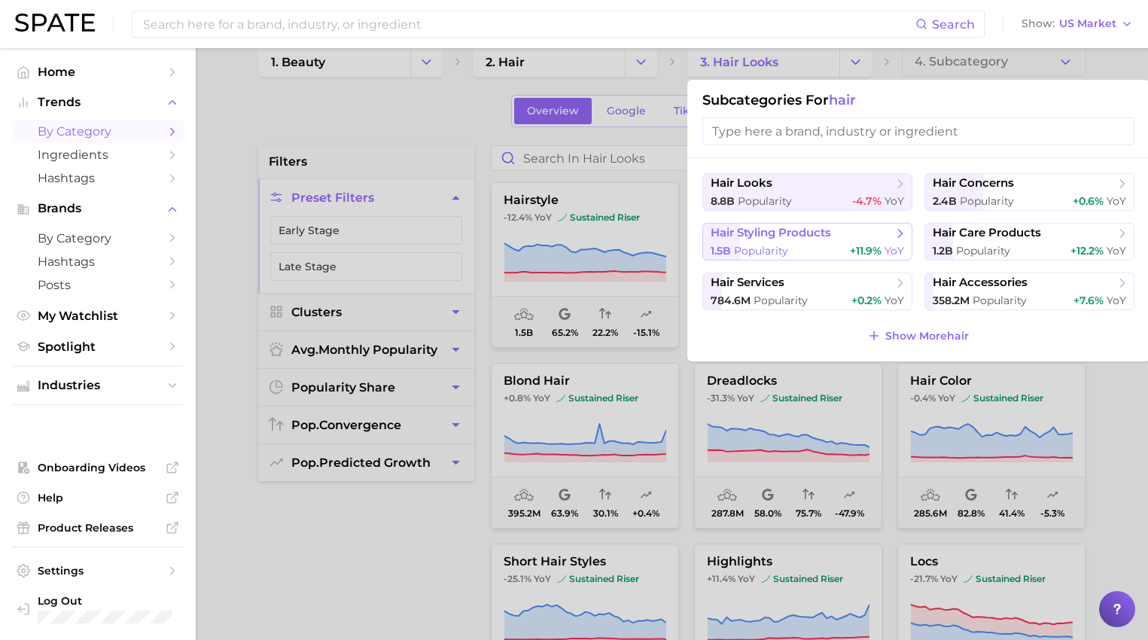
click at [891, 224] on button "hair styling products 1.5b Popularity +11.9% YoY" at bounding box center [807, 242] width 210 height 38
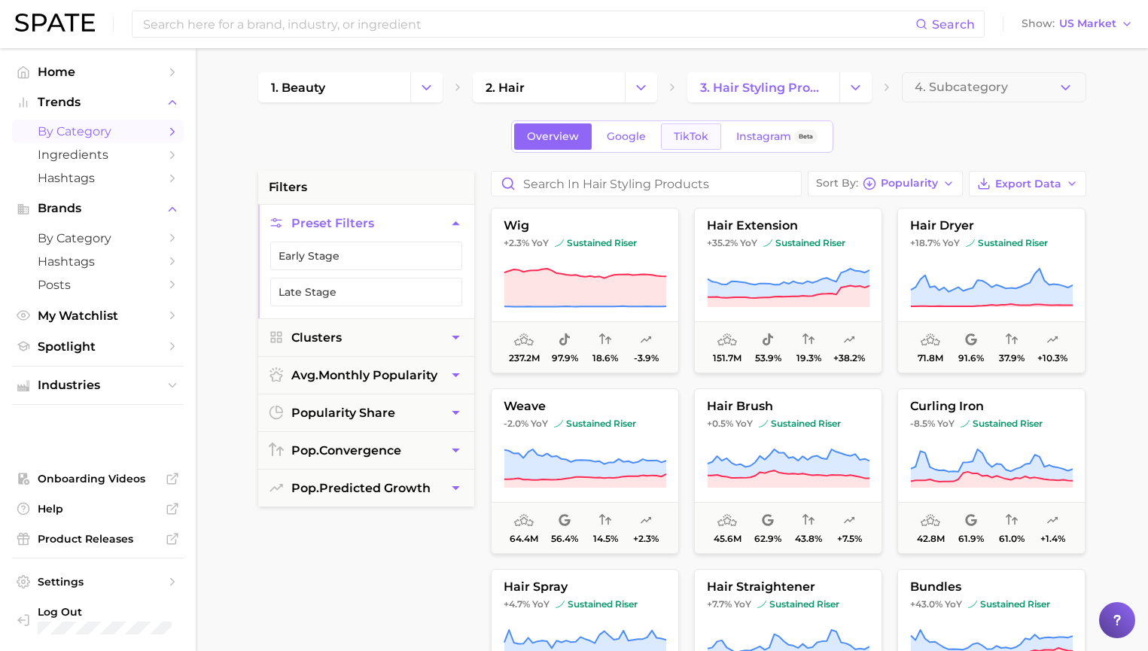
click at [708, 135] on link "TikTok" at bounding box center [691, 136] width 60 height 26
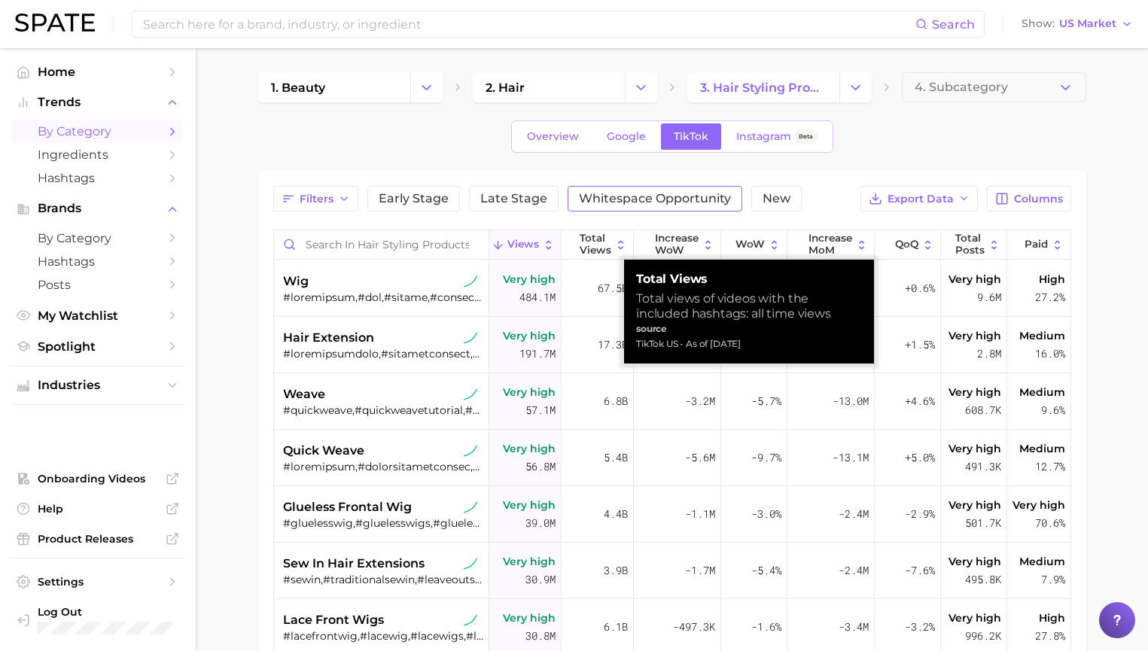
click at [599, 189] on button "Whitespace Opportunity" at bounding box center [655, 199] width 175 height 26
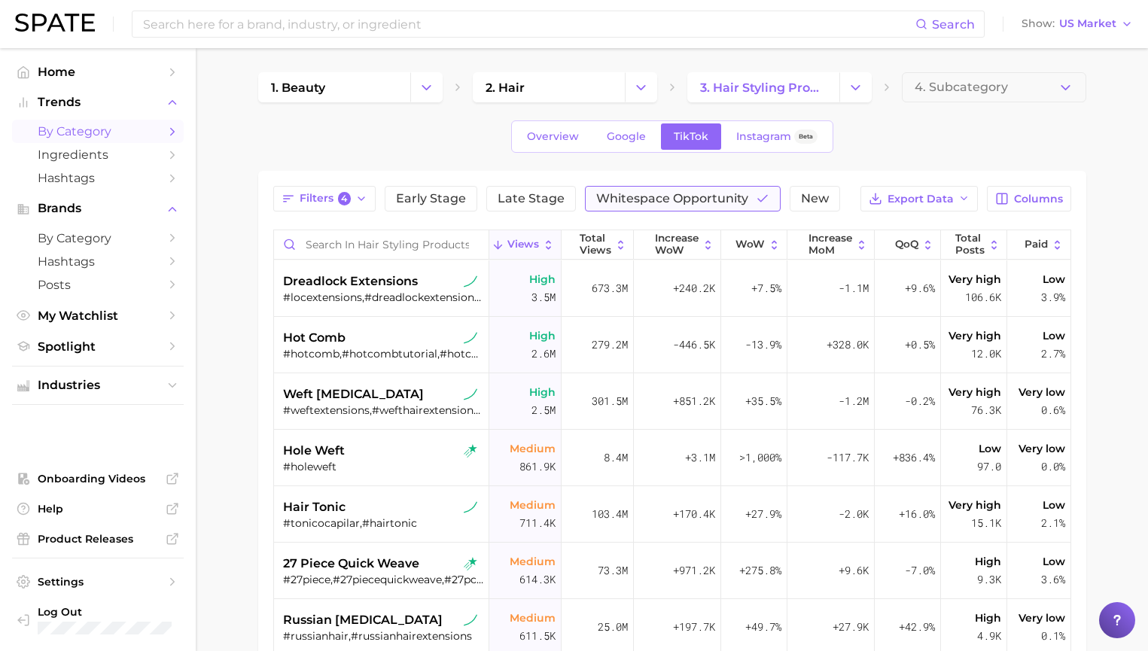
click at [662, 197] on span "Whitespace Opportunity" at bounding box center [672, 199] width 152 height 12
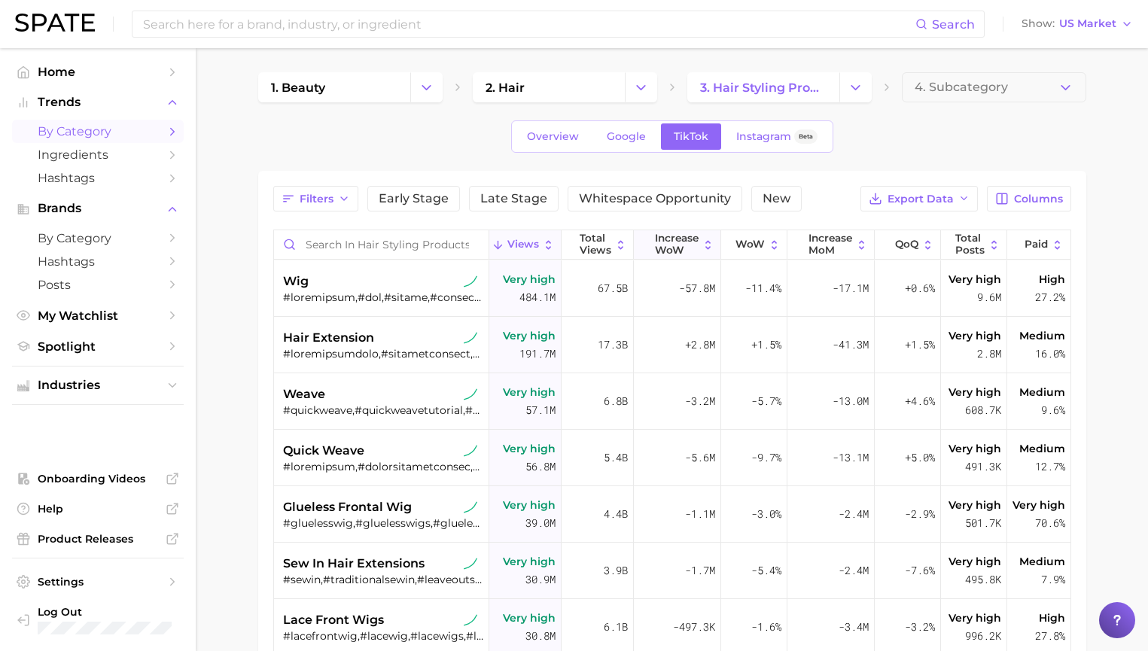
click at [676, 239] on span "Increase WoW" at bounding box center [677, 244] width 44 height 23
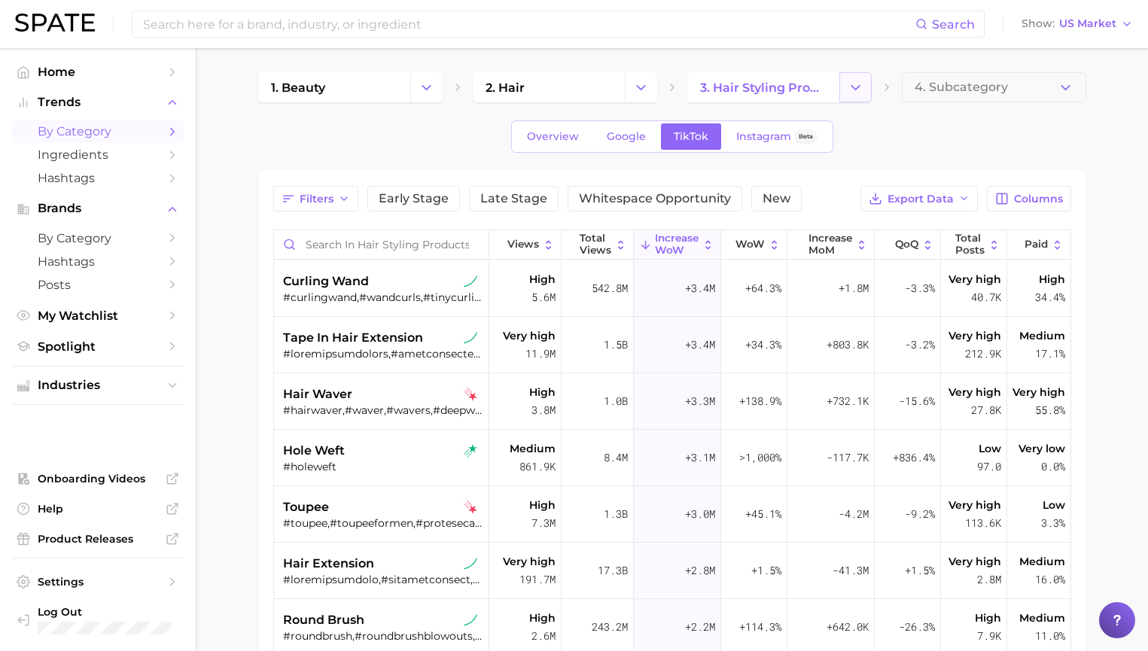
click at [848, 89] on icon "Change Category" at bounding box center [856, 88] width 16 height 16
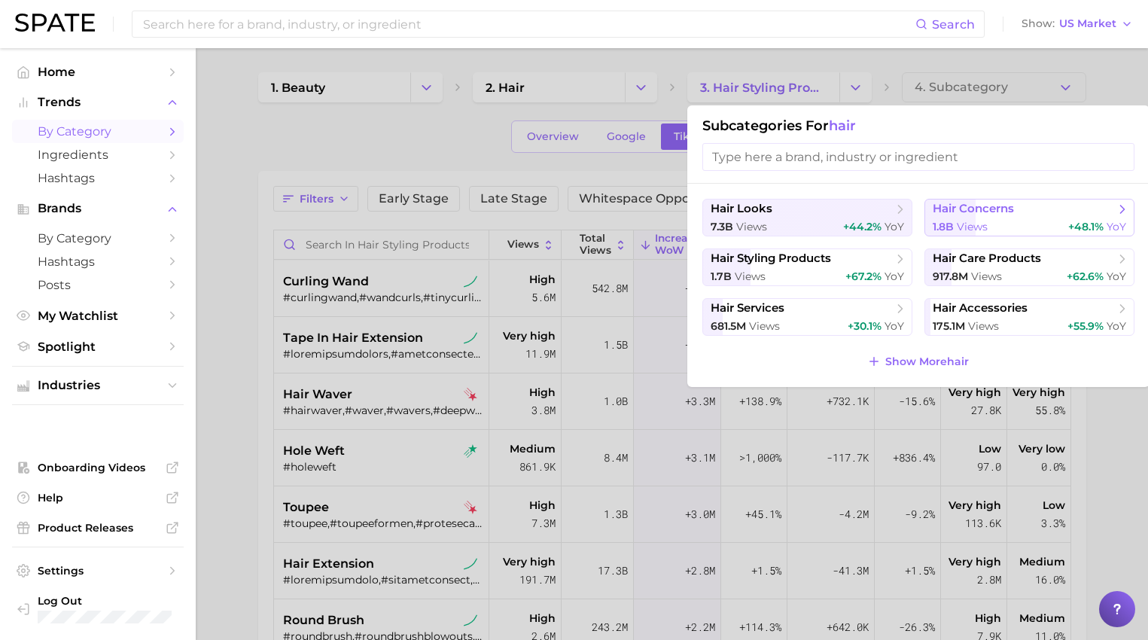
click at [962, 225] on span "views" at bounding box center [972, 227] width 31 height 14
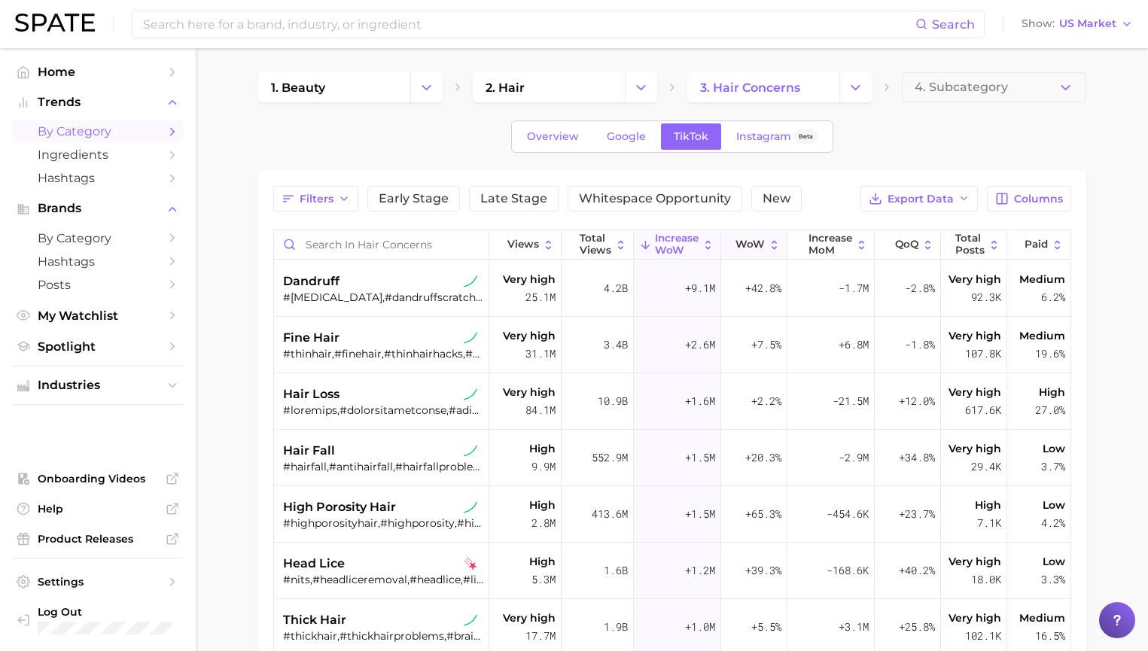
click at [772, 247] on icon at bounding box center [774, 244] width 5 height 9
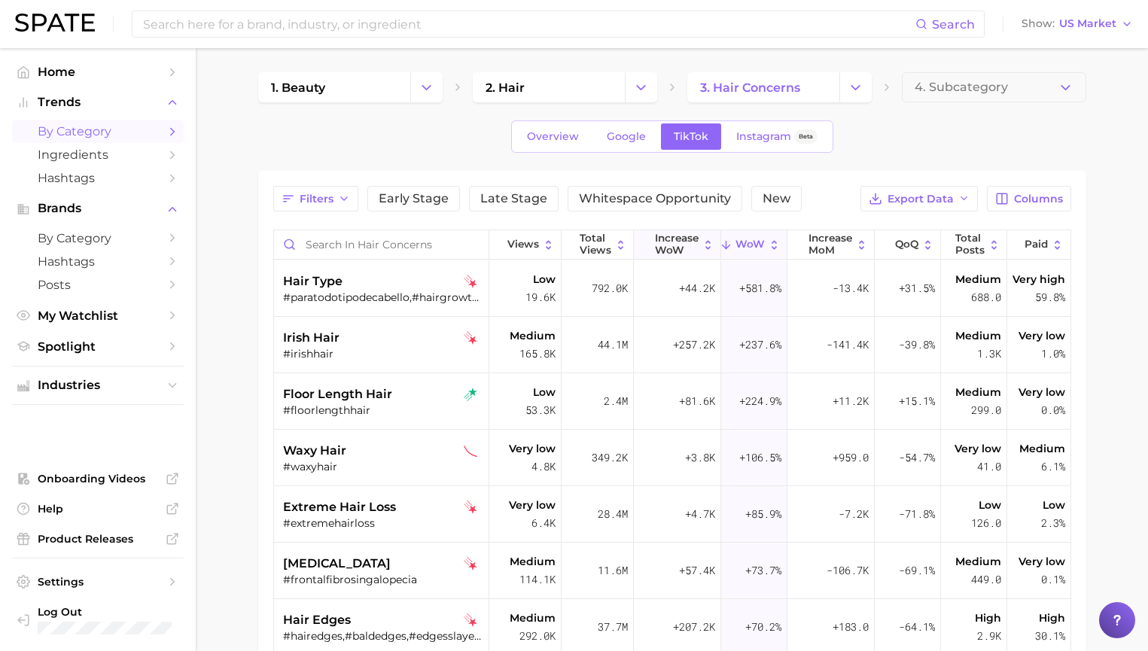
click at [670, 257] on button "Increase WoW" at bounding box center [677, 244] width 87 height 29
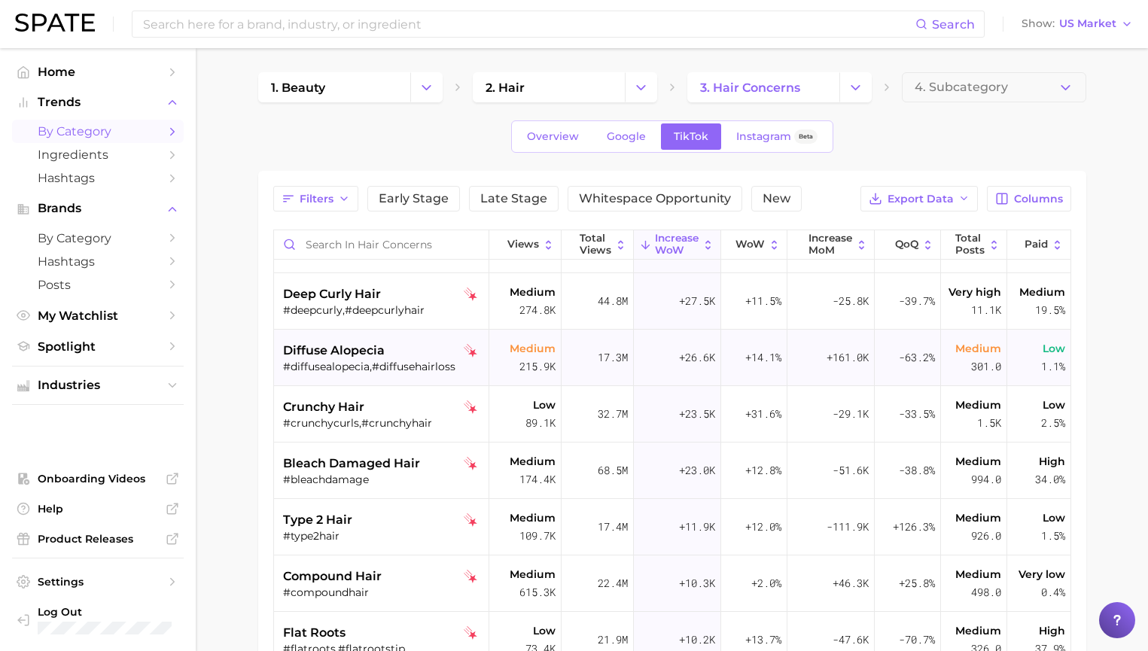
scroll to position [1745, 0]
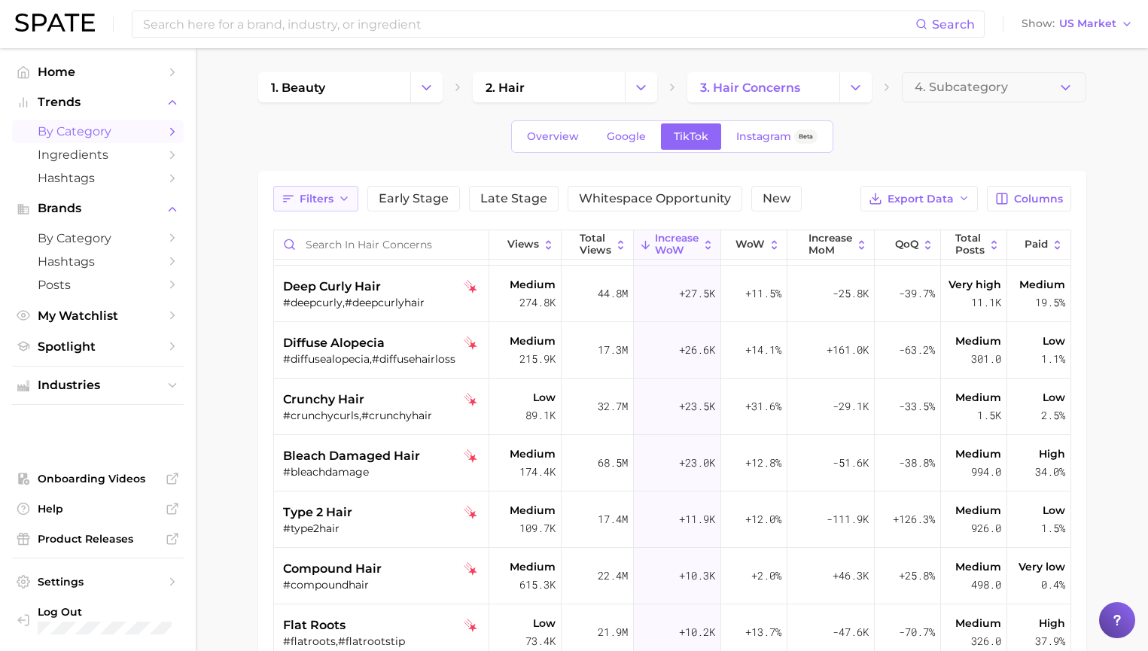
click at [313, 204] on span "Filters" at bounding box center [317, 199] width 34 height 13
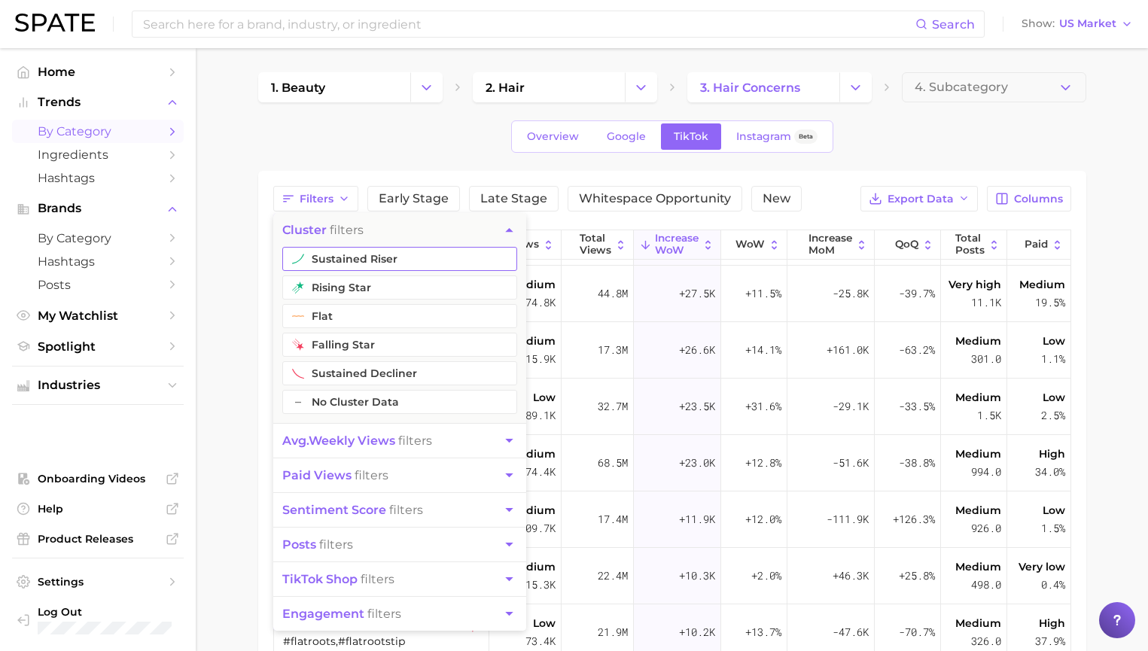
click at [379, 266] on button "sustained riser" at bounding box center [399, 259] width 235 height 24
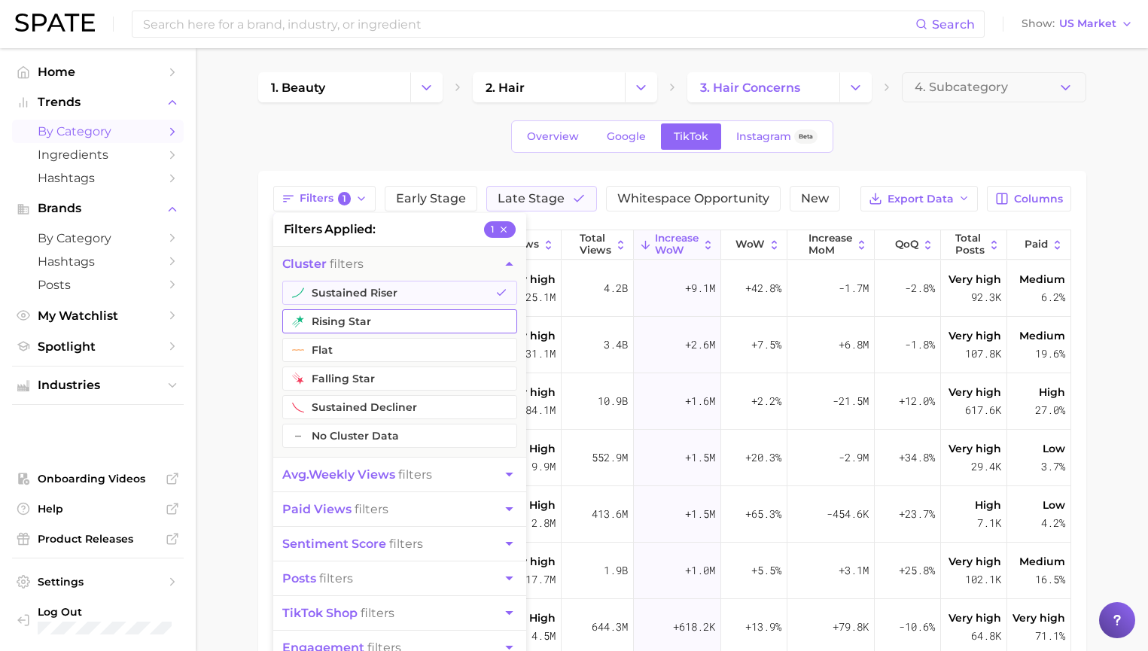
click at [369, 318] on button "rising star" at bounding box center [399, 321] width 235 height 24
click at [258, 250] on div "Filters 2 filters applied 2 cluster filters sustained riser rising star flat fa…" at bounding box center [672, 533] width 828 height 725
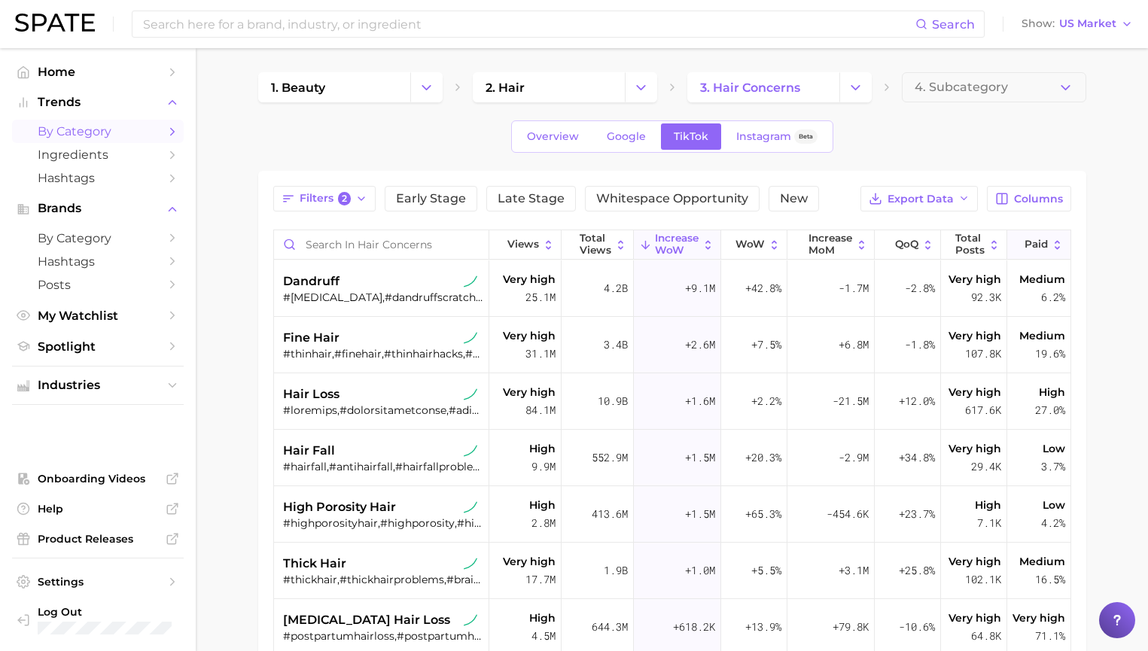
click at [1051, 252] on button "Paid" at bounding box center [1038, 244] width 62 height 29
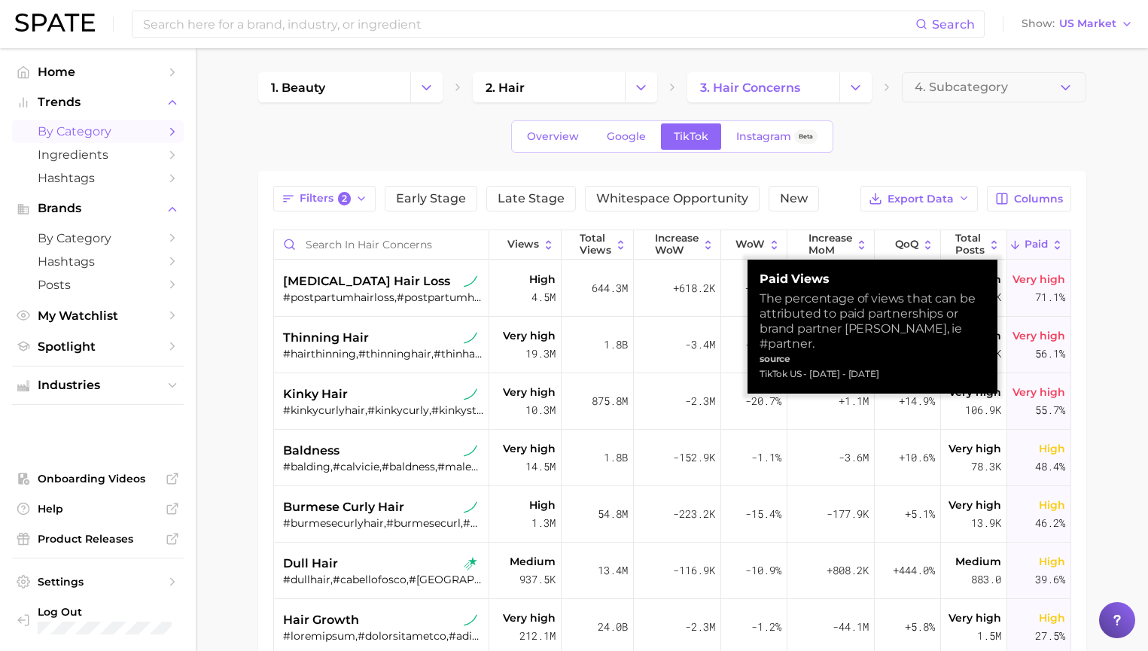
click at [1051, 248] on icon at bounding box center [1057, 245] width 13 height 13
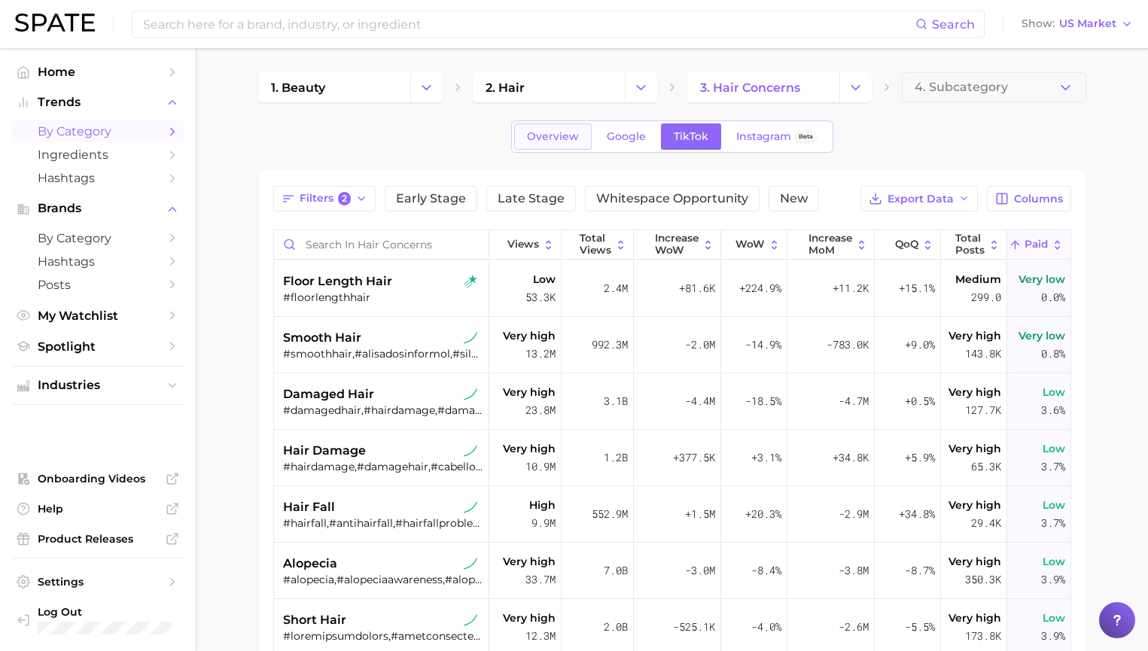
click at [577, 148] on link "Overview" at bounding box center [553, 136] width 78 height 26
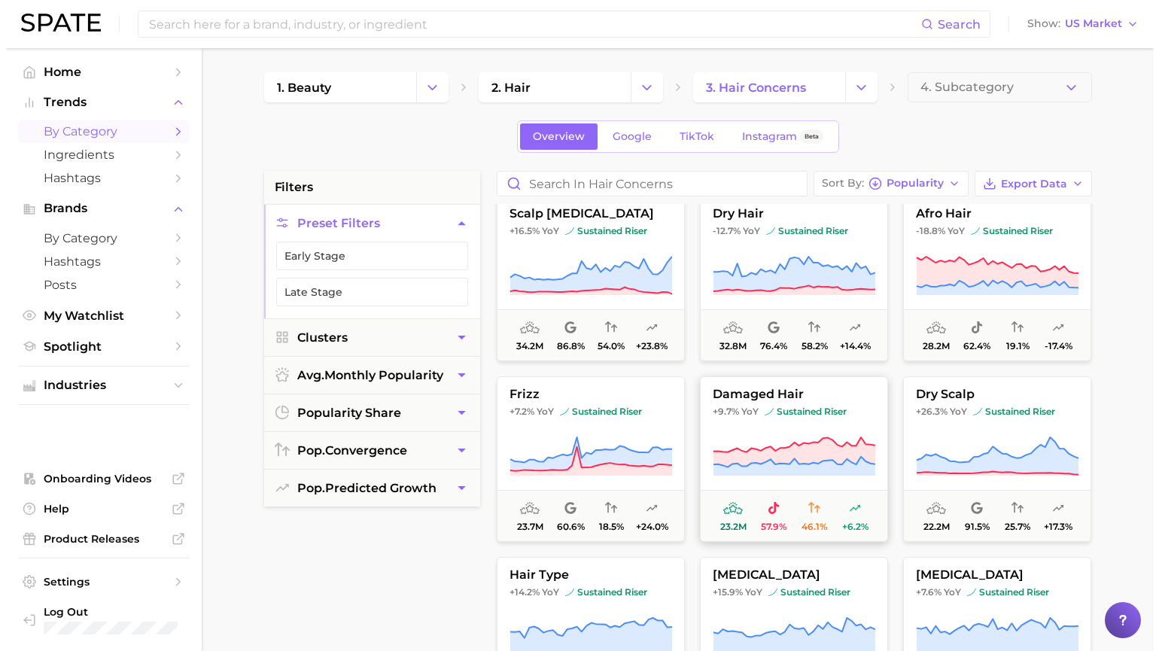
scroll to position [939, 0]
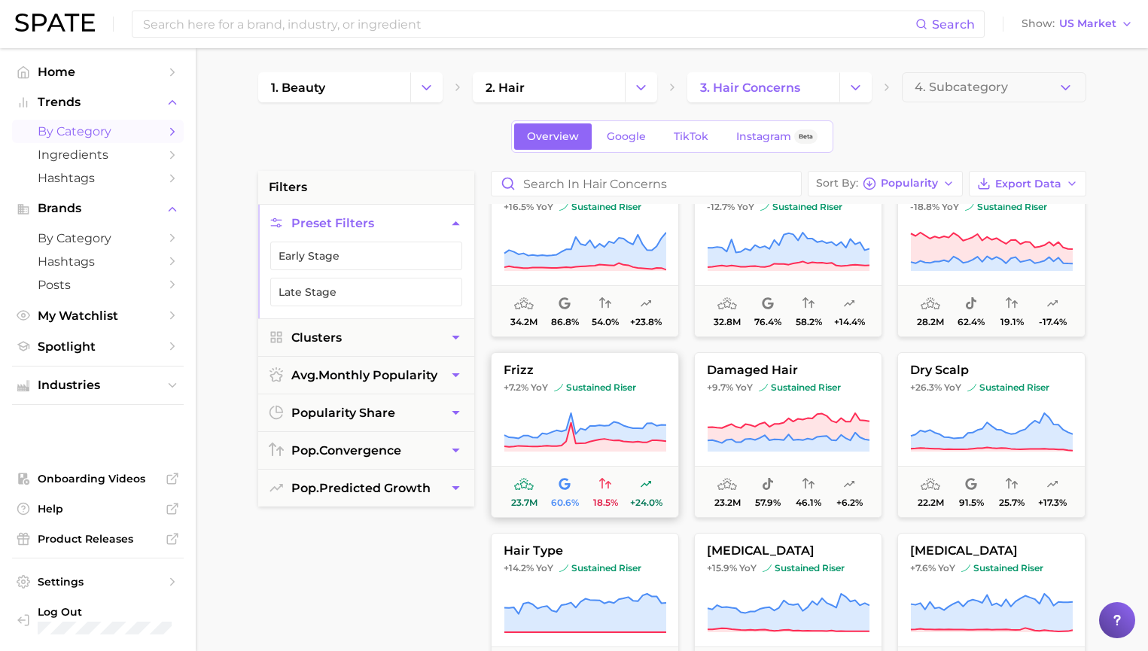
click at [651, 373] on span "frizz" at bounding box center [585, 371] width 187 height 14
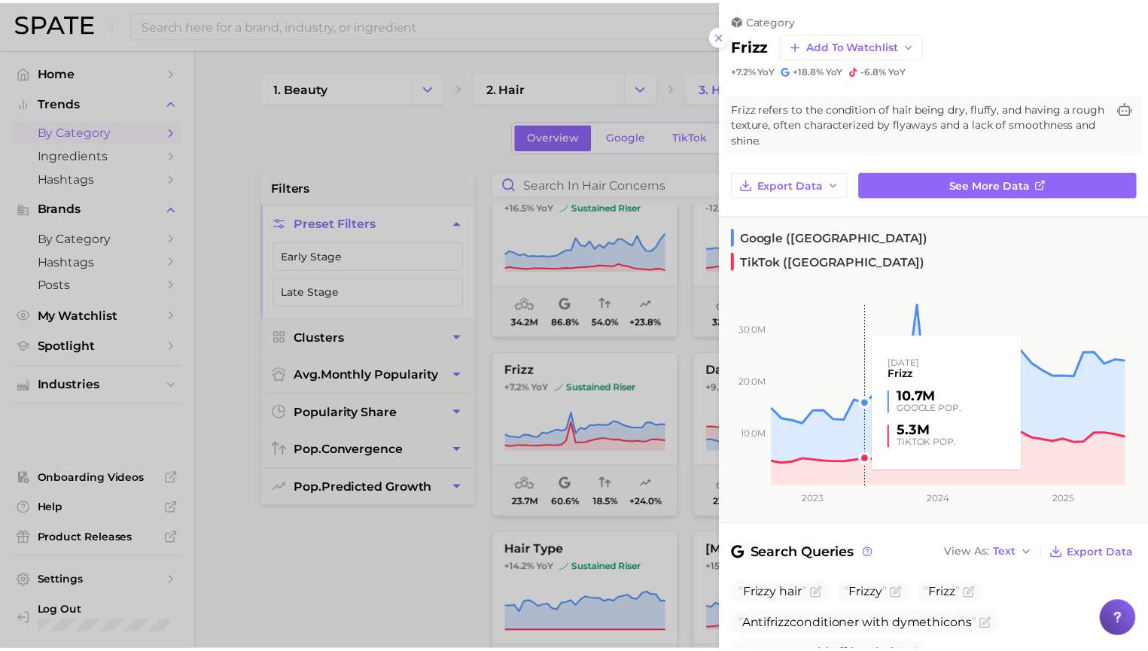
scroll to position [3, 0]
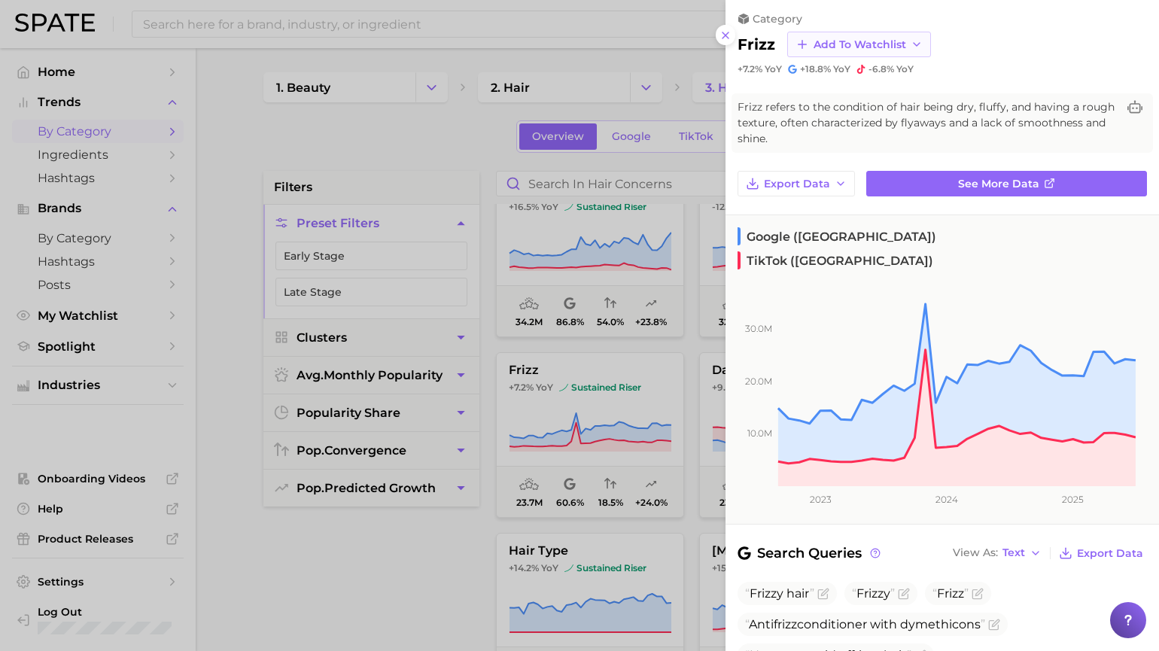
click at [902, 40] on span "Add to Watchlist" at bounding box center [860, 44] width 93 height 13
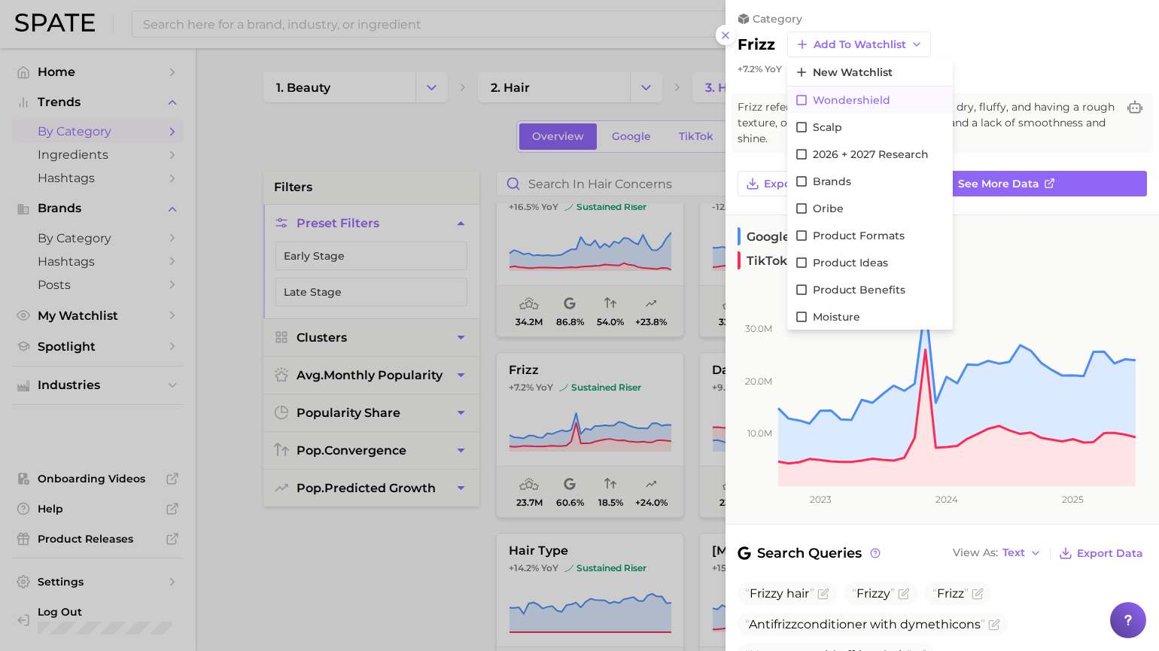
click at [896, 99] on button "wondershield" at bounding box center [870, 100] width 166 height 27
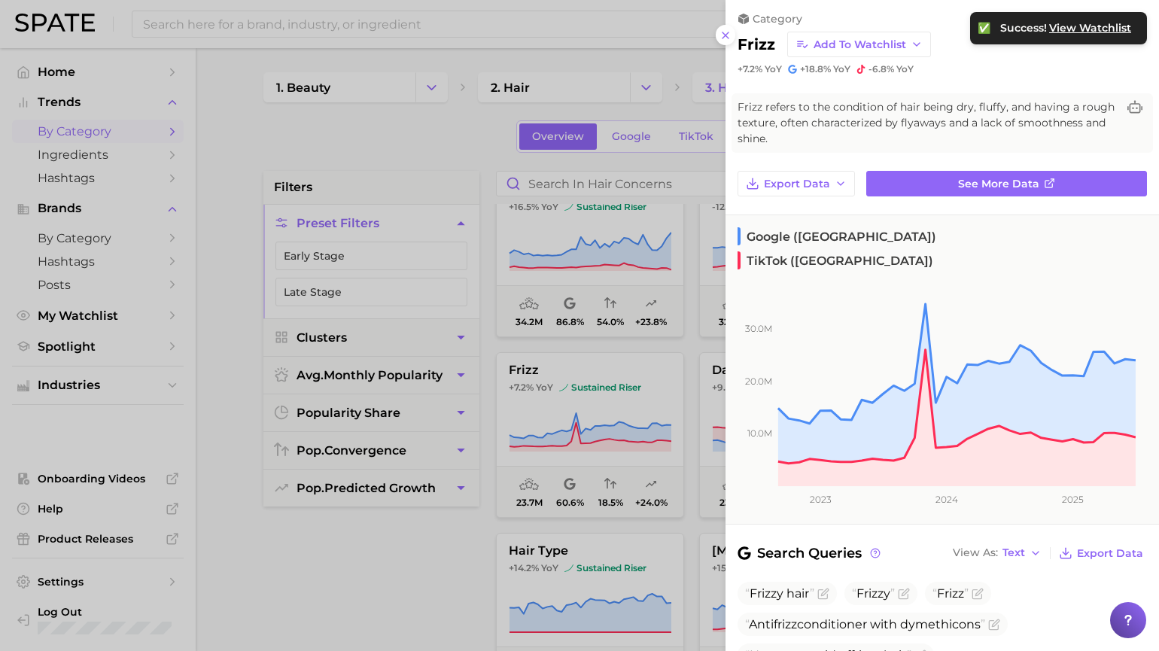
click at [418, 521] on div at bounding box center [579, 325] width 1159 height 651
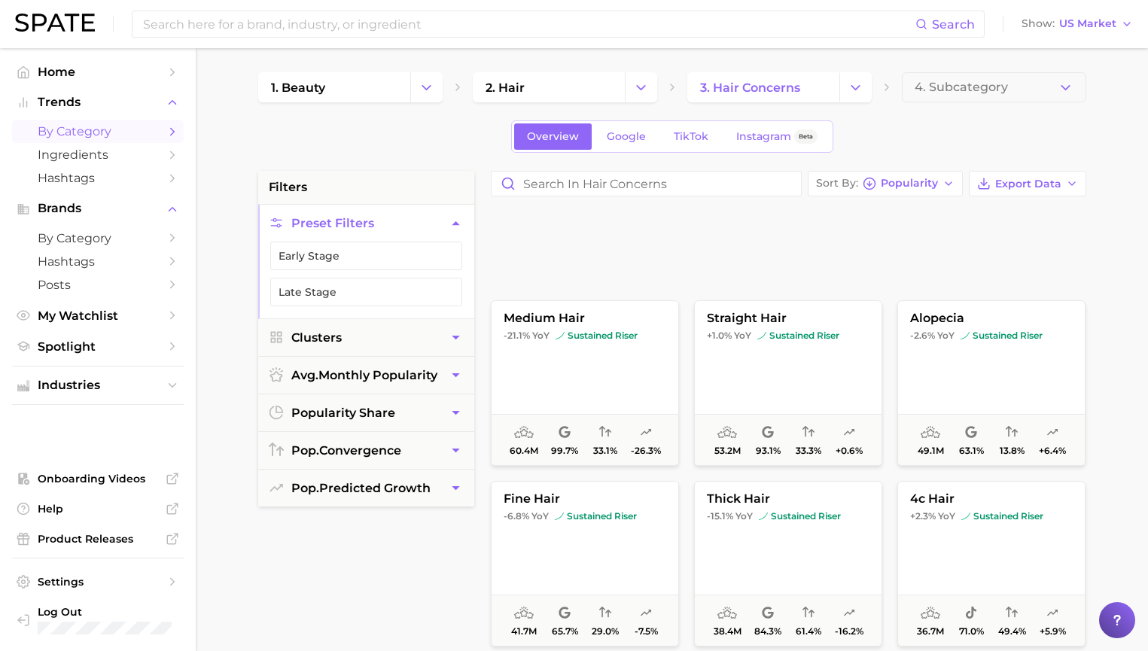
scroll to position [0, 0]
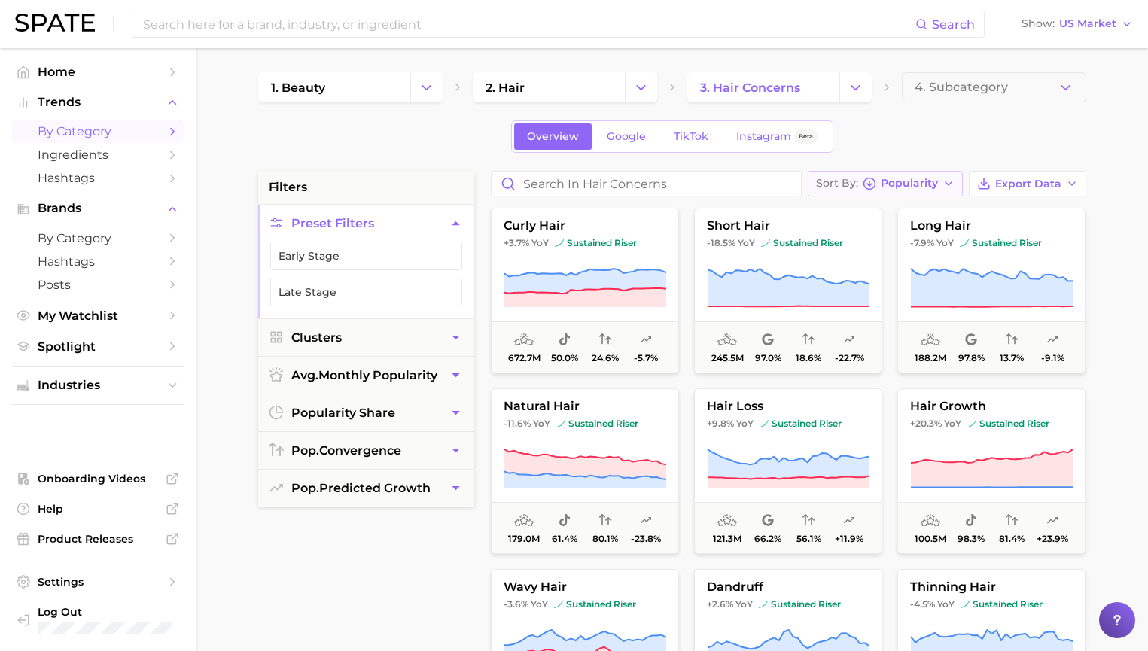
click at [932, 186] on span "Popularity" at bounding box center [909, 183] width 57 height 8
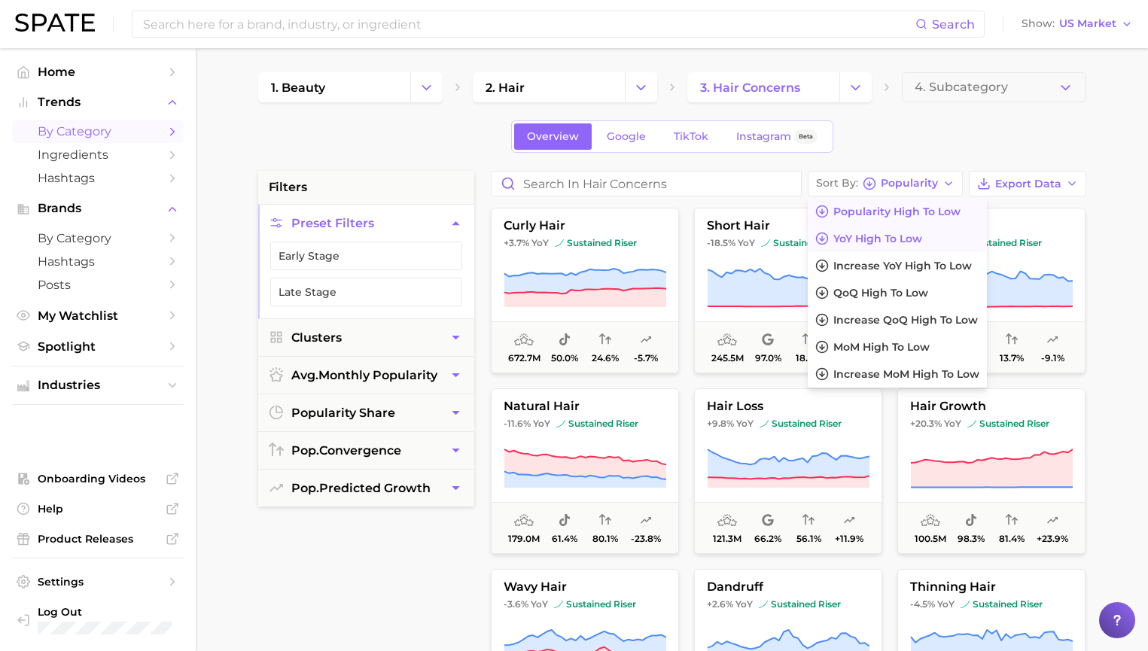
click at [936, 231] on button "YoY high to low" at bounding box center [897, 238] width 179 height 27
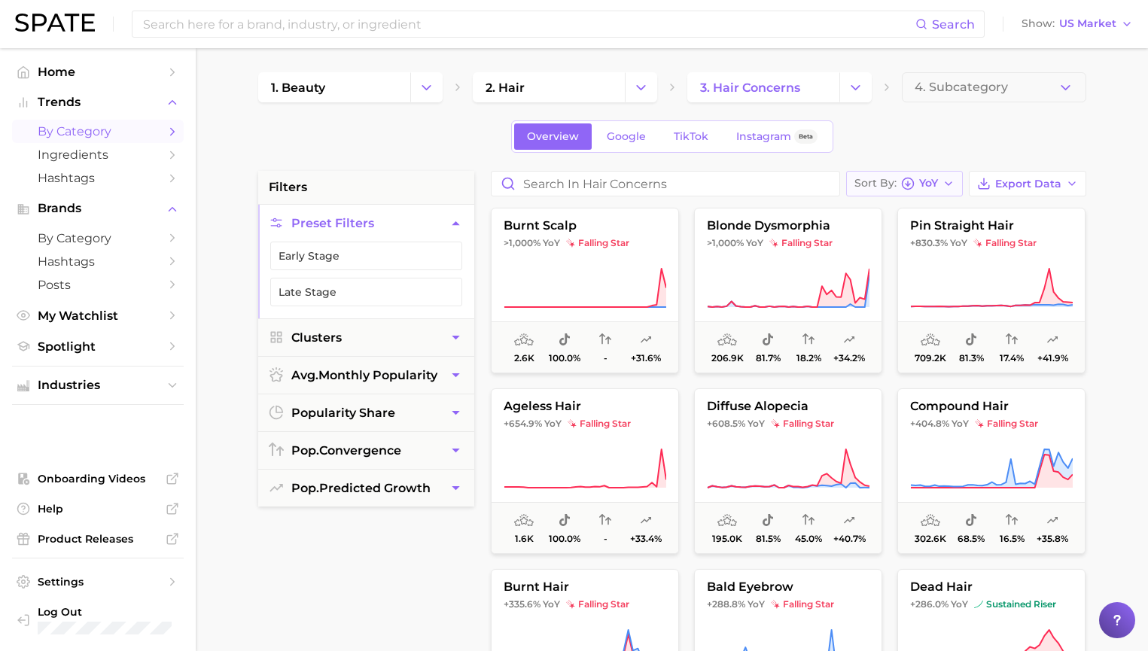
click at [930, 181] on span "YoY" at bounding box center [928, 183] width 19 height 8
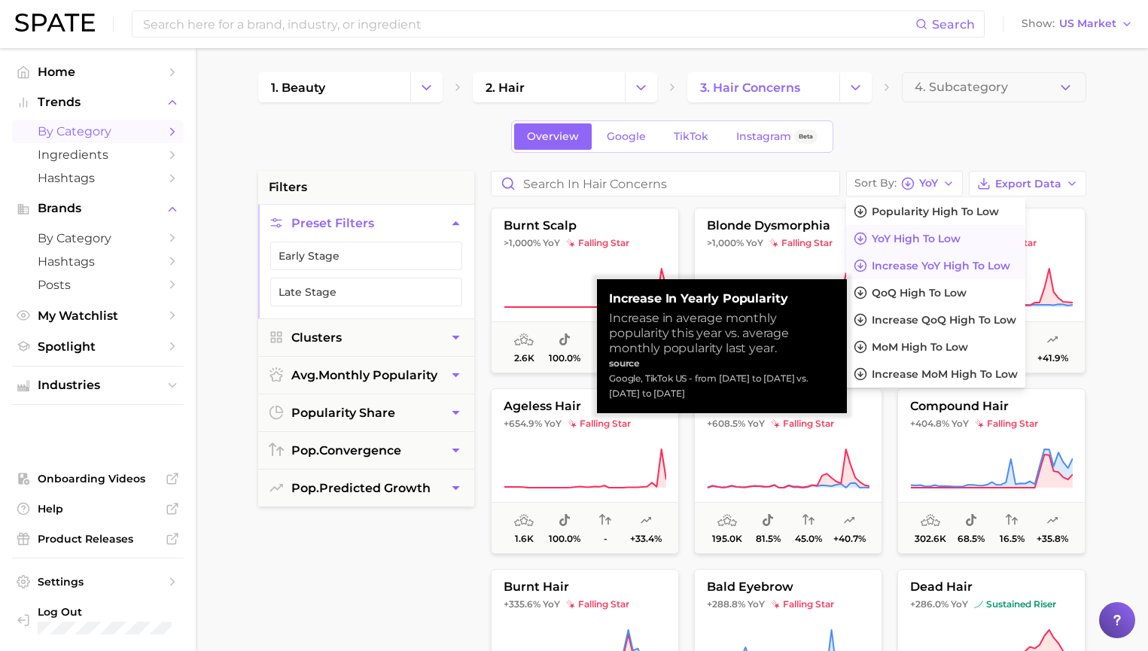
click at [952, 272] on button "Increase YoY high to low" at bounding box center [935, 265] width 179 height 27
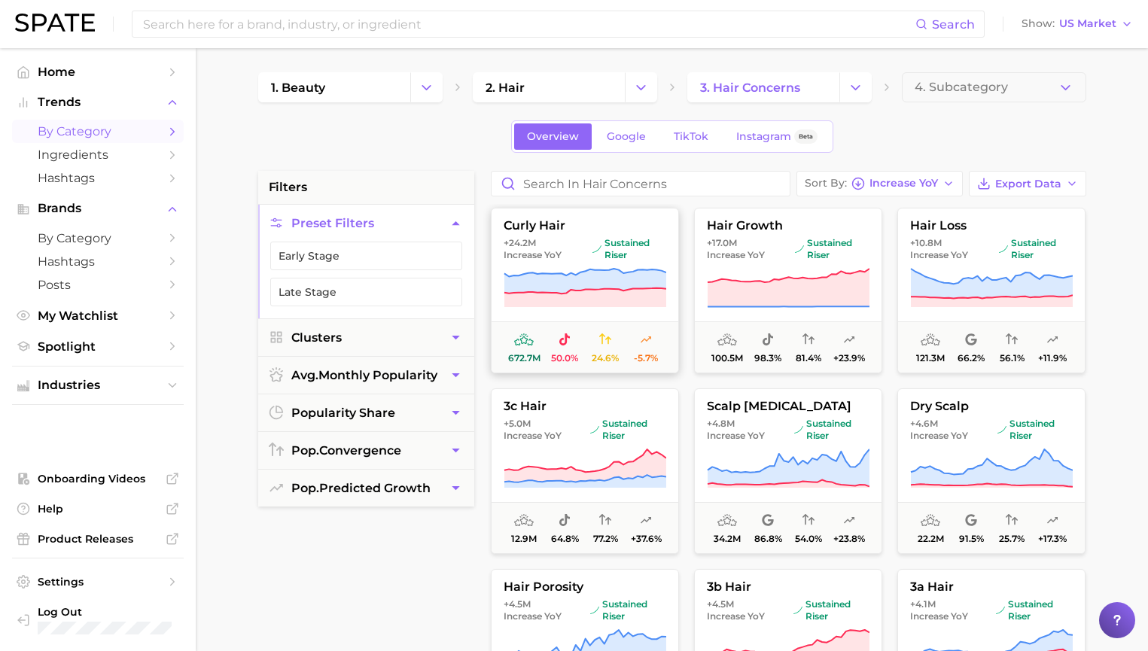
click at [592, 250] on img at bounding box center [596, 249] width 9 height 9
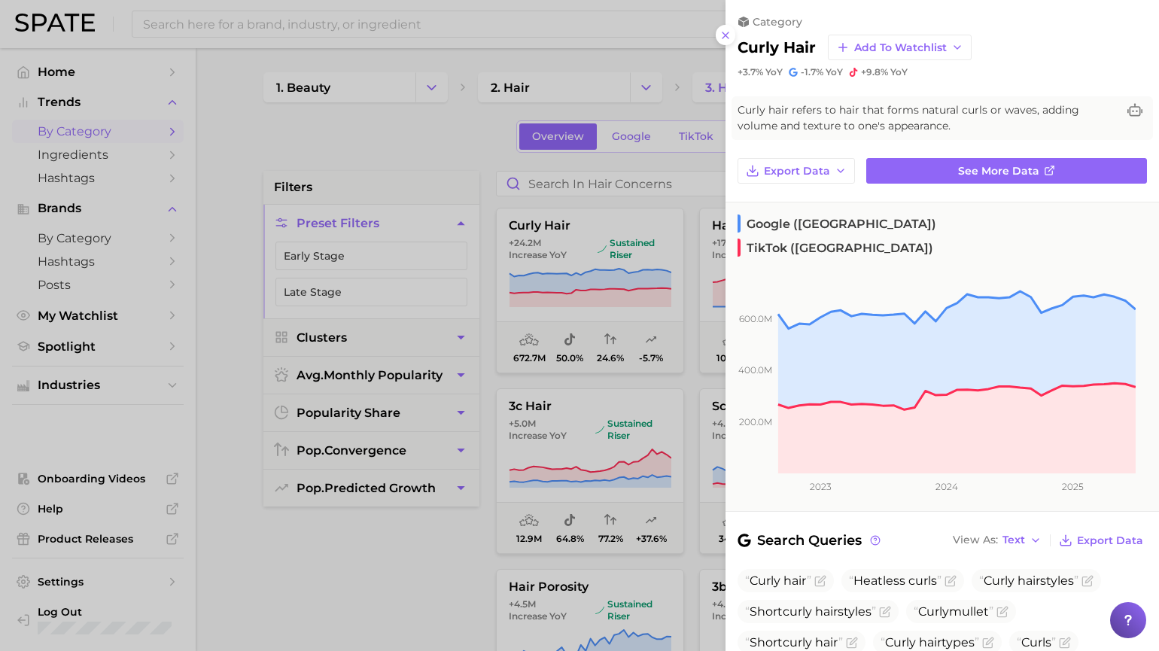
click at [455, 159] on div at bounding box center [579, 325] width 1159 height 651
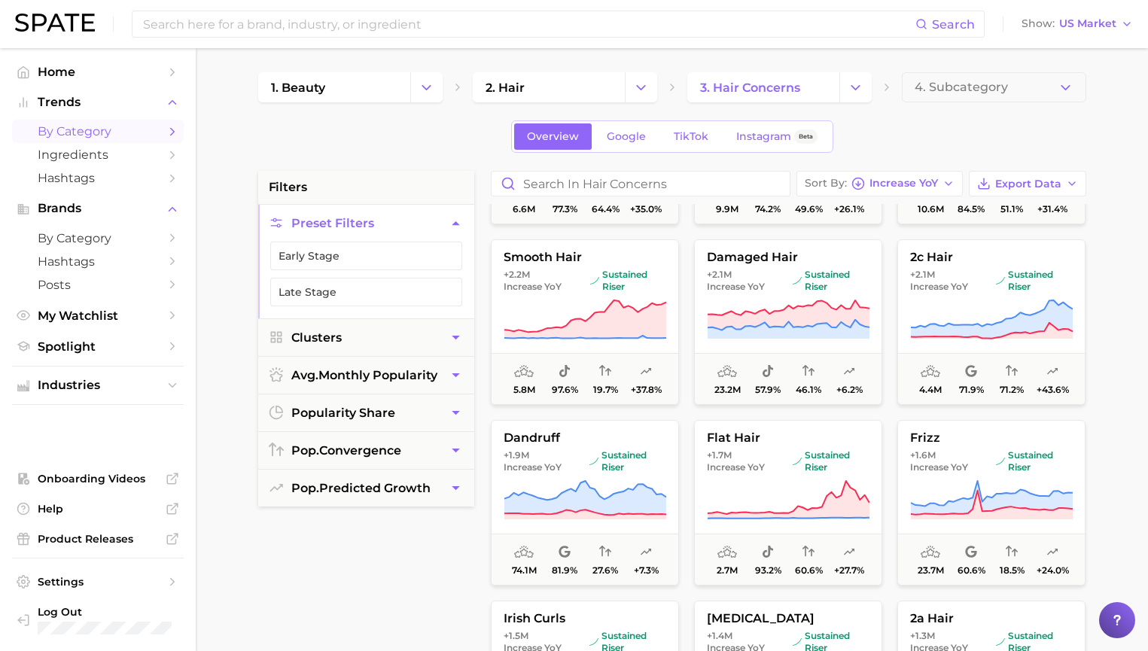
scroll to position [1076, 0]
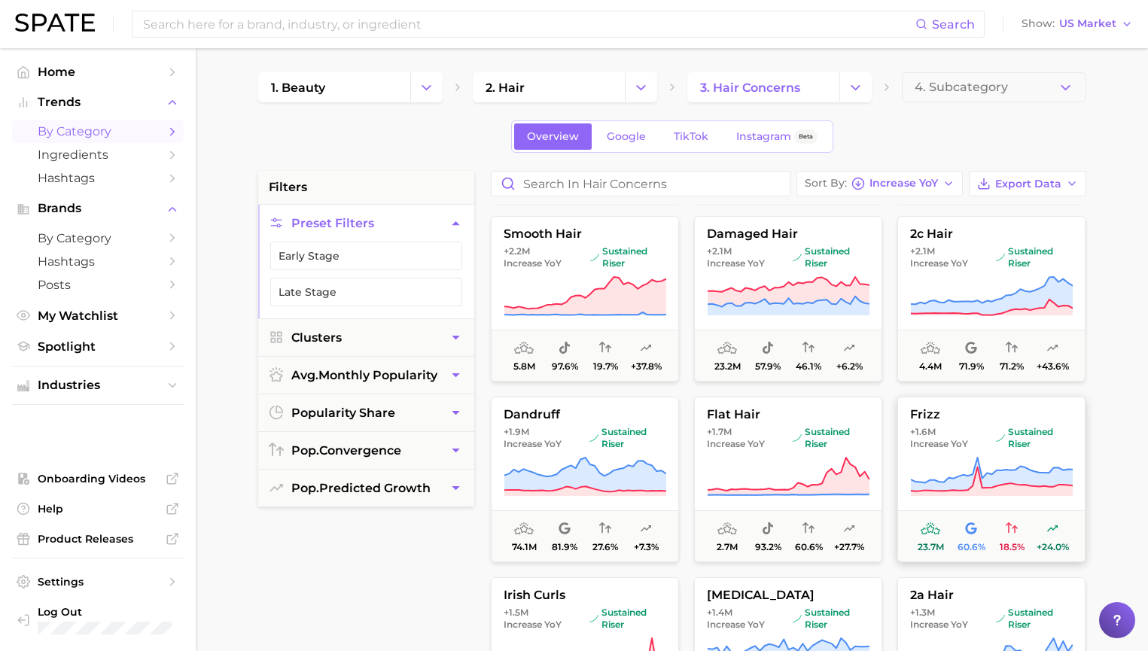
click at [989, 419] on span "frizz" at bounding box center [991, 415] width 187 height 14
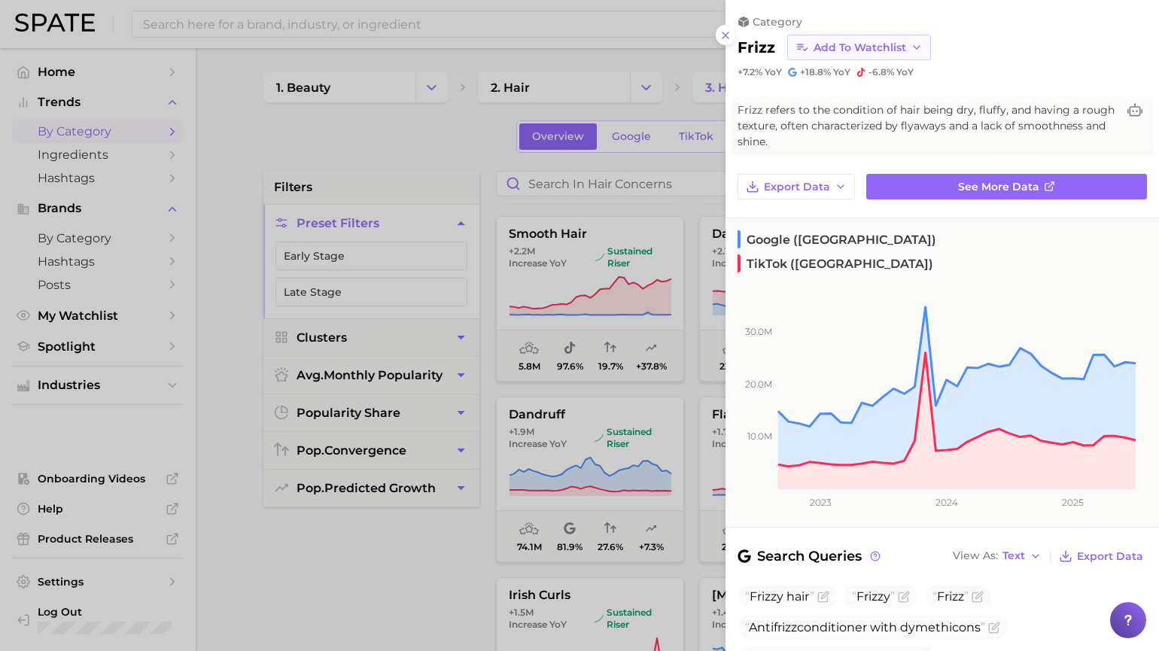
click at [914, 47] on polyline "button" at bounding box center [917, 47] width 6 height 3
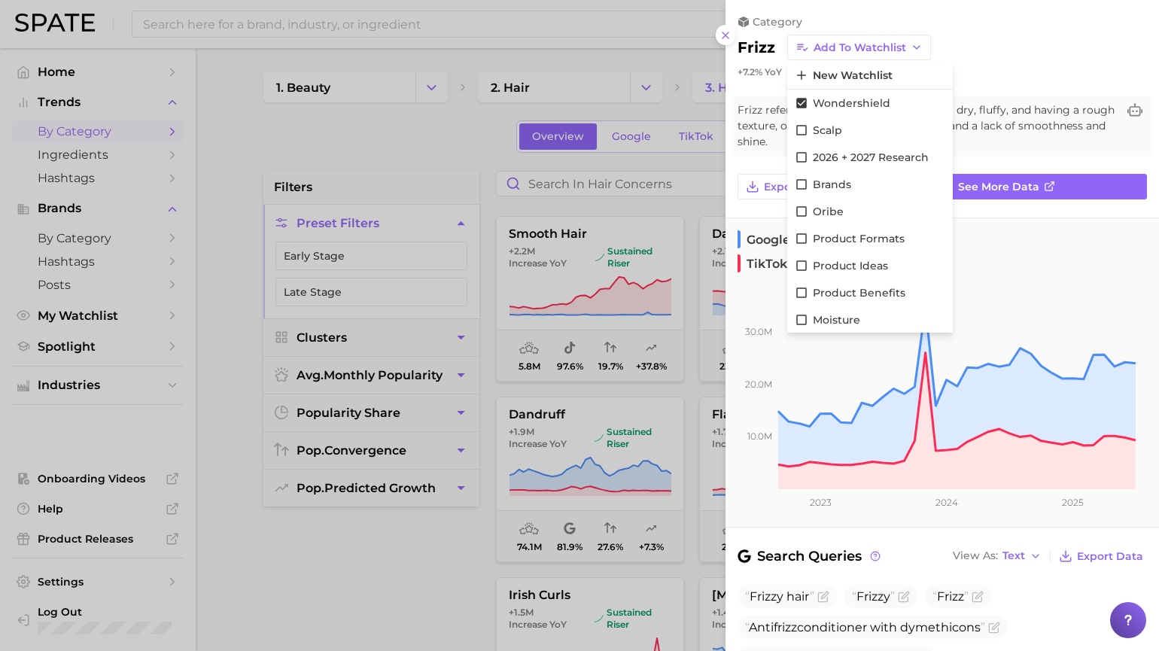
drag, startPoint x: 994, startPoint y: 56, endPoint x: 985, endPoint y: 62, distance: 10.9
click at [994, 56] on div "frizz Add to Watchlist New Watchlist wondershield scalp 2026 + 2027 research Br…" at bounding box center [942, 48] width 409 height 26
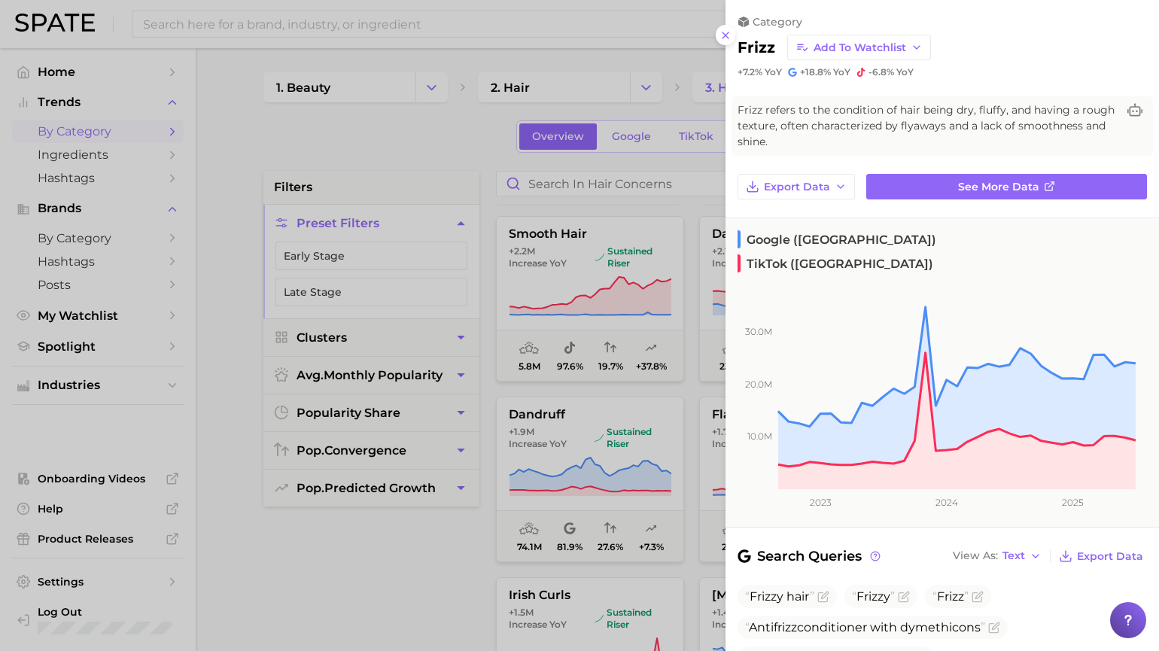
click at [463, 562] on div at bounding box center [579, 325] width 1159 height 651
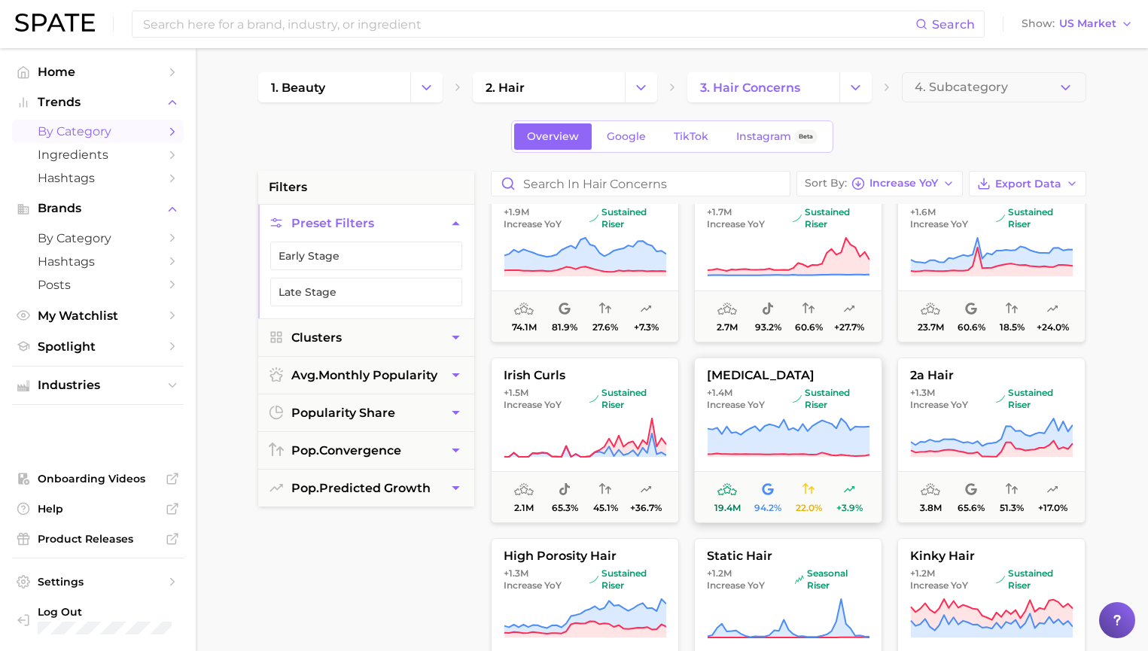
scroll to position [1379, 0]
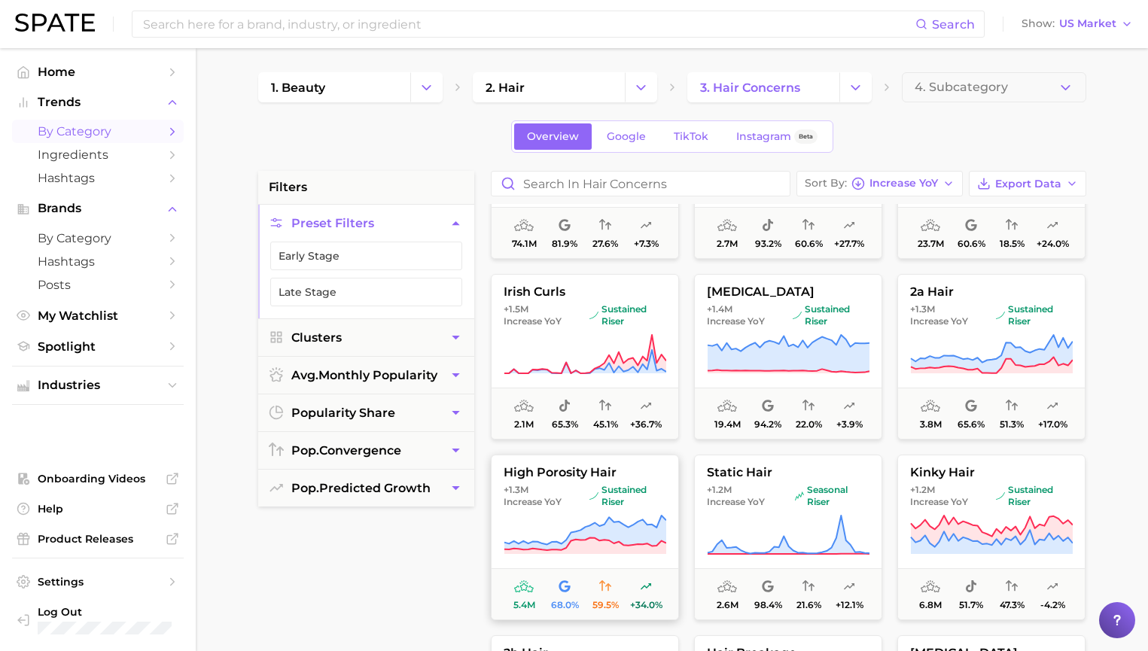
click at [543, 519] on icon at bounding box center [585, 535] width 163 height 42
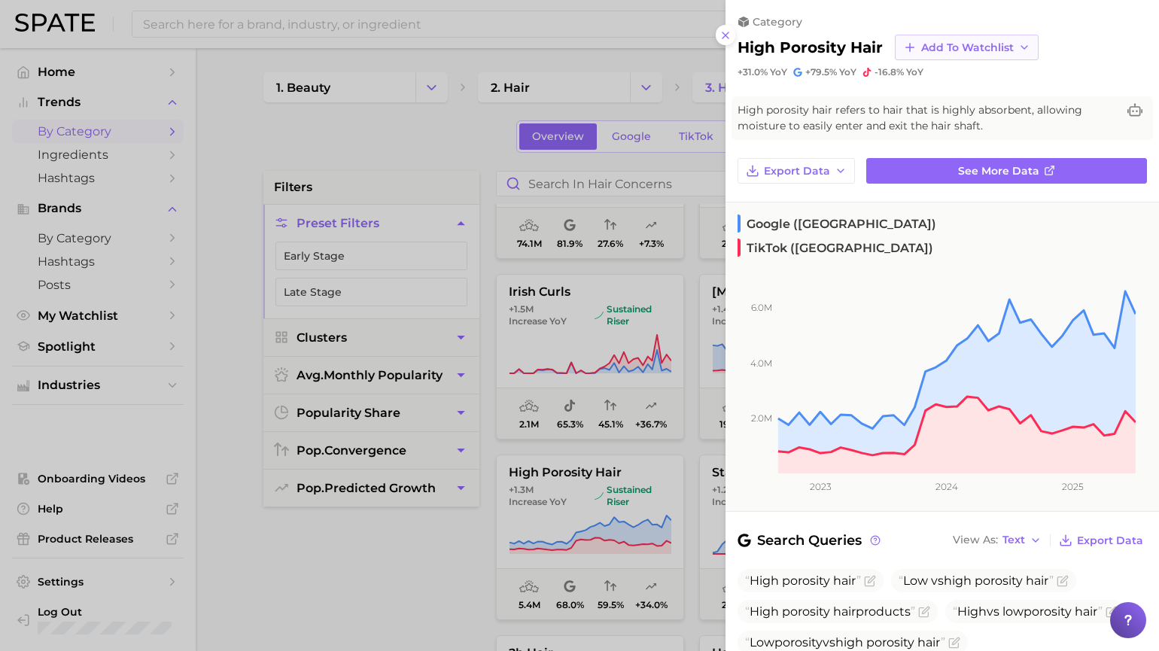
click at [957, 54] on button "Add to Watchlist" at bounding box center [967, 48] width 144 height 26
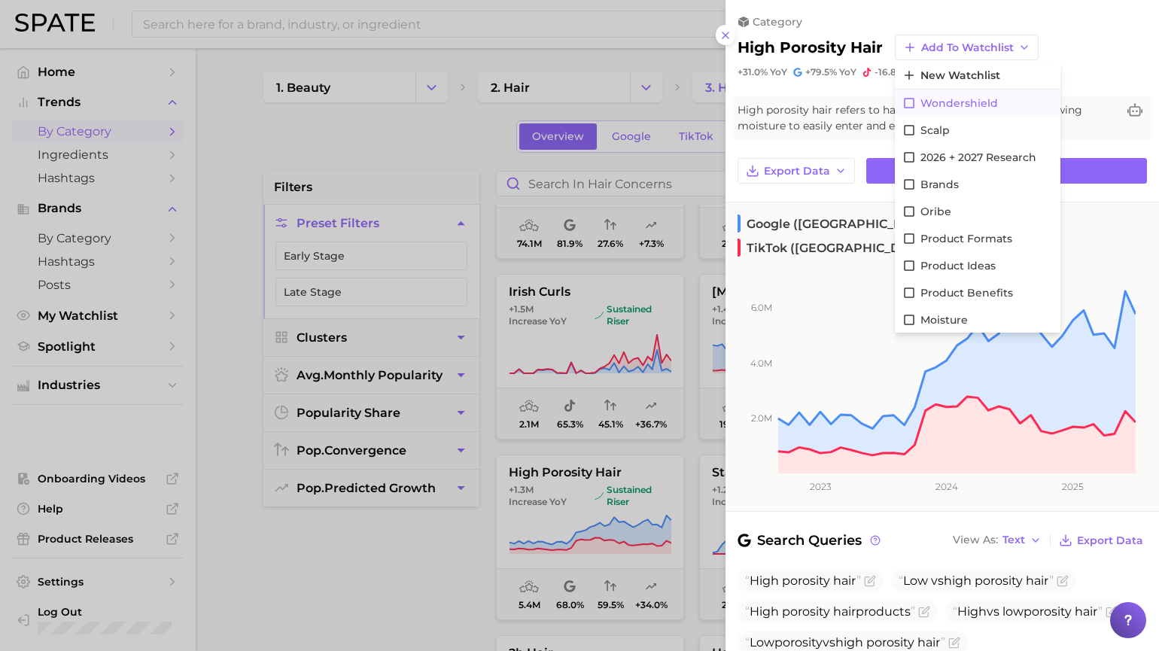
click at [958, 107] on span "wondershield" at bounding box center [960, 103] width 78 height 13
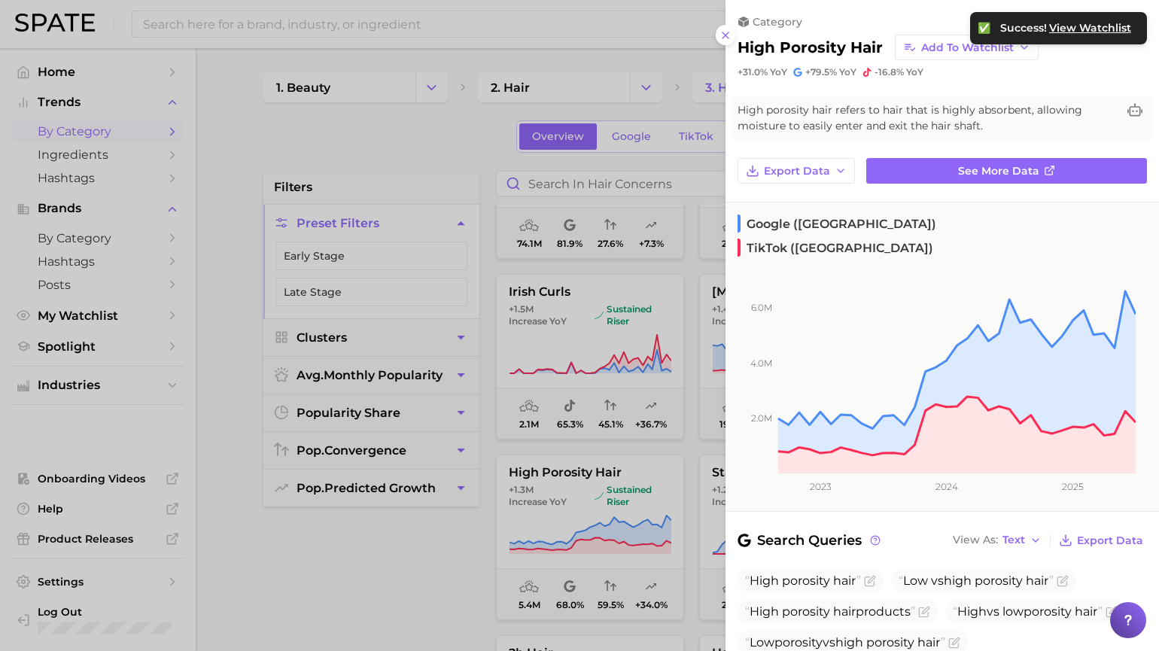
click at [432, 562] on div at bounding box center [579, 325] width 1159 height 651
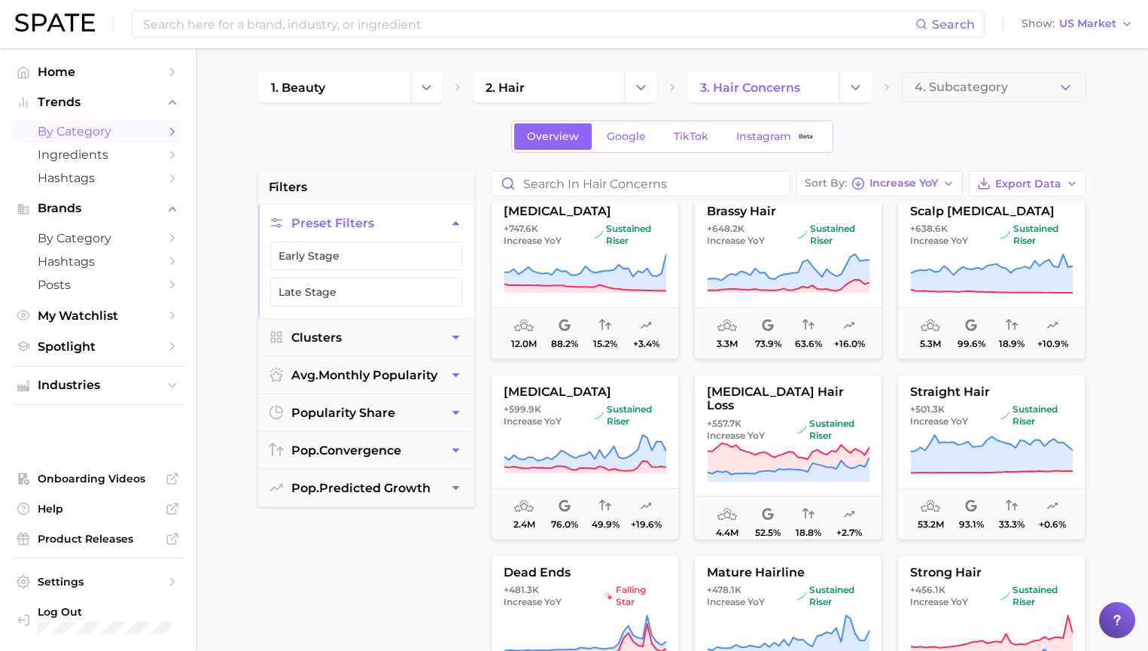
scroll to position [2572, 0]
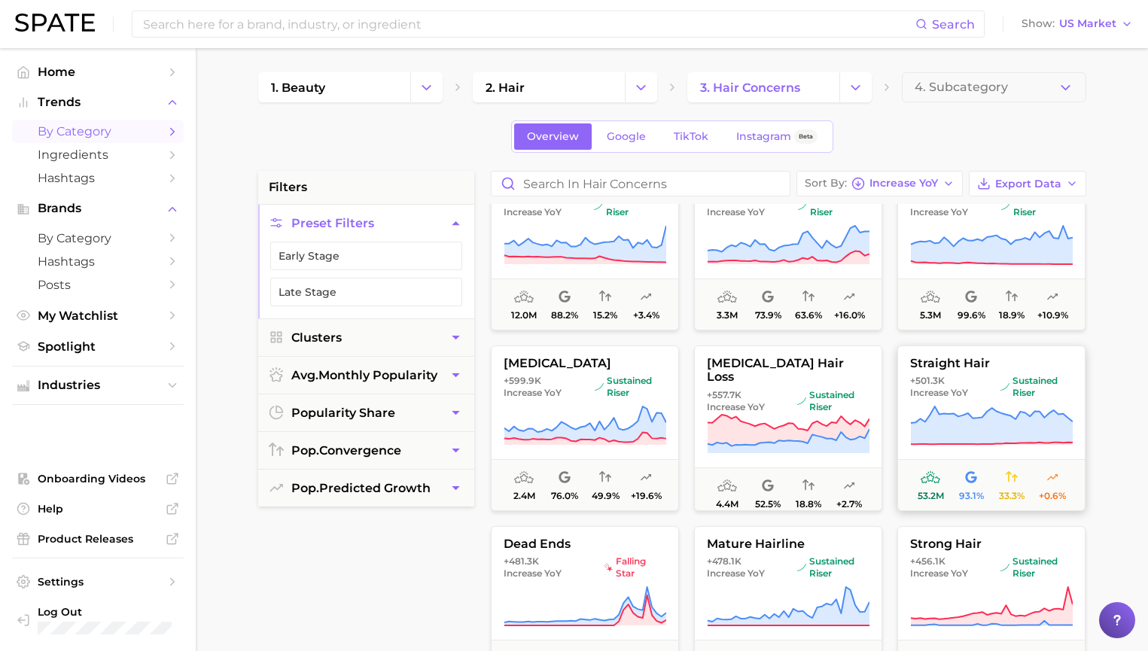
click at [991, 388] on span "+501.3k Increase YoY" at bounding box center [952, 387] width 84 height 24
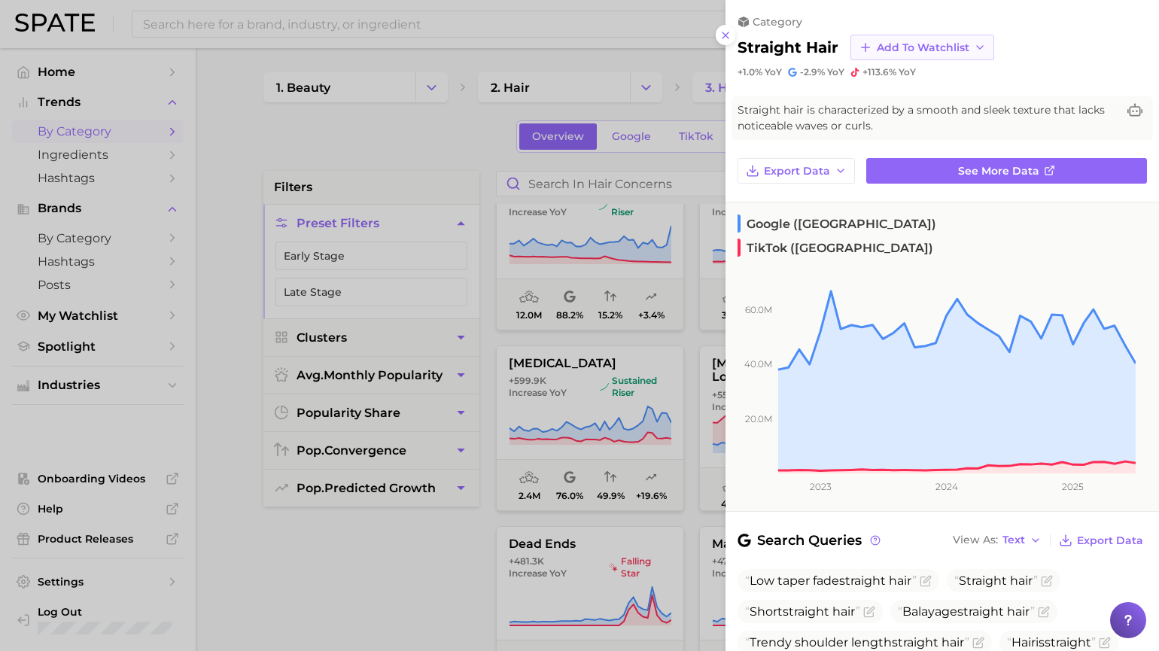
click at [951, 55] on button "Add to Watchlist" at bounding box center [923, 48] width 144 height 26
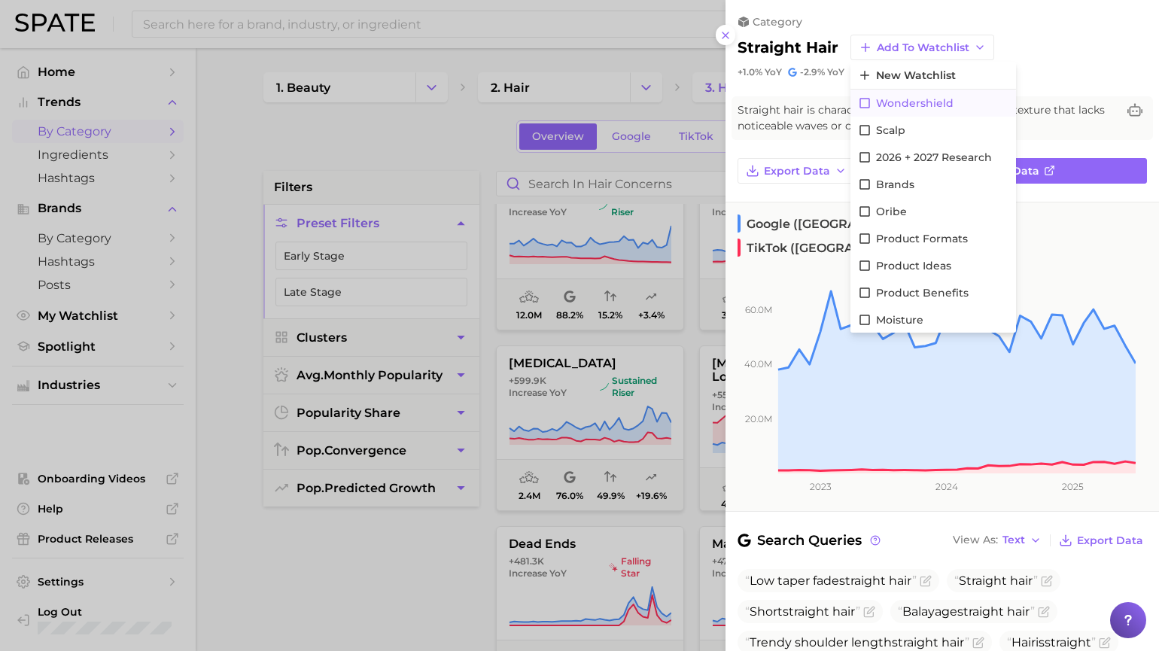
click at [958, 101] on button "wondershield" at bounding box center [934, 103] width 166 height 27
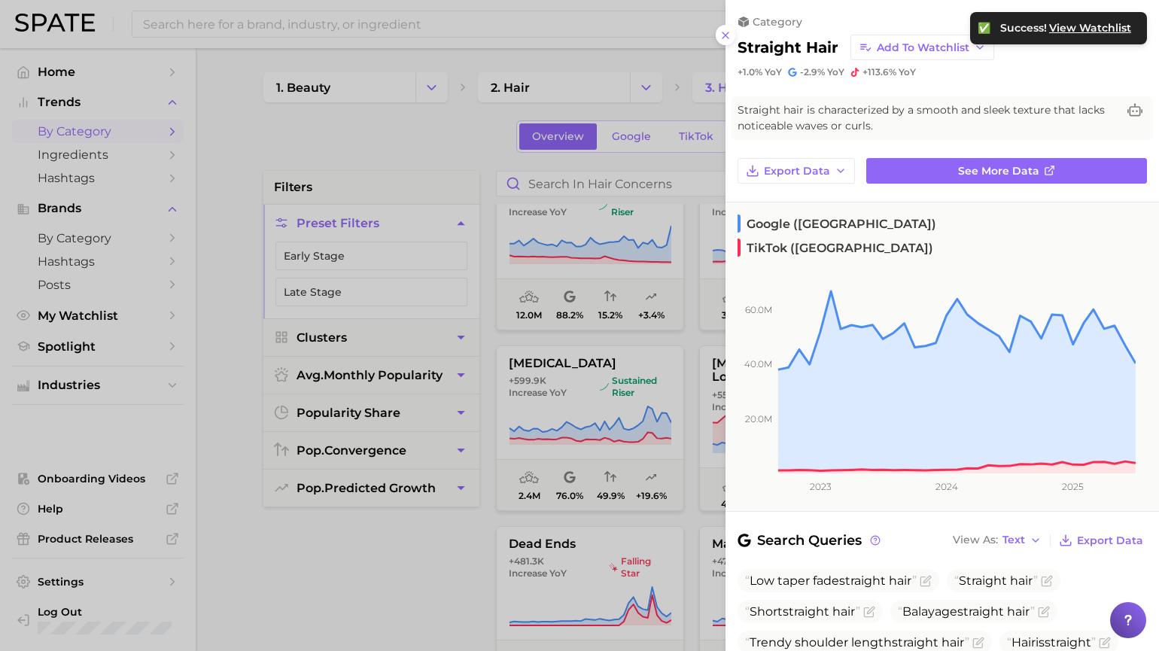
click at [385, 586] on div at bounding box center [579, 325] width 1159 height 651
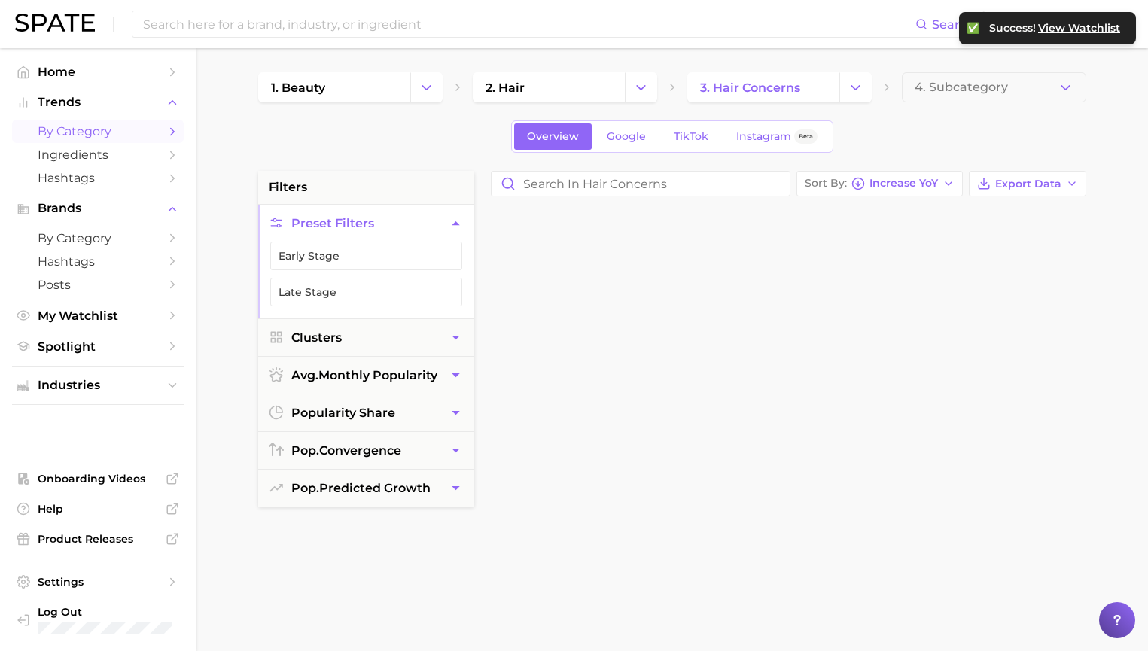
scroll to position [0, 0]
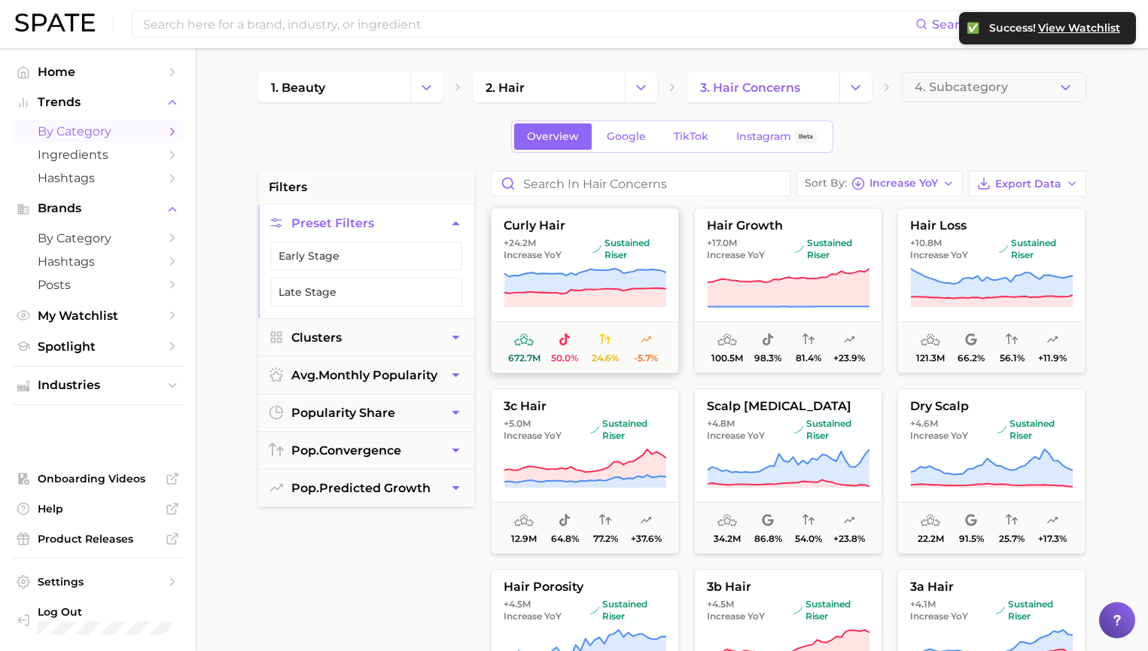
click at [590, 225] on span "curly hair" at bounding box center [585, 226] width 187 height 14
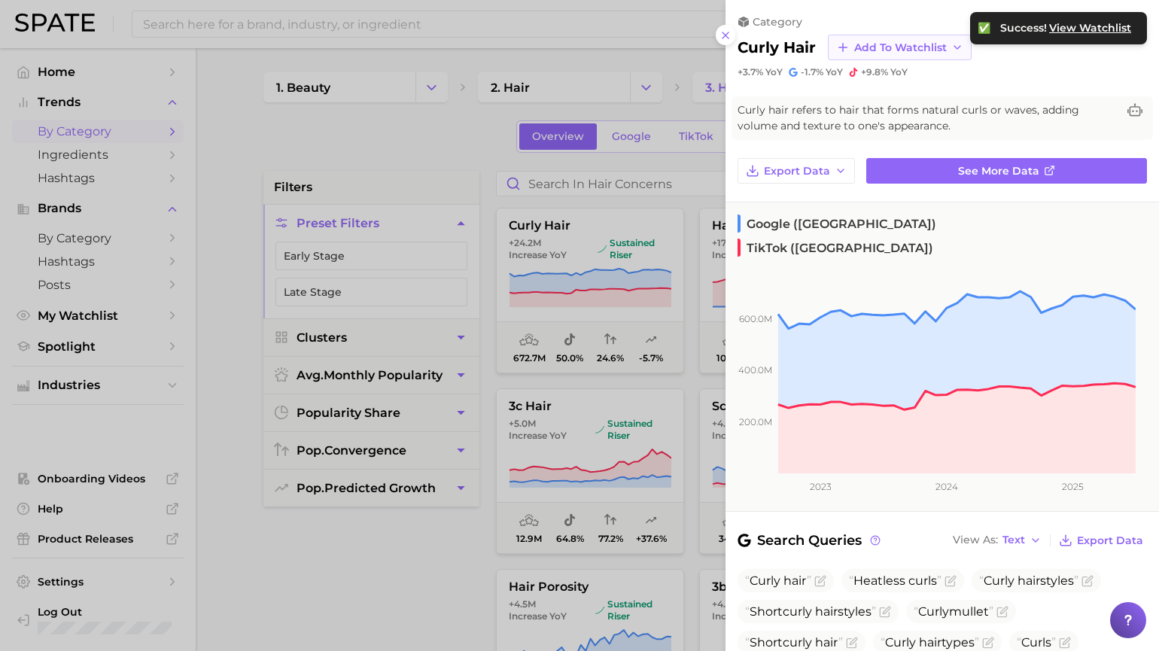
click at [909, 45] on span "Add to Watchlist" at bounding box center [900, 47] width 93 height 13
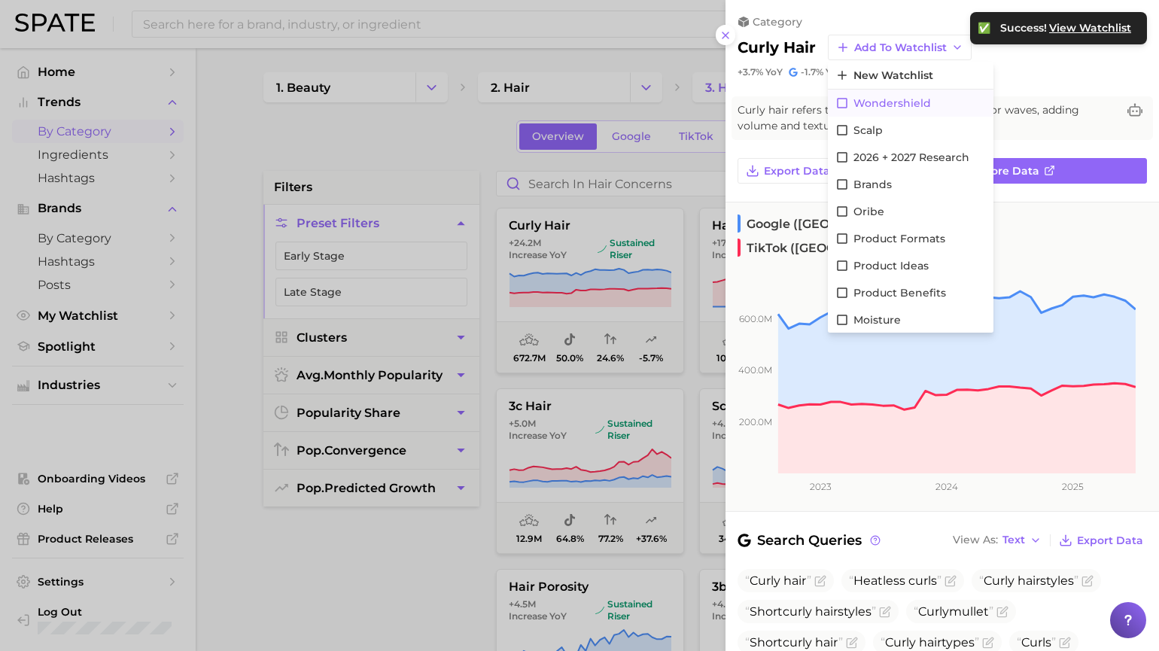
click at [927, 109] on button "wondershield" at bounding box center [911, 103] width 166 height 27
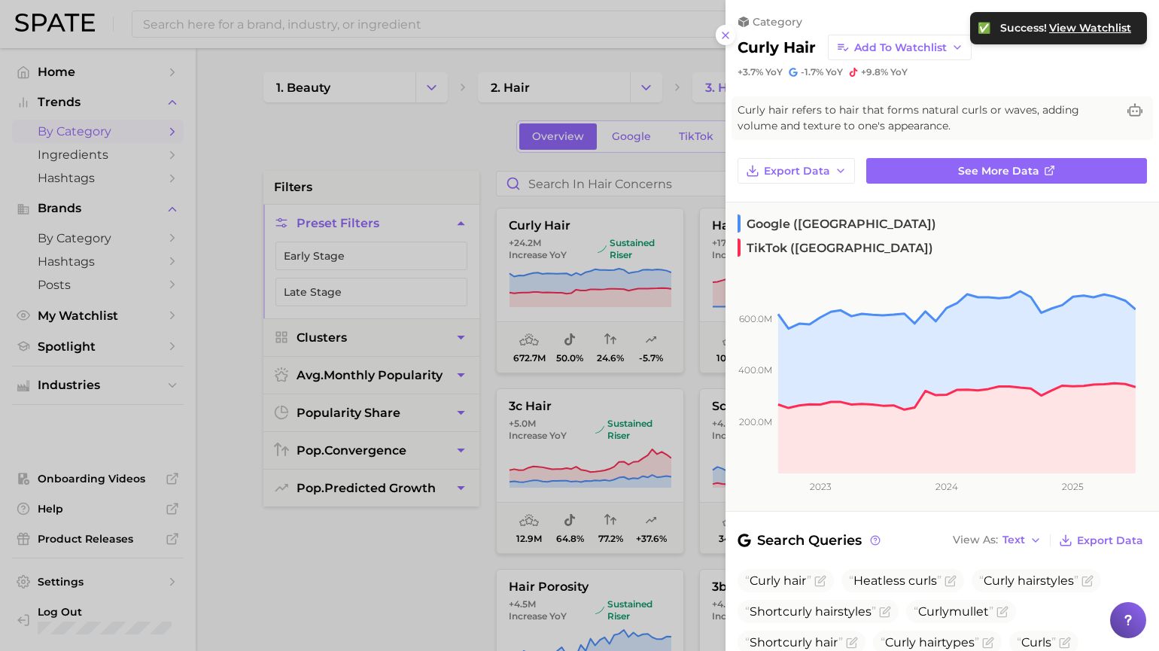
click at [436, 546] on div at bounding box center [579, 325] width 1159 height 651
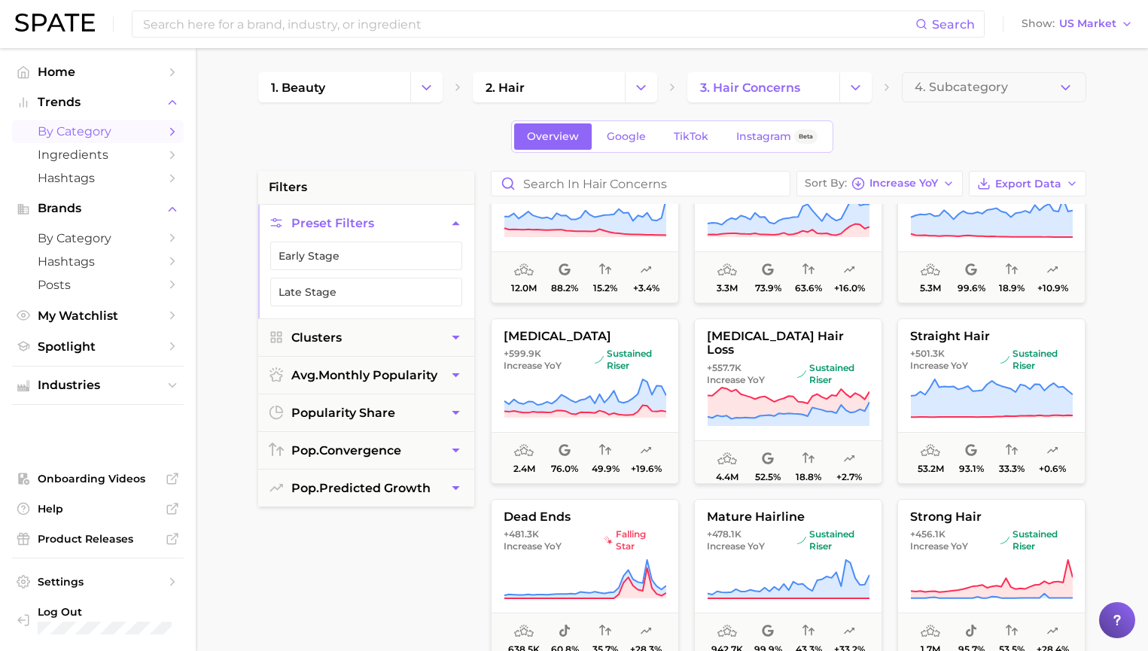
scroll to position [2602, 0]
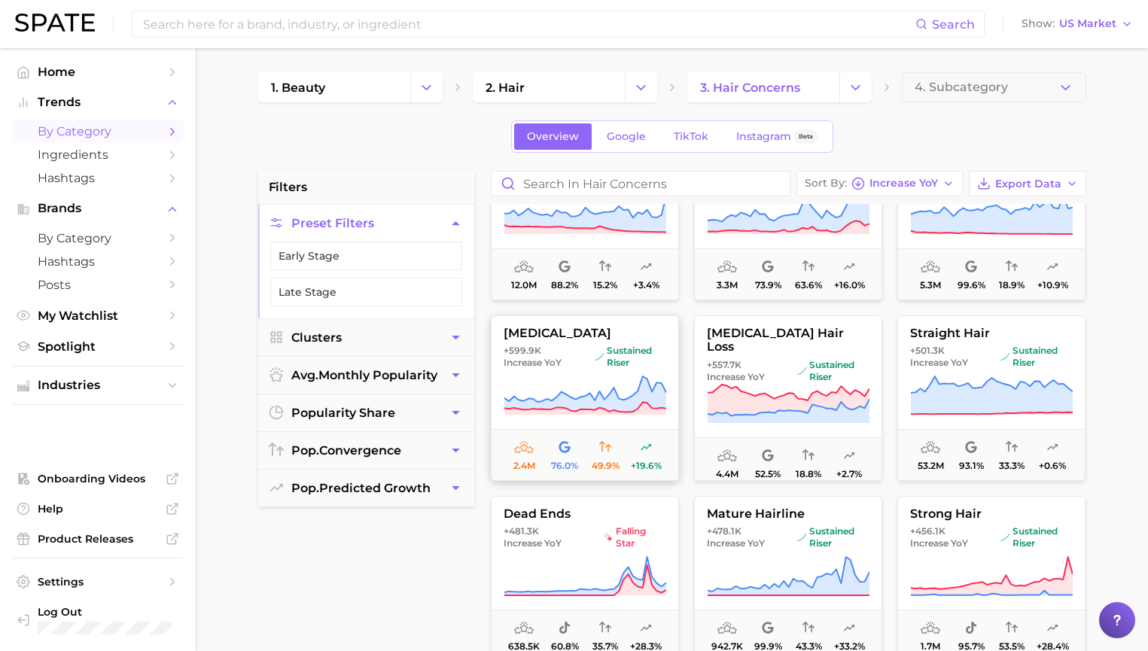
click at [573, 357] on span "+599.9k Increase YoY" at bounding box center [546, 357] width 85 height 24
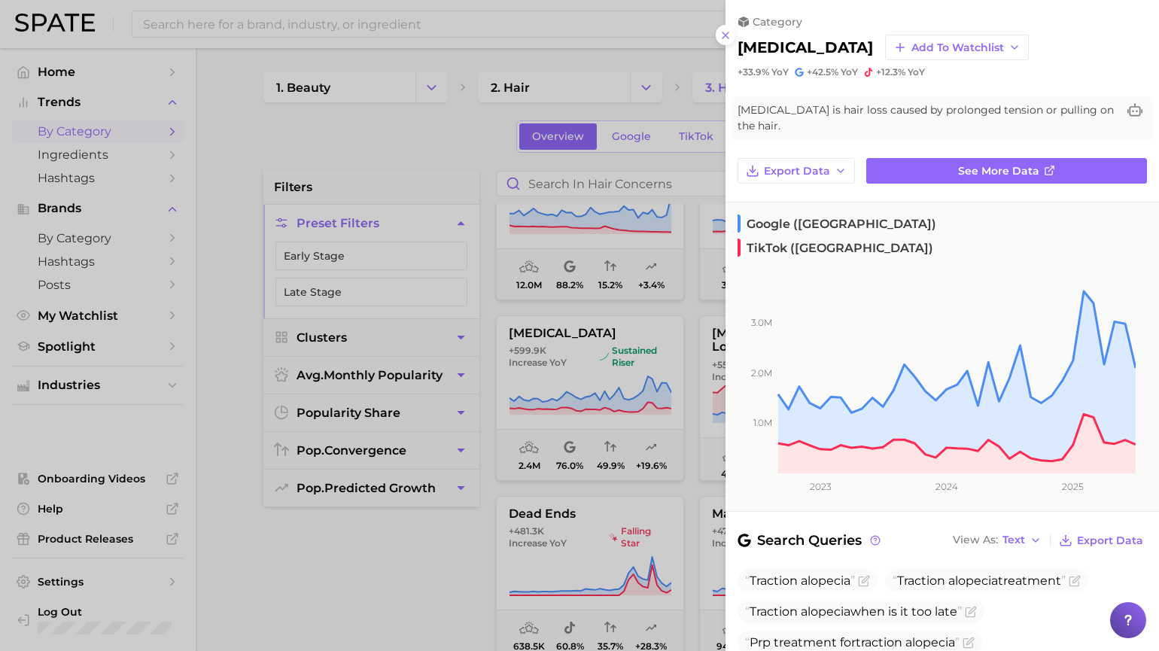
click at [360, 512] on div at bounding box center [579, 325] width 1159 height 651
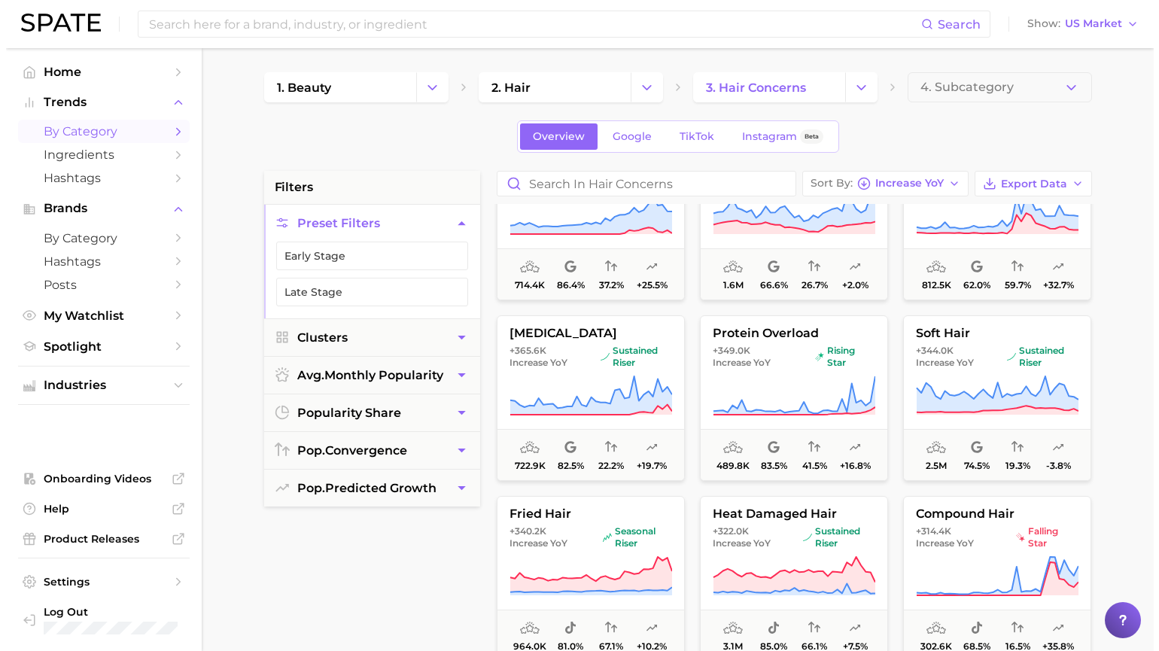
scroll to position [3146, 0]
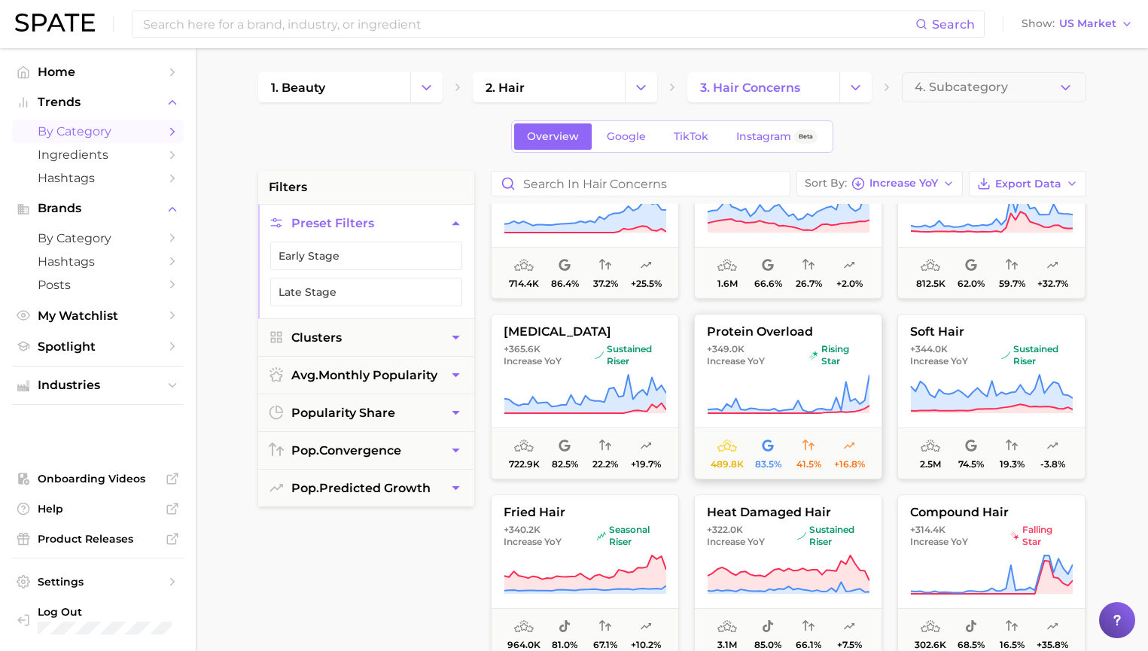
click at [787, 367] on button "protein overload +349.0k Increase YoY rising star 489.8k 83.5% 41.5% +16.8%" at bounding box center [788, 397] width 188 height 166
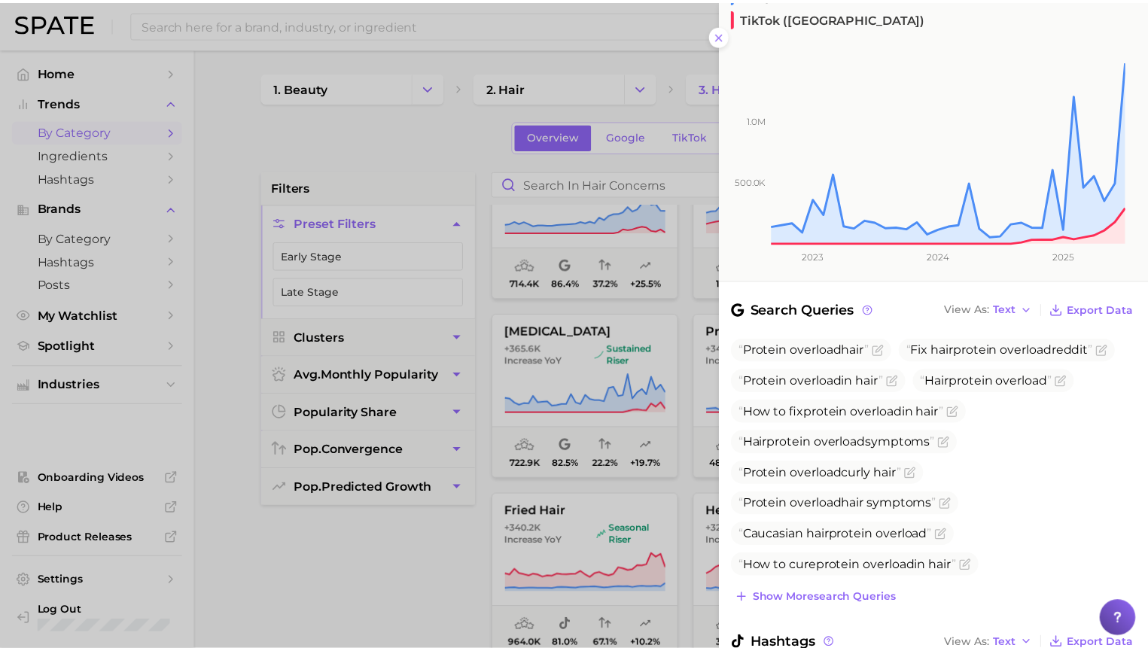
scroll to position [310, 0]
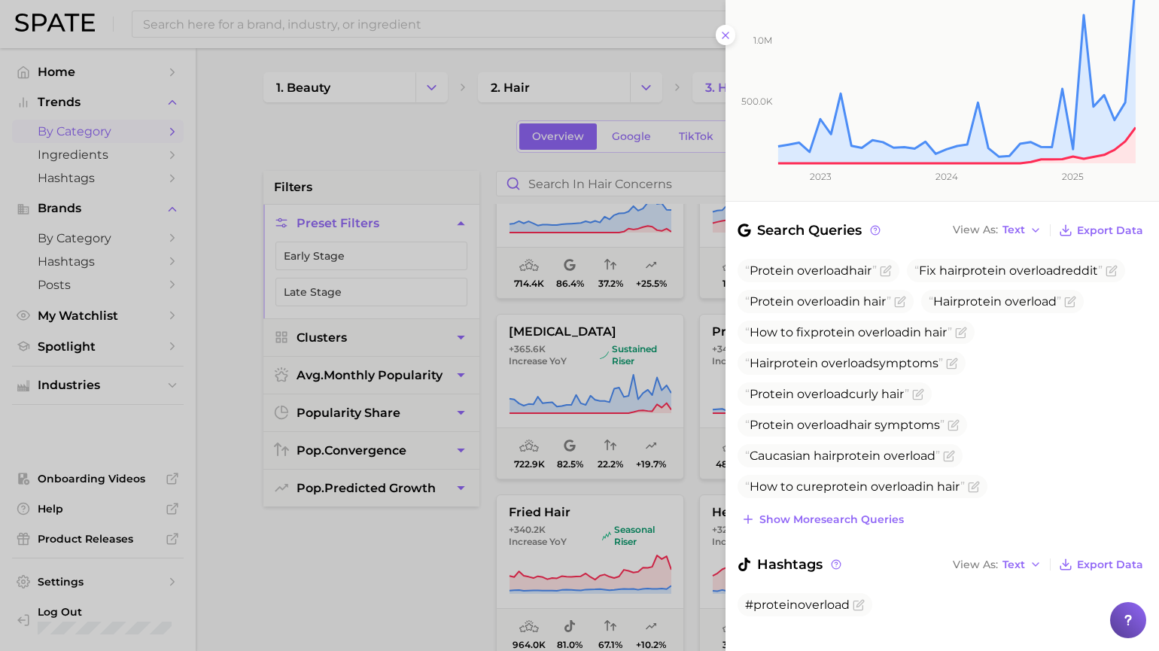
click at [464, 580] on div at bounding box center [579, 325] width 1159 height 651
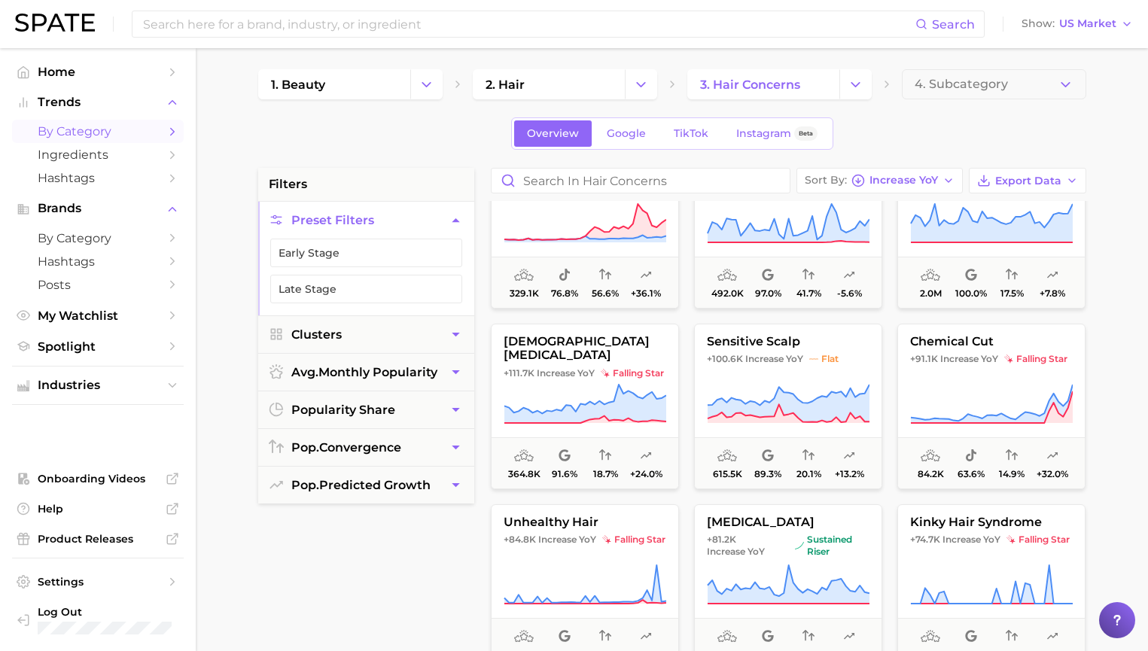
scroll to position [5133, 0]
